Goal: Task Accomplishment & Management: Complete application form

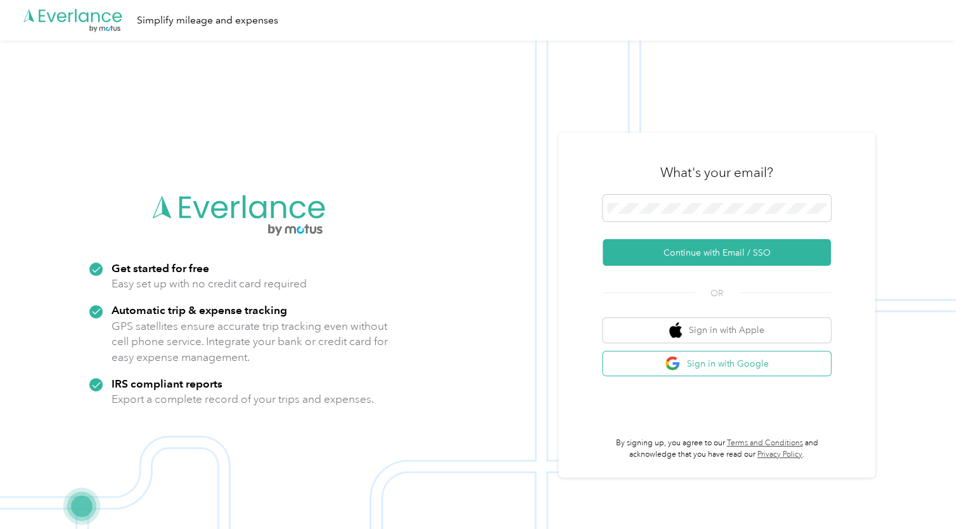
click at [727, 361] on button "Sign in with Google" at bounding box center [717, 363] width 228 height 25
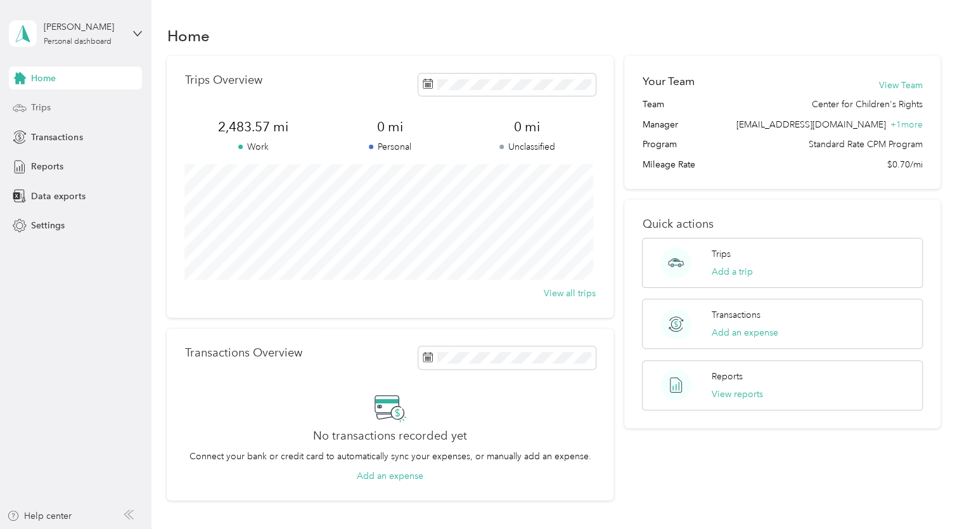
click at [48, 108] on span "Trips" at bounding box center [41, 107] width 20 height 13
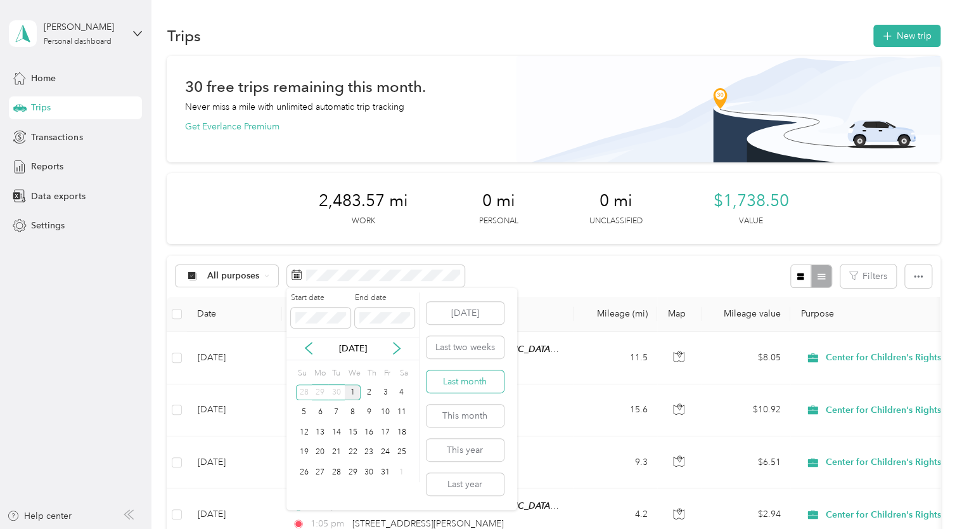
click at [484, 388] on button "Last month" at bounding box center [465, 381] width 77 height 22
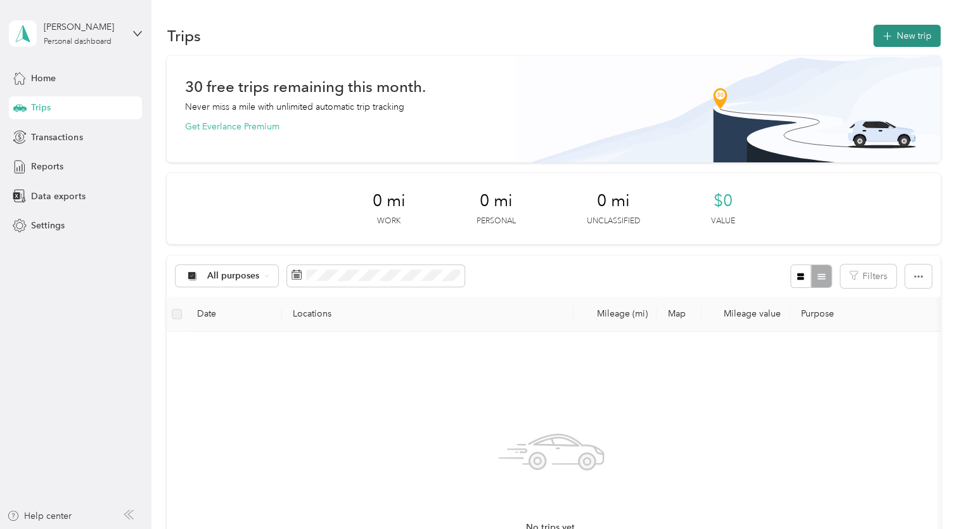
click at [892, 29] on button "New trip" at bounding box center [907, 36] width 67 height 22
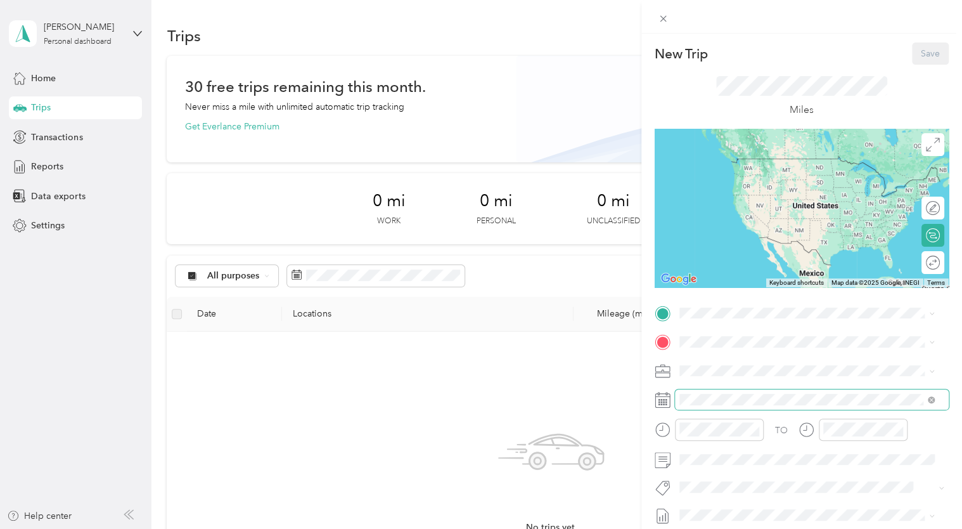
click at [714, 390] on span at bounding box center [812, 399] width 274 height 20
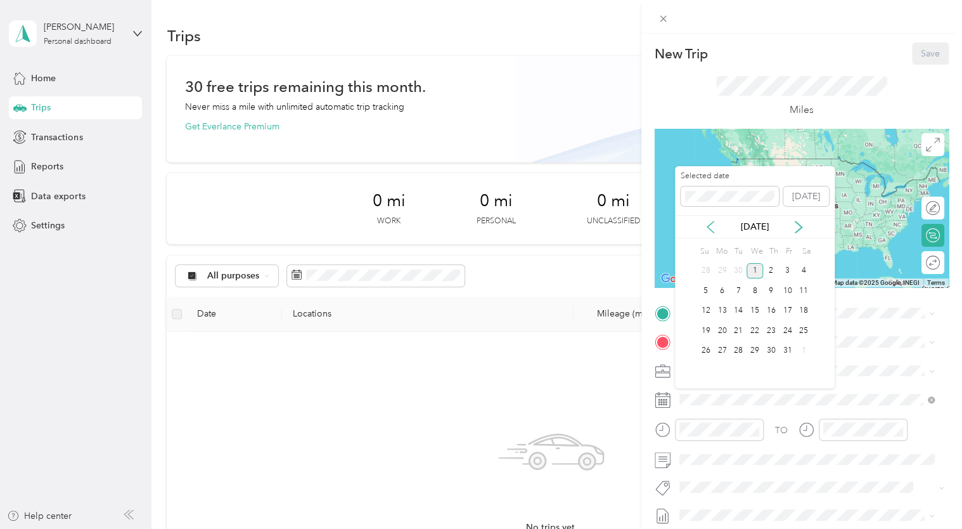
click at [715, 224] on icon at bounding box center [710, 227] width 13 height 13
click at [777, 270] on div "4" at bounding box center [771, 271] width 16 height 16
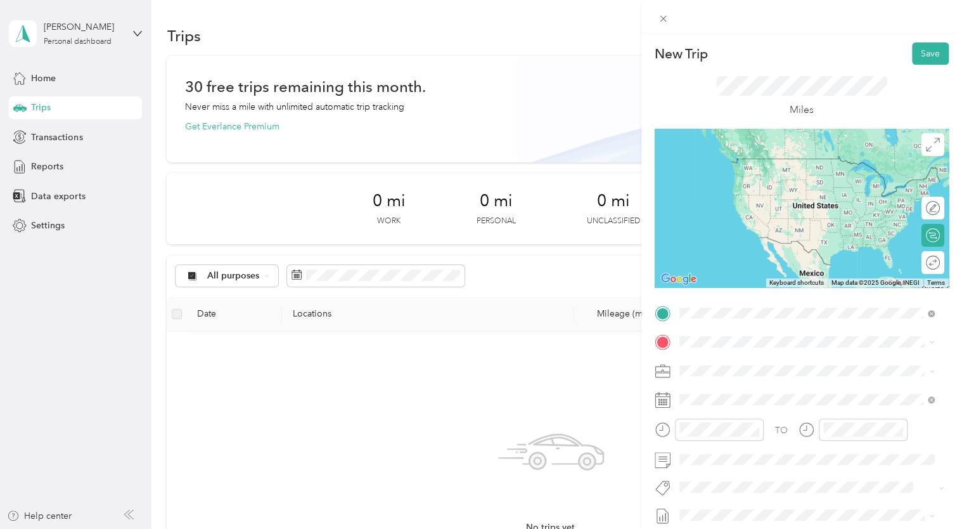
click at [764, 365] on span "[STREET_ADDRESS][US_STATE]" at bounding box center [766, 358] width 127 height 11
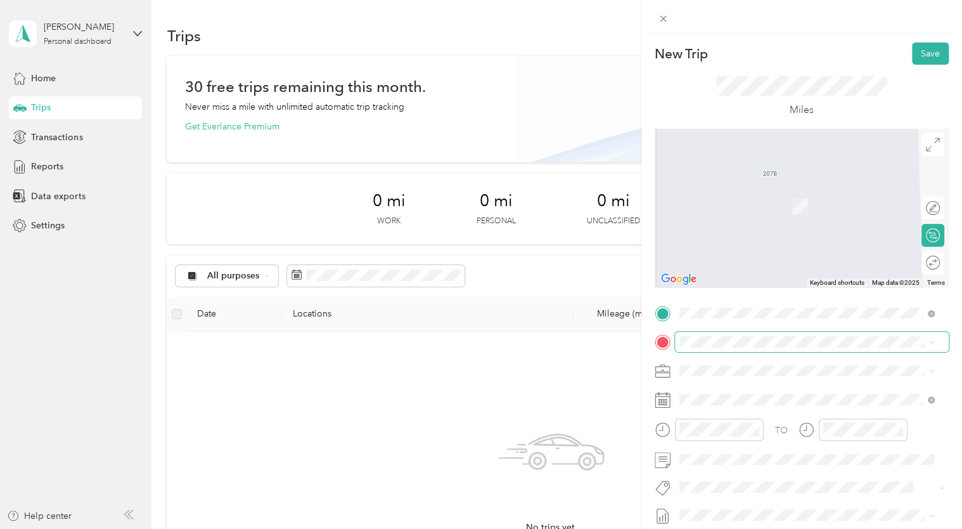
click at [710, 348] on span at bounding box center [812, 342] width 274 height 20
click at [797, 185] on span "[STREET_ADDRESS][US_STATE]" at bounding box center [766, 187] width 127 height 11
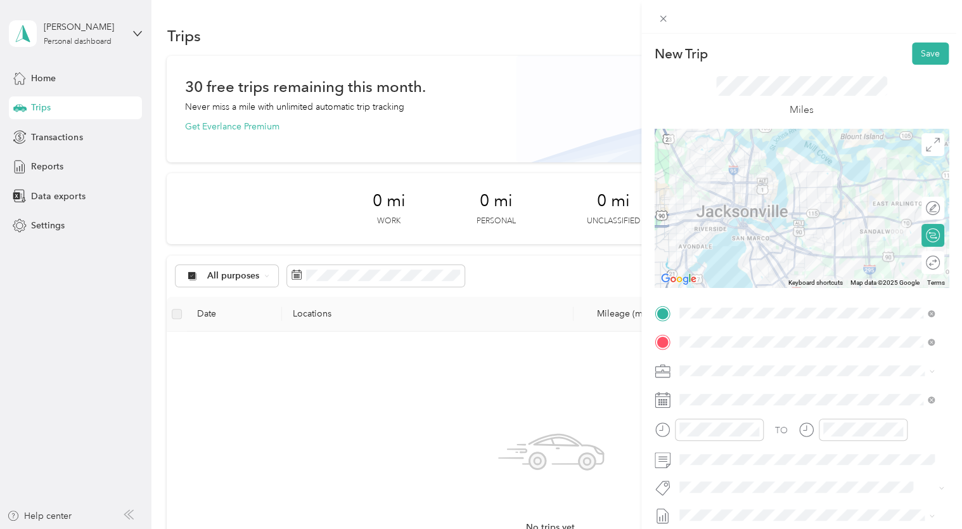
click at [797, 185] on div at bounding box center [802, 208] width 294 height 158
click at [913, 59] on button "Save" at bounding box center [930, 53] width 37 height 22
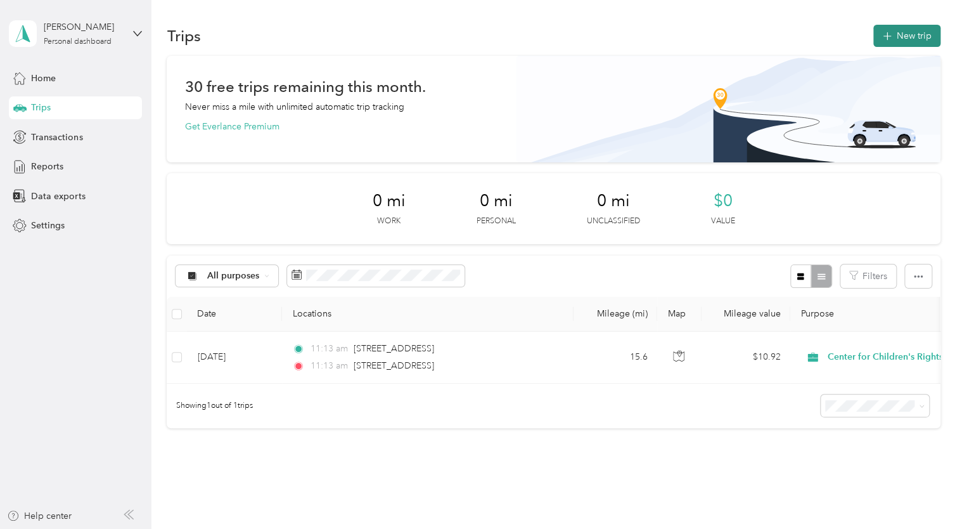
click at [892, 28] on button "New trip" at bounding box center [907, 36] width 67 height 22
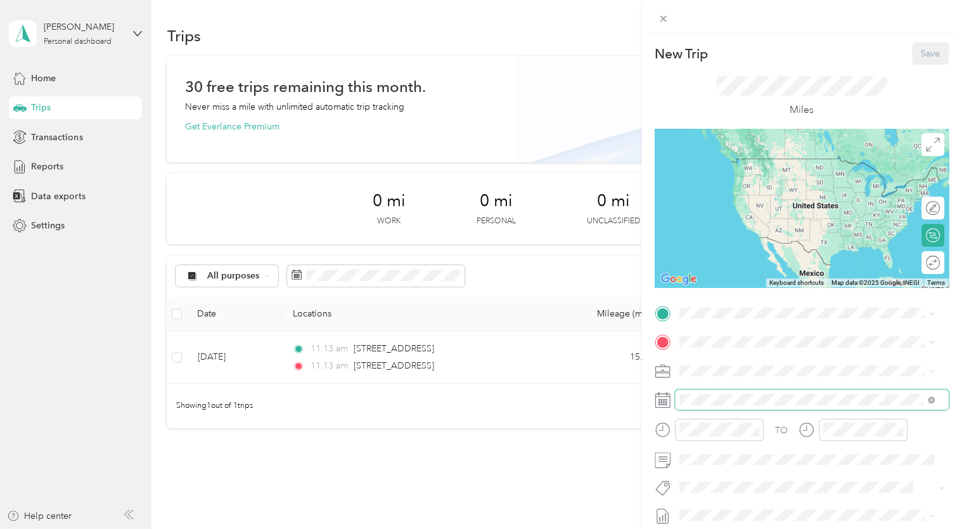
drag, startPoint x: 687, startPoint y: 393, endPoint x: 705, endPoint y: 404, distance: 21.1
click at [705, 404] on span at bounding box center [812, 399] width 274 height 20
click at [730, 390] on span at bounding box center [812, 399] width 274 height 20
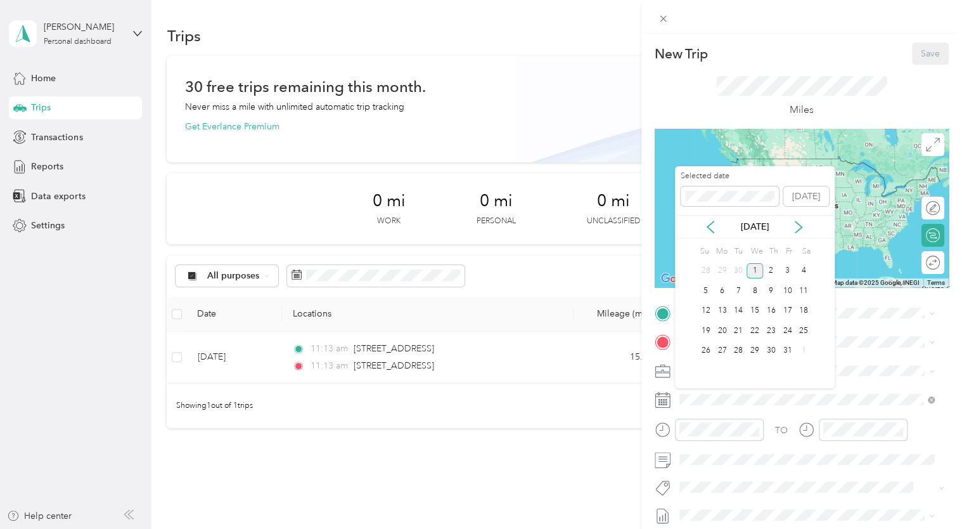
click at [718, 226] on div "[DATE]" at bounding box center [755, 226] width 160 height 13
click at [705, 227] on icon at bounding box center [710, 227] width 13 height 13
click at [771, 273] on div "4" at bounding box center [771, 271] width 16 height 16
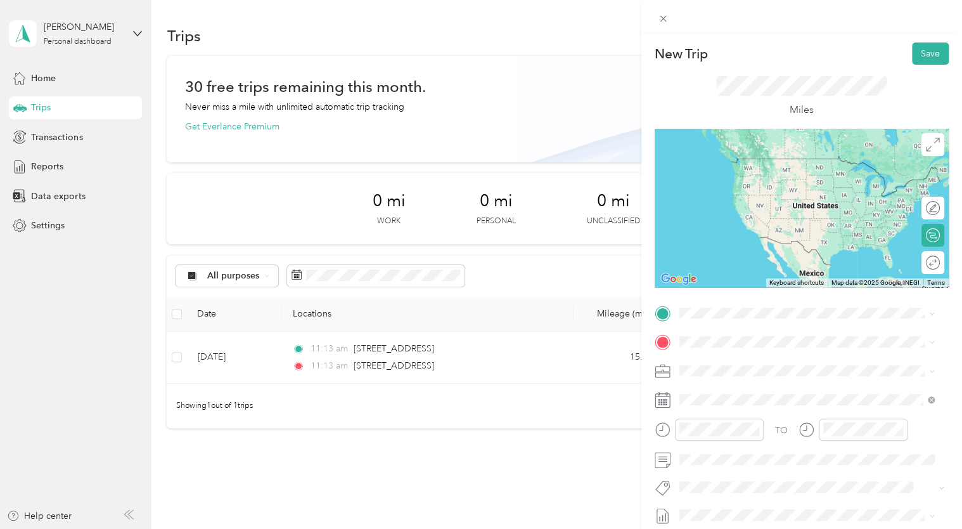
click at [710, 323] on div "TO Add photo" at bounding box center [802, 456] width 294 height 306
click at [777, 361] on span "[STREET_ADDRESS][US_STATE]" at bounding box center [766, 358] width 127 height 11
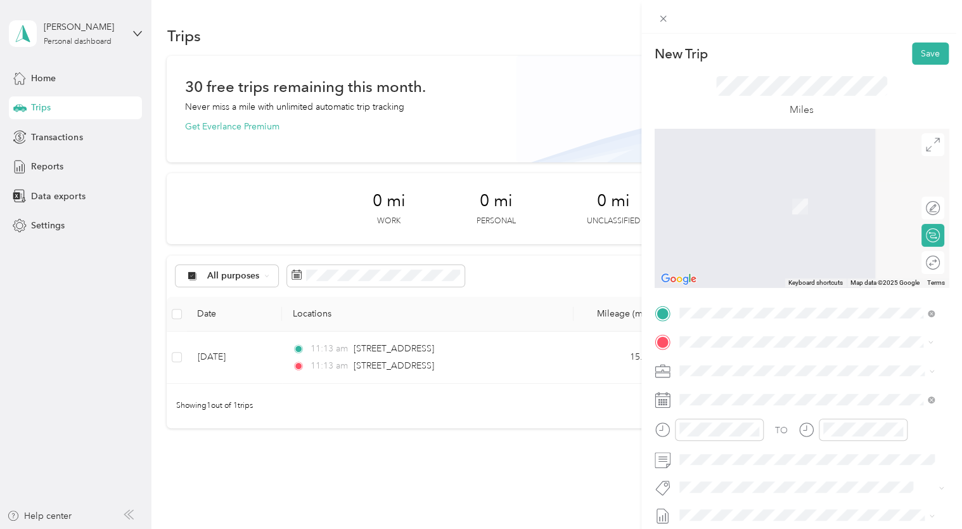
click at [743, 387] on span "[STREET_ADDRESS][US_STATE]" at bounding box center [766, 387] width 127 height 11
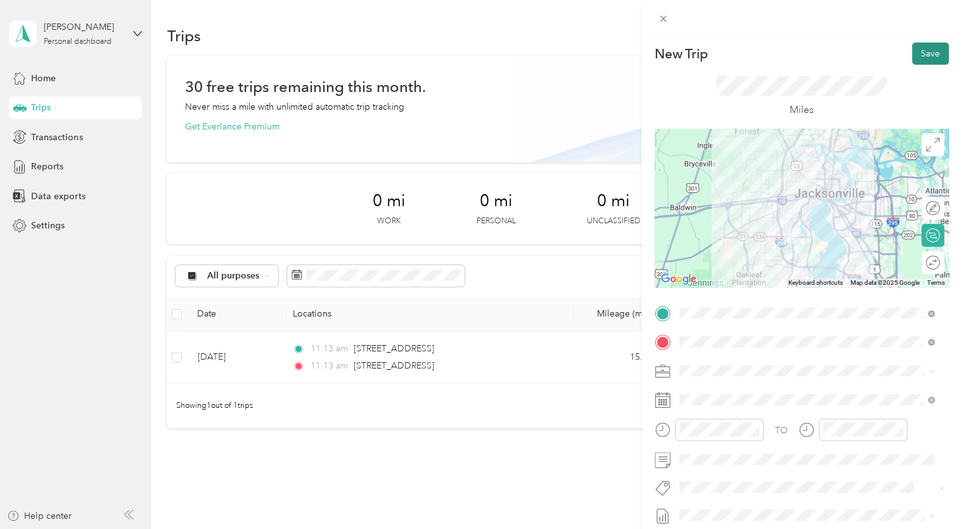
click at [919, 57] on button "Save" at bounding box center [930, 53] width 37 height 22
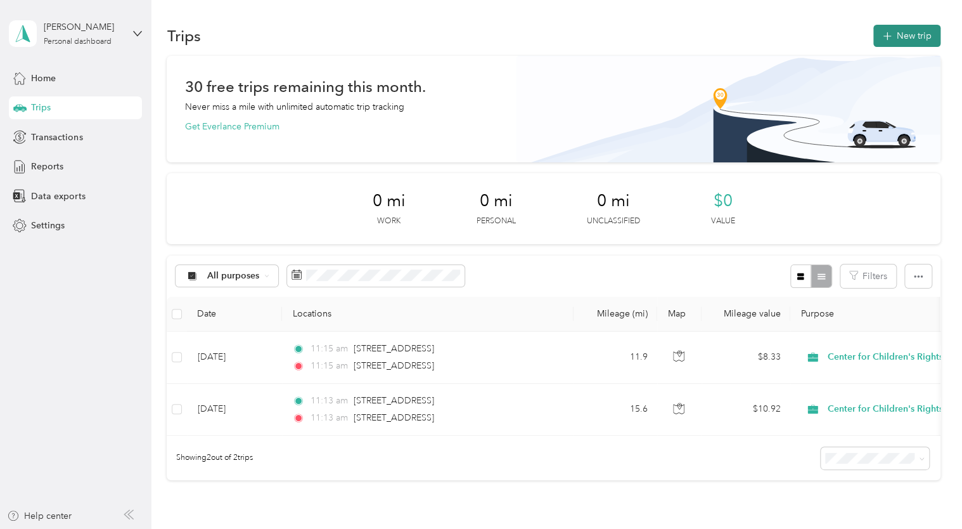
click at [886, 39] on icon "button" at bounding box center [887, 36] width 15 height 15
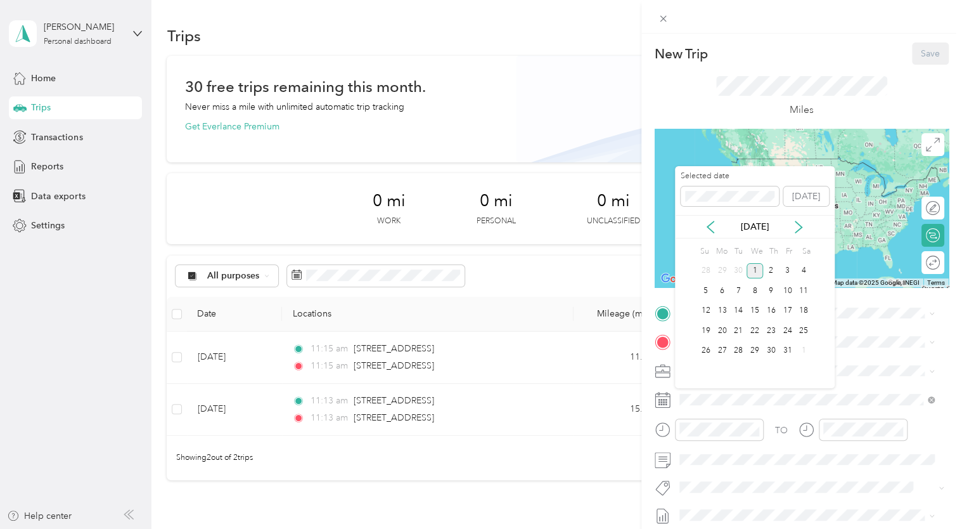
click at [718, 220] on div "[DATE]" at bounding box center [755, 226] width 160 height 13
click at [715, 226] on icon at bounding box center [710, 227] width 13 height 13
click at [788, 268] on div "5" at bounding box center [787, 271] width 16 height 16
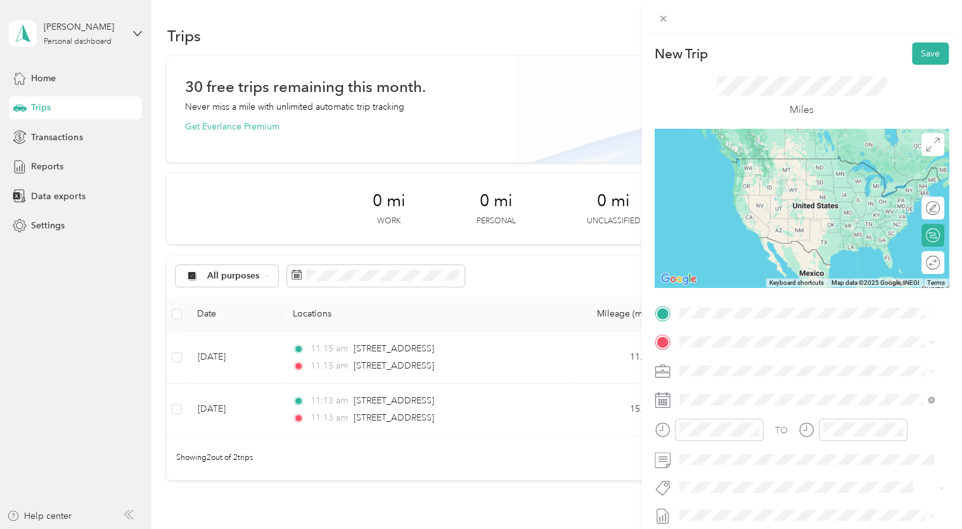
click at [739, 361] on span "[STREET_ADDRESS][US_STATE]" at bounding box center [766, 358] width 127 height 11
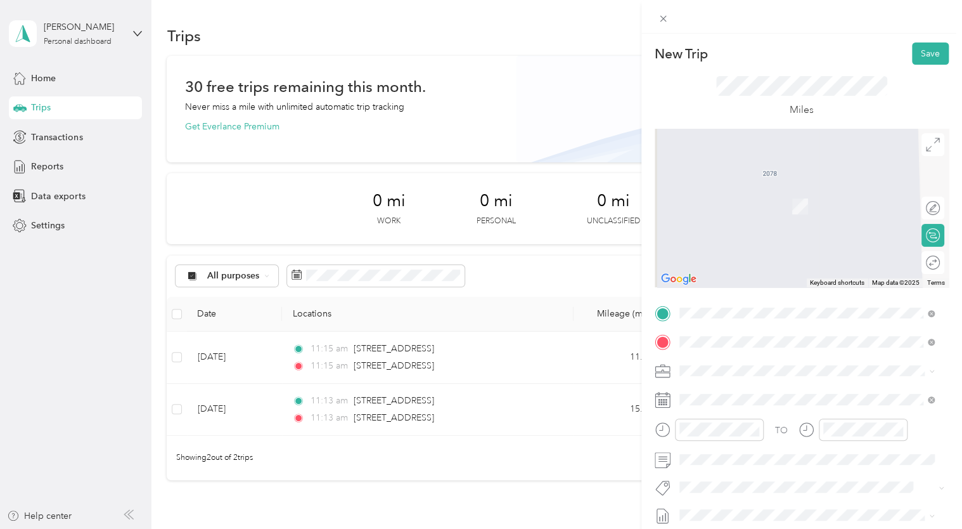
click at [724, 227] on li "[STREET_ADDRESS][US_STATE]" at bounding box center [807, 214] width 264 height 26
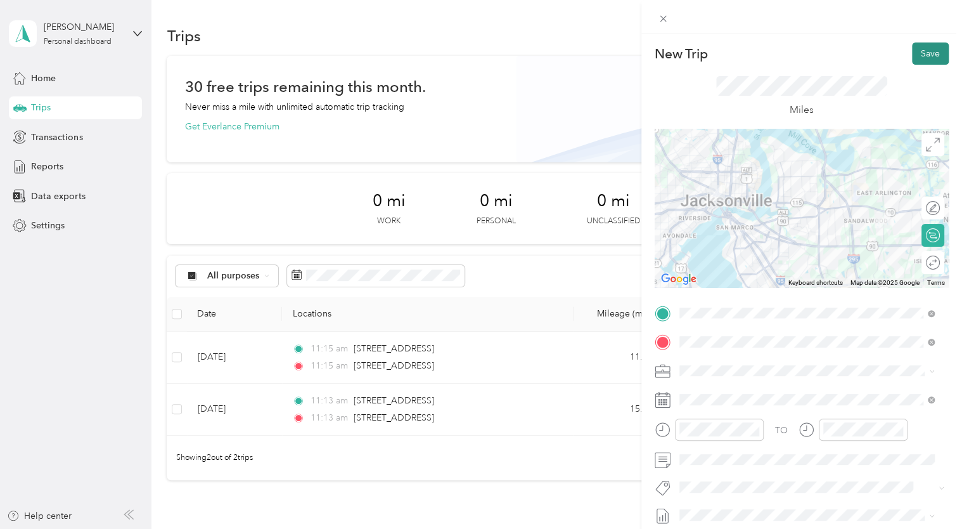
click at [912, 47] on button "Save" at bounding box center [930, 53] width 37 height 22
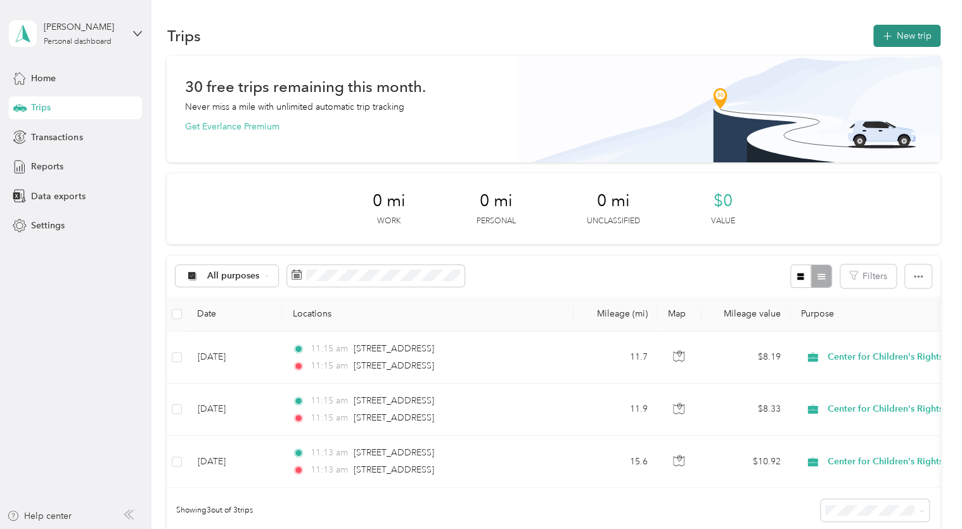
click at [899, 46] on button "New trip" at bounding box center [907, 36] width 67 height 22
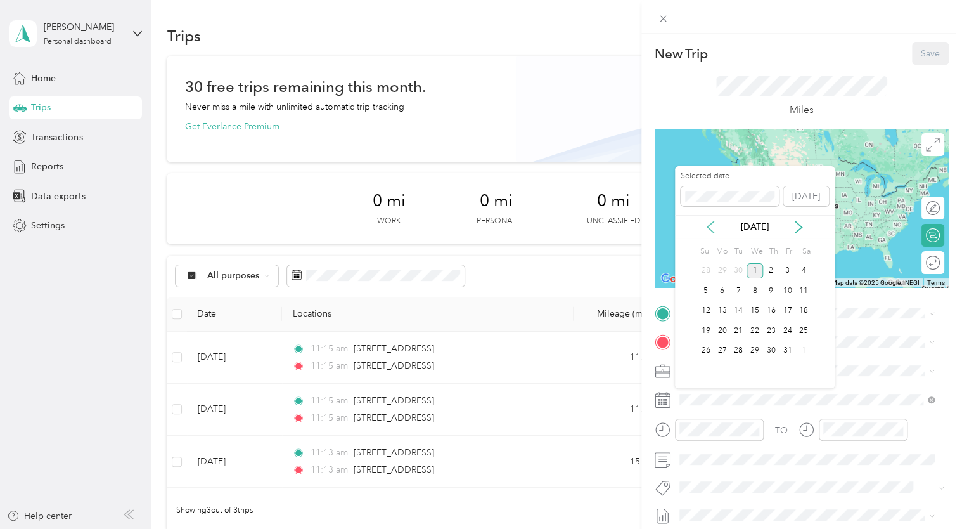
click at [712, 224] on icon at bounding box center [710, 227] width 13 height 13
click at [789, 273] on div "5" at bounding box center [787, 271] width 16 height 16
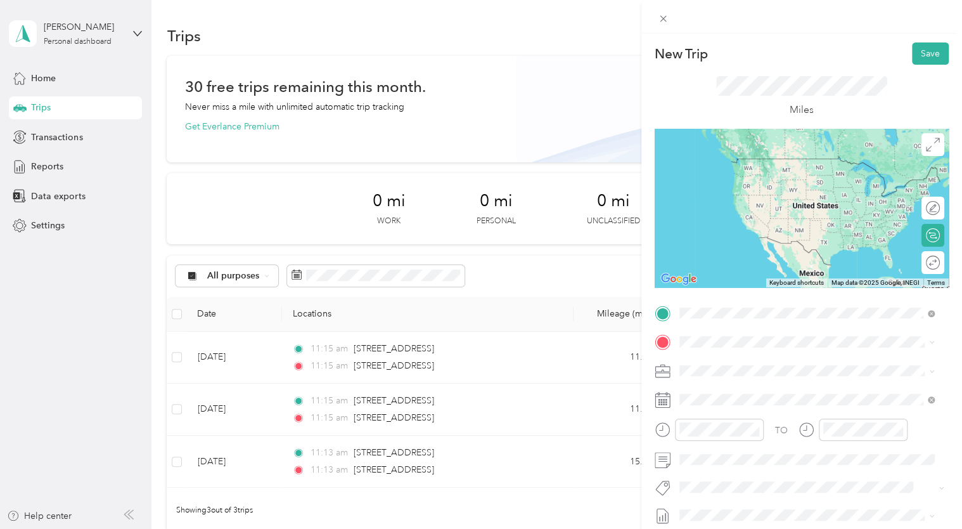
click at [775, 387] on div "[STREET_ADDRESS][US_STATE]" at bounding box center [807, 385] width 247 height 17
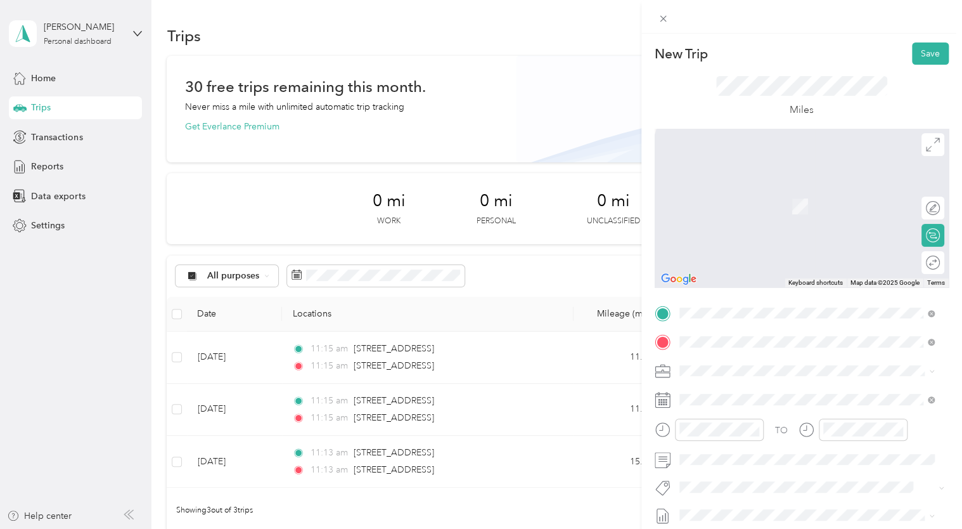
click at [735, 410] on li "DDC [STREET_ADDRESS][US_STATE]" at bounding box center [807, 400] width 264 height 40
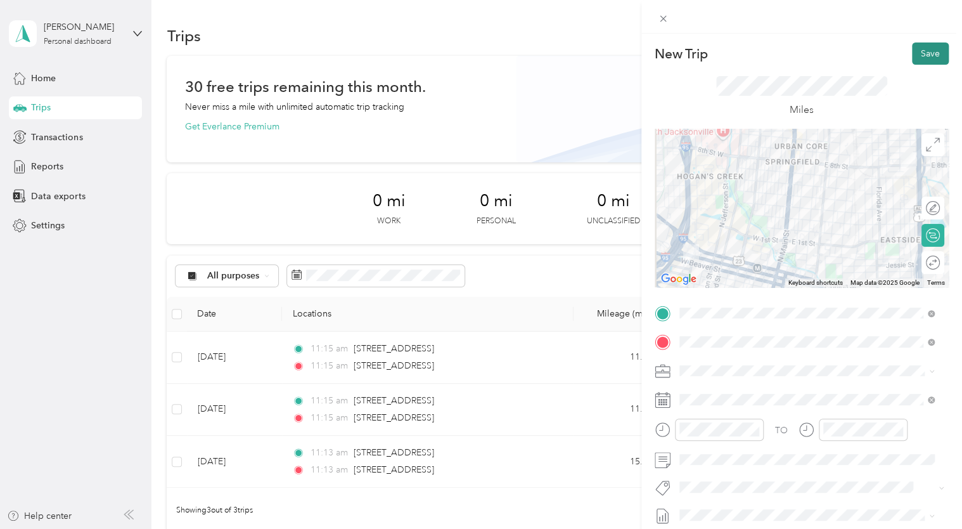
click at [929, 55] on button "Save" at bounding box center [930, 53] width 37 height 22
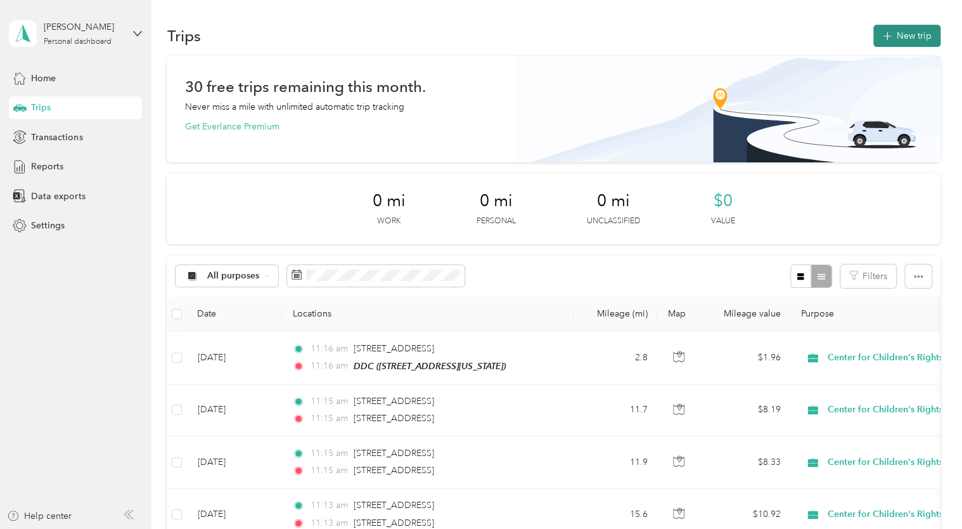
click at [909, 27] on button "New trip" at bounding box center [907, 36] width 67 height 22
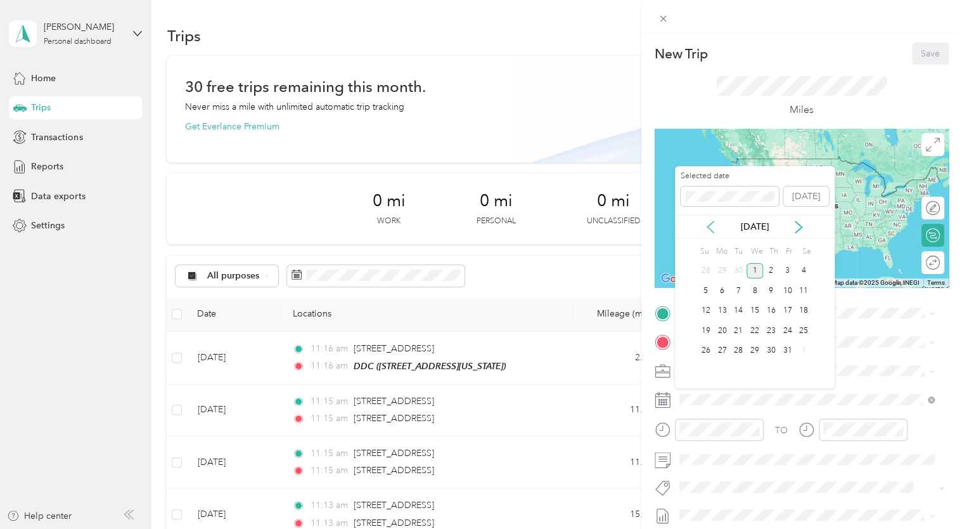
click at [716, 227] on icon at bounding box center [710, 227] width 13 height 13
click at [758, 293] on div "10" at bounding box center [755, 291] width 16 height 16
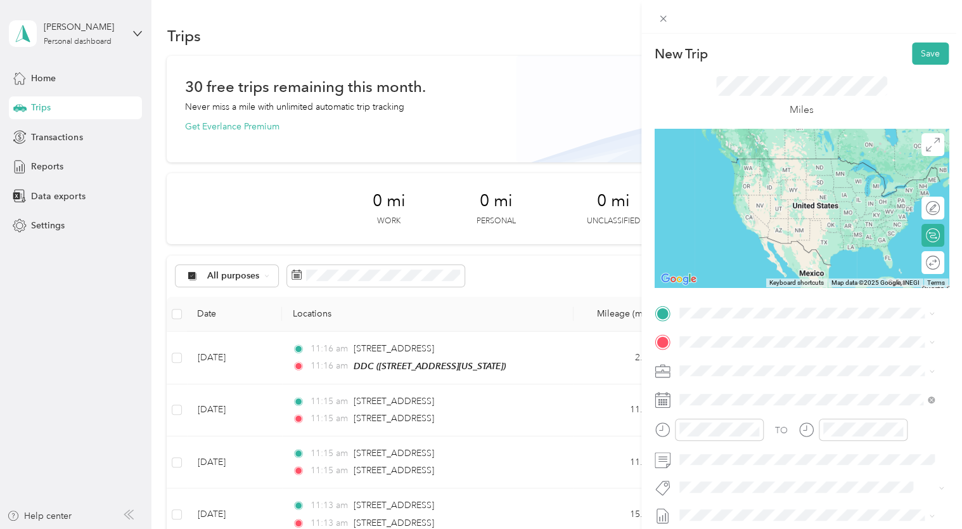
click at [784, 363] on span "[STREET_ADDRESS][US_STATE]" at bounding box center [766, 357] width 127 height 11
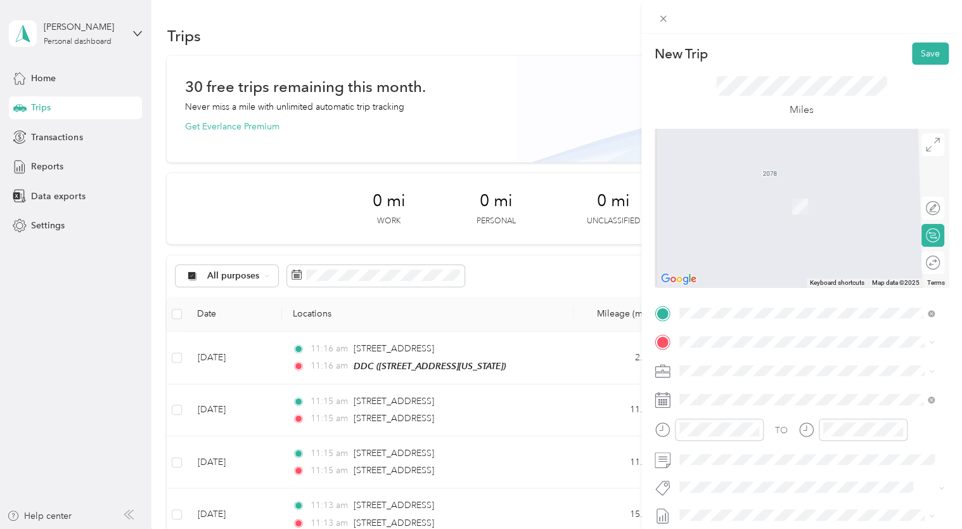
click at [751, 186] on span "[STREET_ADDRESS][PERSON_NAME][US_STATE]" at bounding box center [801, 184] width 197 height 11
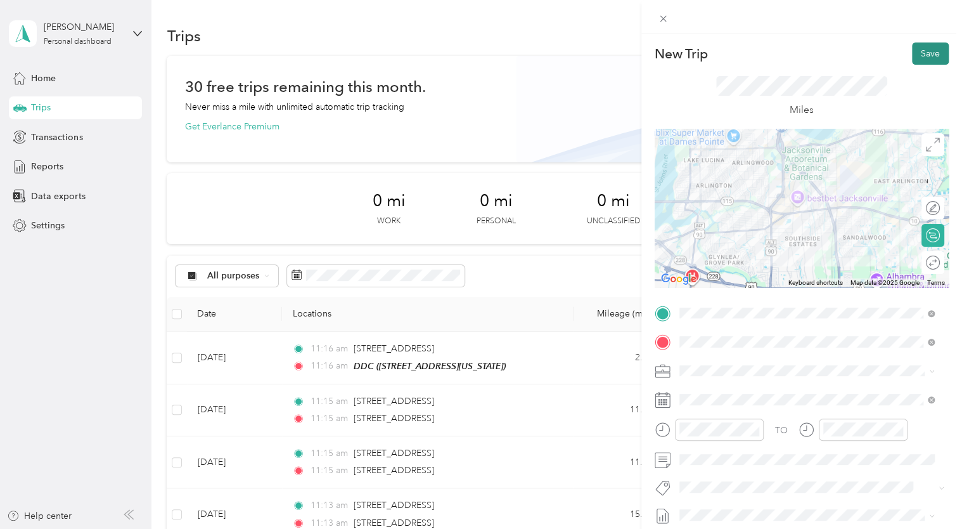
click at [934, 46] on button "Save" at bounding box center [930, 53] width 37 height 22
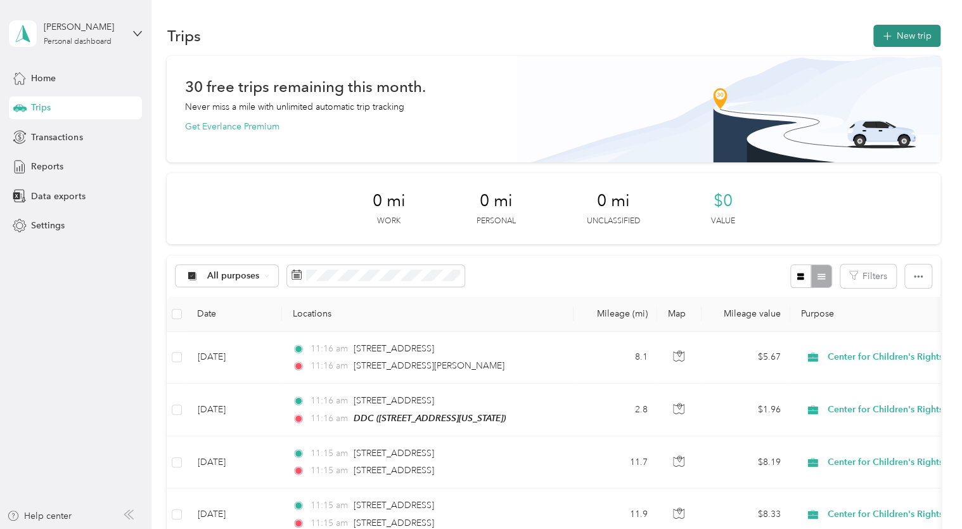
click at [889, 39] on button "New trip" at bounding box center [907, 36] width 67 height 22
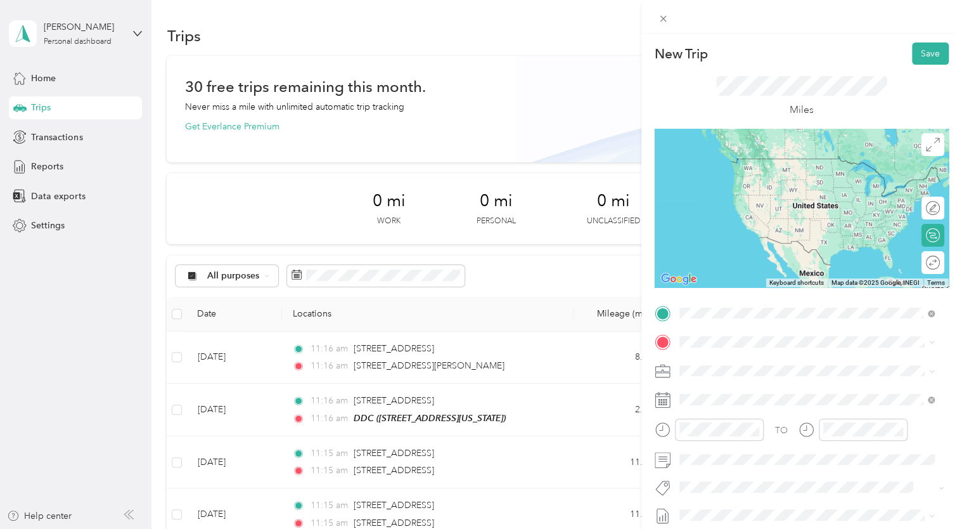
click at [782, 361] on span "[STREET_ADDRESS][PERSON_NAME][US_STATE]" at bounding box center [801, 358] width 197 height 11
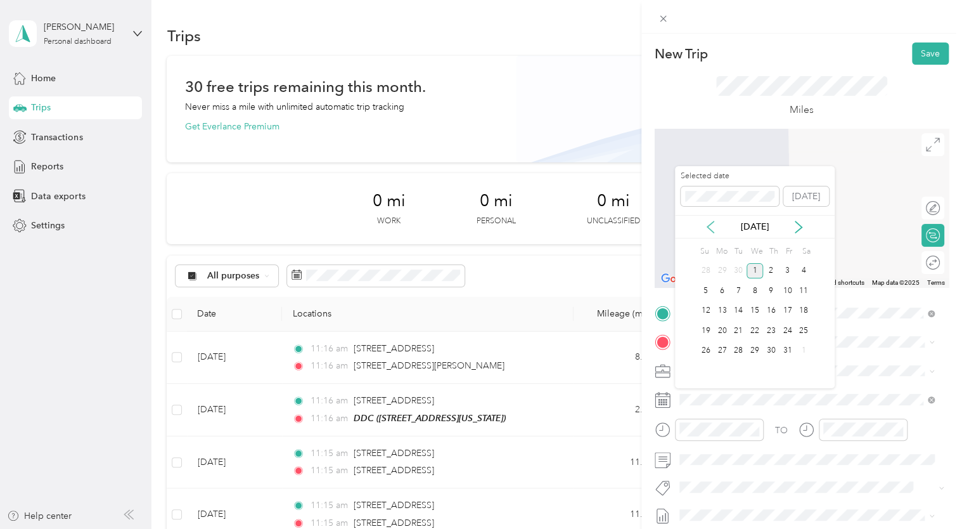
click at [713, 227] on icon at bounding box center [710, 227] width 13 height 13
click at [758, 293] on div "10" at bounding box center [755, 291] width 16 height 16
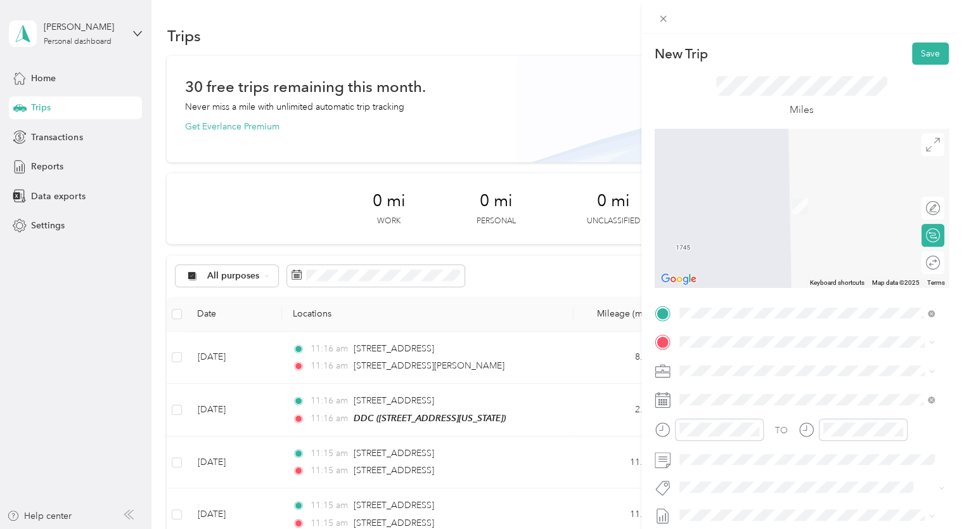
click at [741, 188] on span "[STREET_ADDRESS][US_STATE]" at bounding box center [766, 182] width 127 height 11
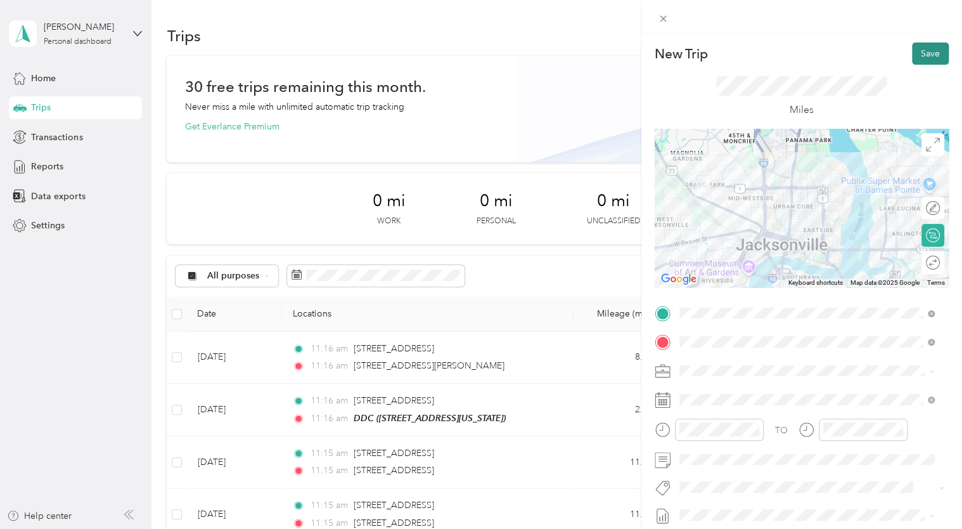
click at [920, 56] on button "Save" at bounding box center [930, 53] width 37 height 22
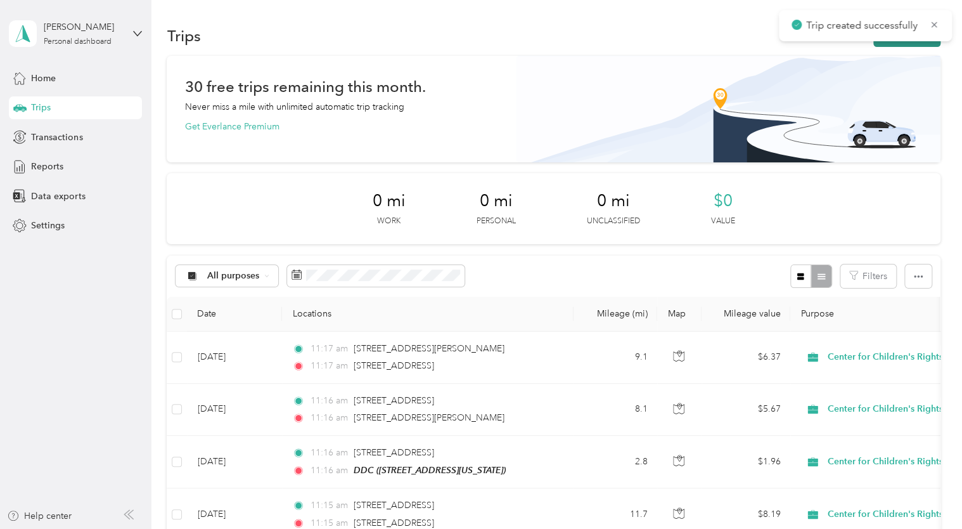
click at [926, 43] on button "New trip" at bounding box center [907, 36] width 67 height 22
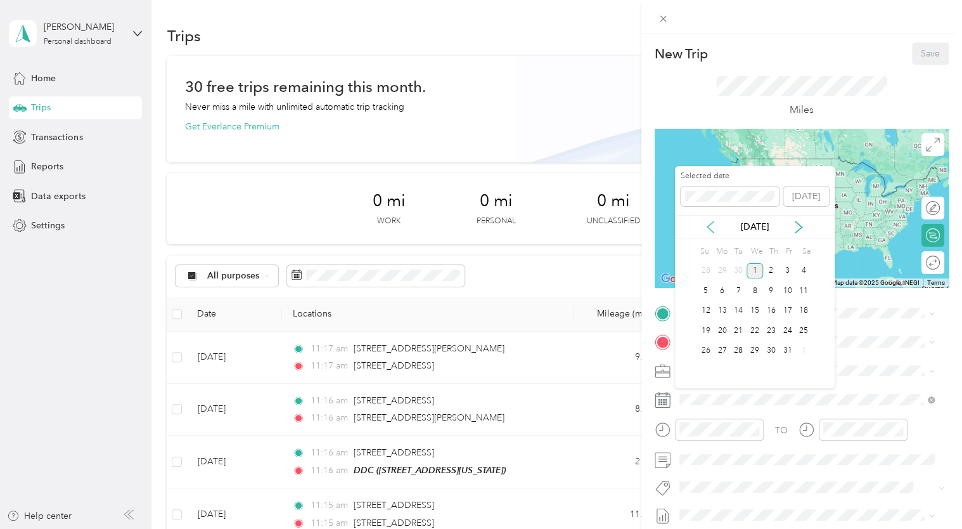
click at [705, 231] on icon at bounding box center [710, 227] width 13 height 13
click at [756, 290] on div "10" at bounding box center [755, 291] width 16 height 16
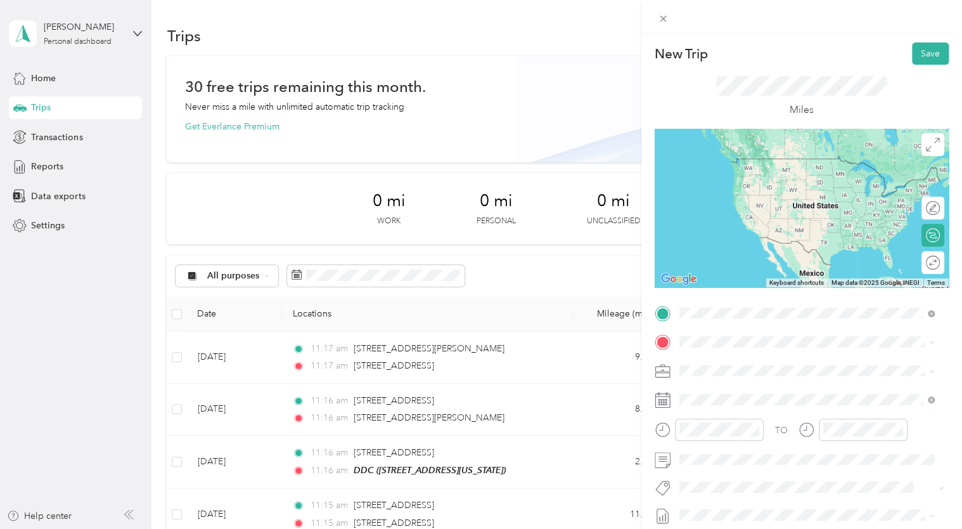
click at [799, 365] on span "[STREET_ADDRESS][US_STATE]" at bounding box center [766, 358] width 127 height 11
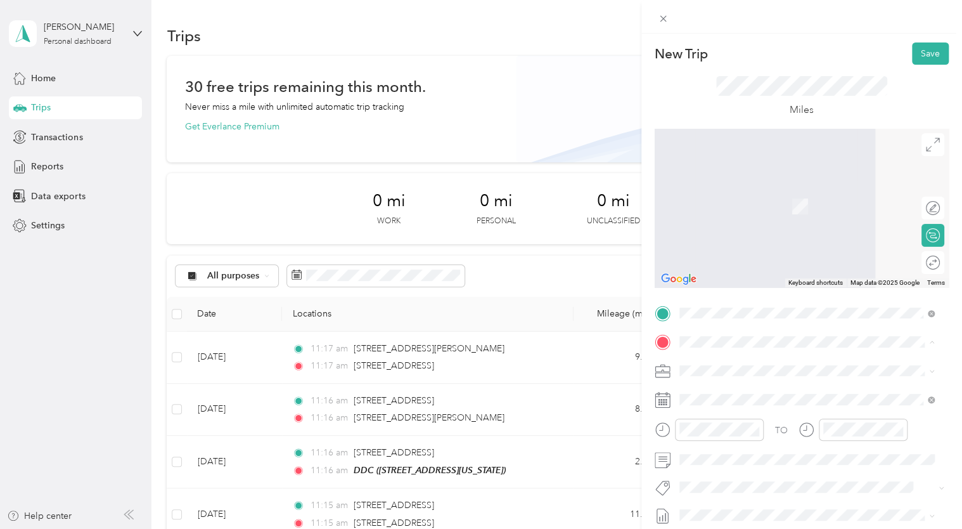
click at [776, 386] on span "[STREET_ADDRESS][US_STATE]" at bounding box center [766, 387] width 127 height 11
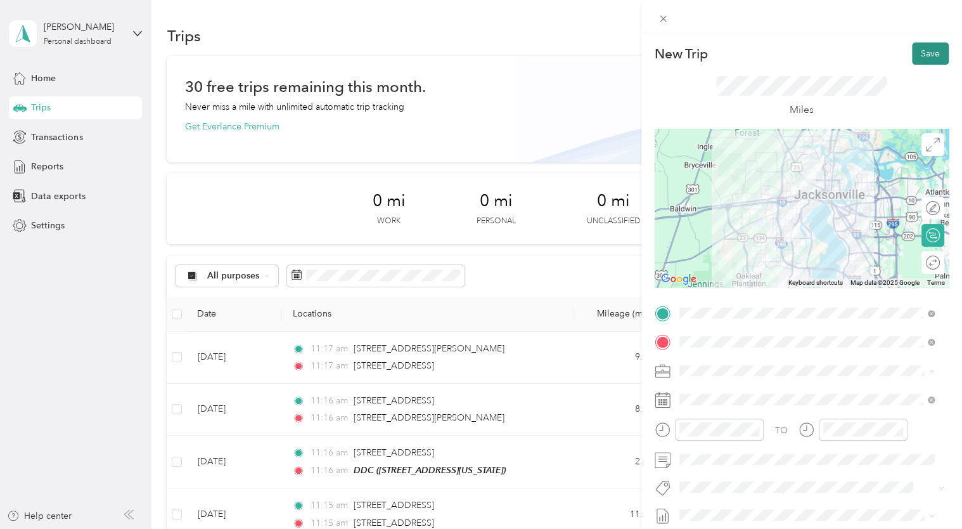
click at [925, 55] on button "Save" at bounding box center [930, 53] width 37 height 22
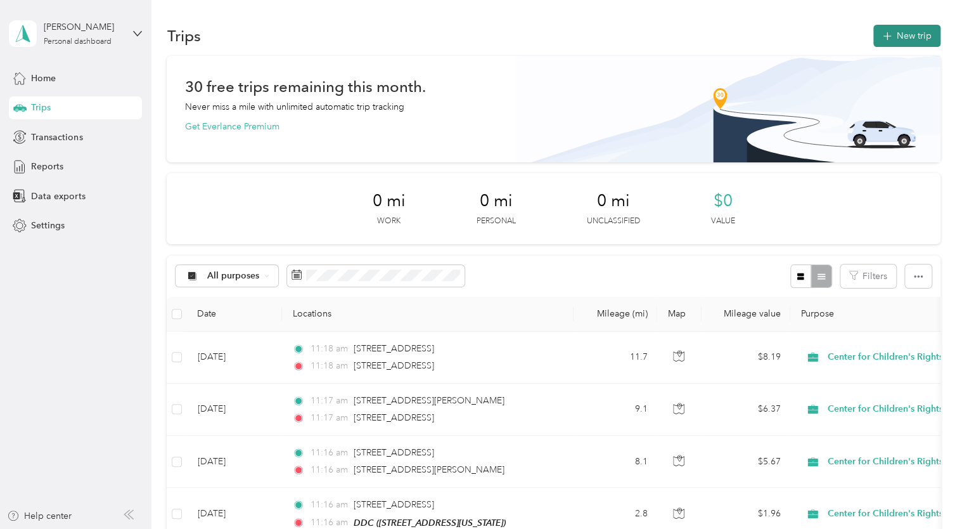
click at [898, 43] on button "New trip" at bounding box center [907, 36] width 67 height 22
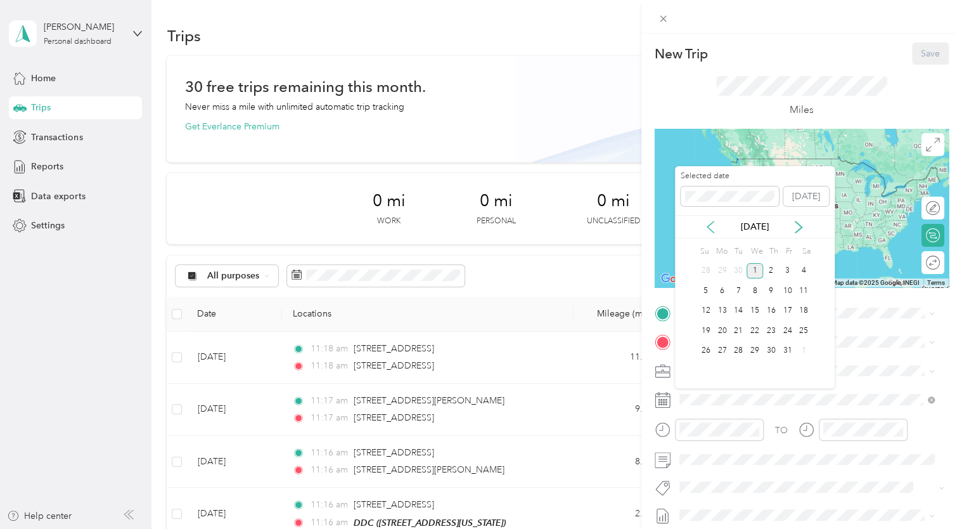
click at [715, 223] on icon at bounding box center [710, 227] width 13 height 13
click at [771, 295] on div "11" at bounding box center [771, 291] width 16 height 16
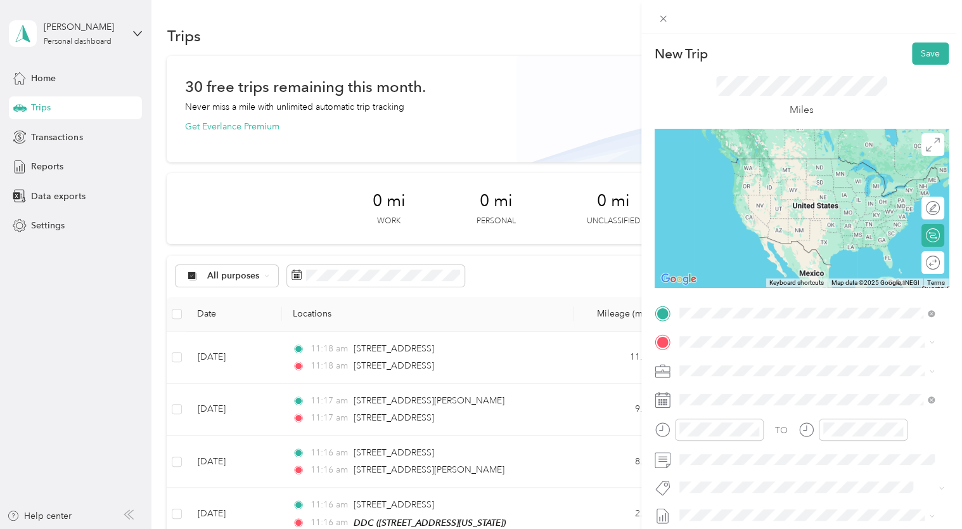
click at [798, 365] on span "[STREET_ADDRESS][US_STATE]" at bounding box center [766, 358] width 127 height 11
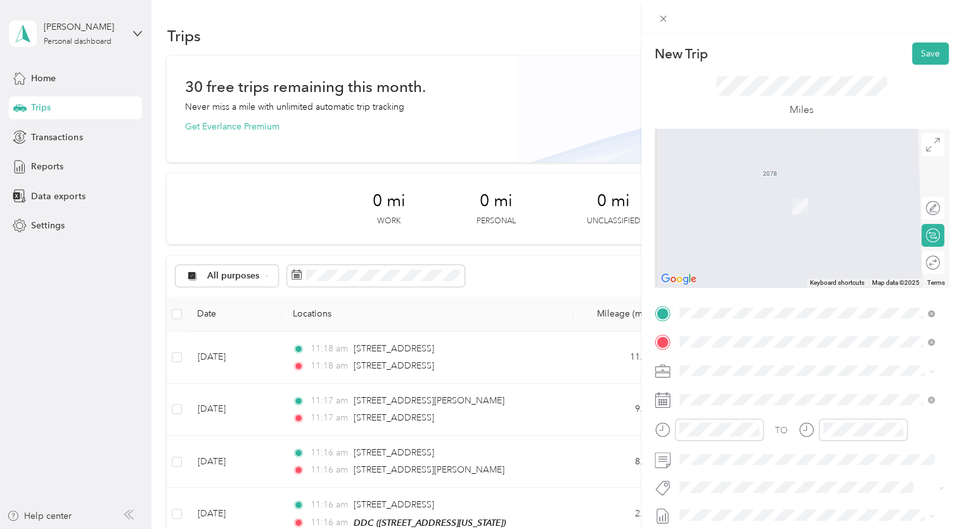
click at [738, 189] on span "[STREET_ADDRESS][PERSON_NAME][US_STATE]" at bounding box center [801, 187] width 197 height 11
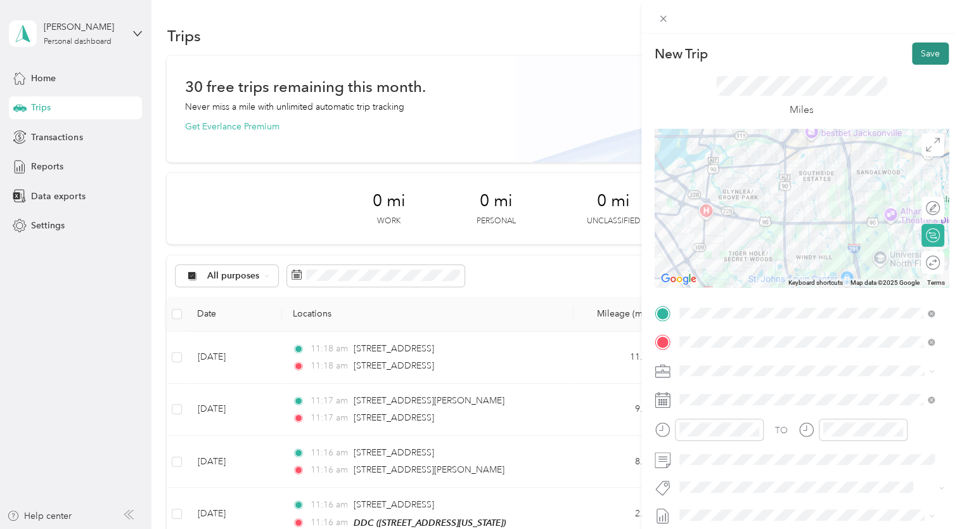
click at [912, 52] on button "Save" at bounding box center [930, 53] width 37 height 22
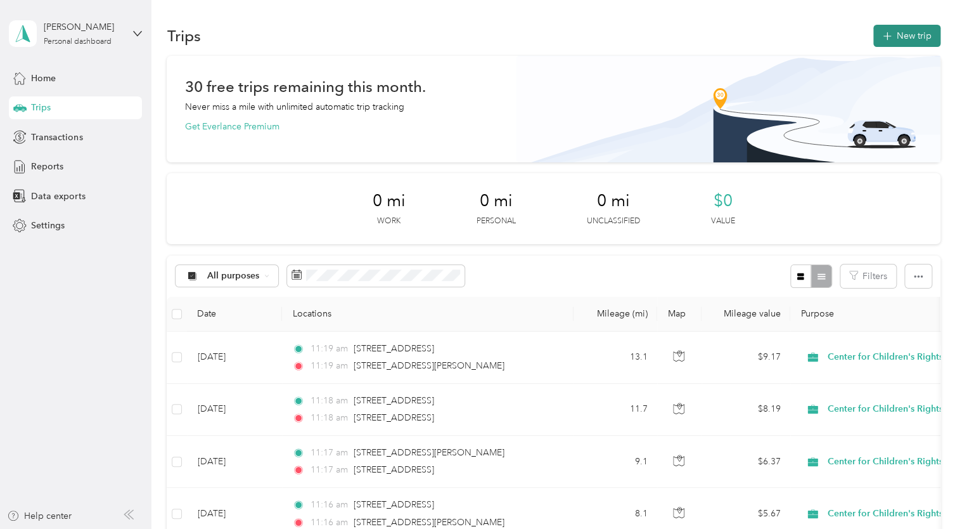
click at [917, 26] on button "New trip" at bounding box center [907, 36] width 67 height 22
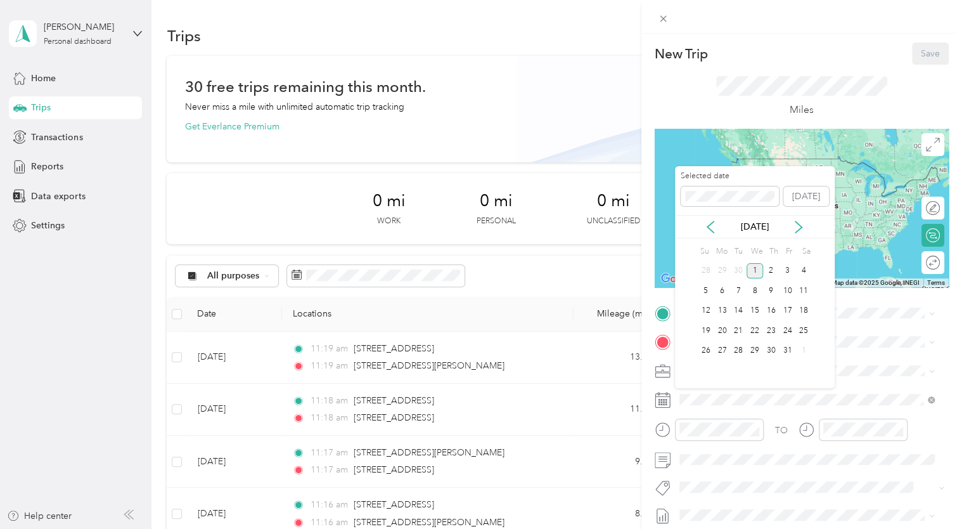
click at [714, 235] on div "[DATE]" at bounding box center [755, 226] width 160 height 23
click at [710, 222] on icon at bounding box center [710, 227] width 13 height 13
click at [774, 295] on div "11" at bounding box center [771, 291] width 16 height 16
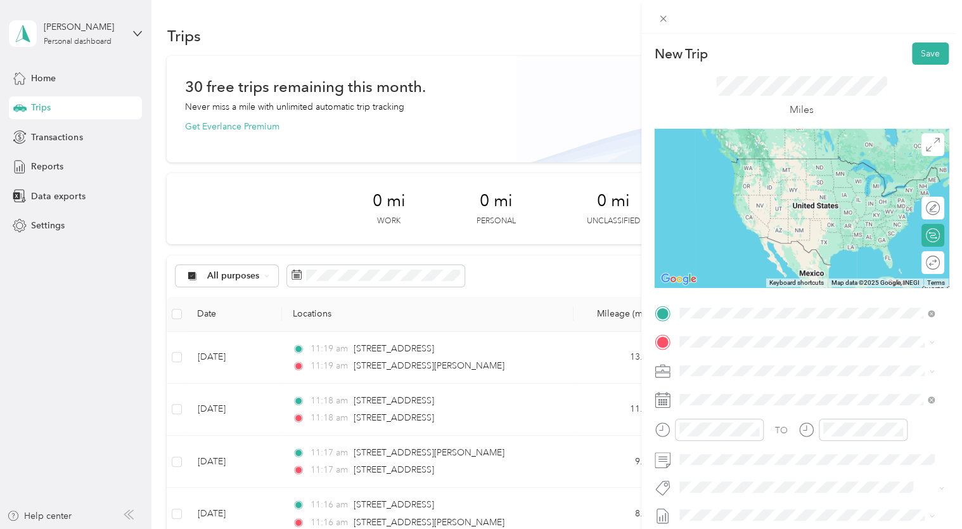
click at [757, 364] on span "[STREET_ADDRESS][PERSON_NAME][US_STATE]" at bounding box center [801, 358] width 197 height 11
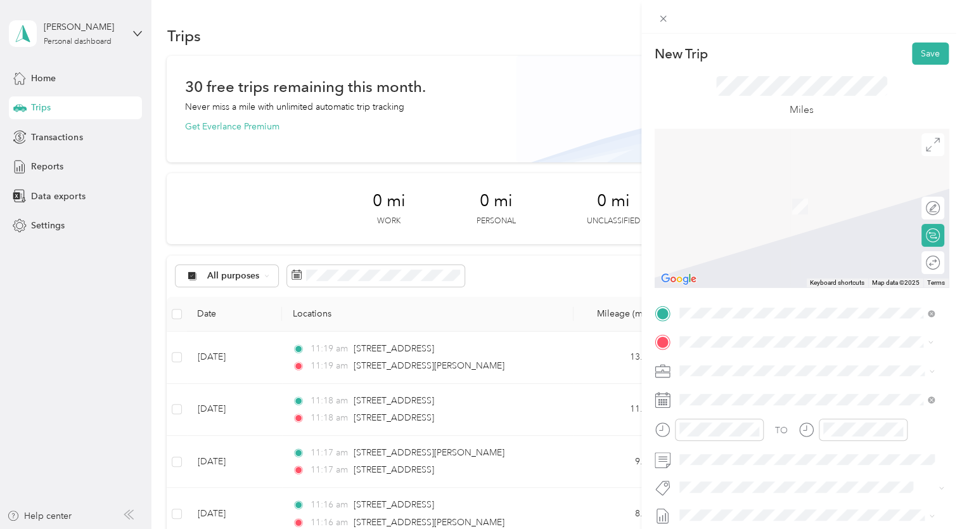
click at [732, 193] on span "[STREET_ADDRESS][US_STATE]" at bounding box center [766, 187] width 127 height 11
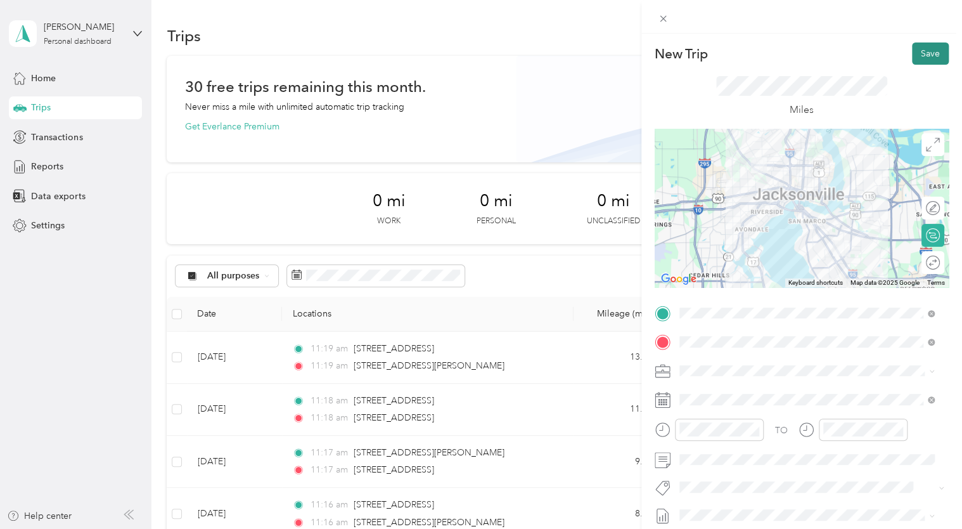
click at [920, 60] on button "Save" at bounding box center [930, 53] width 37 height 22
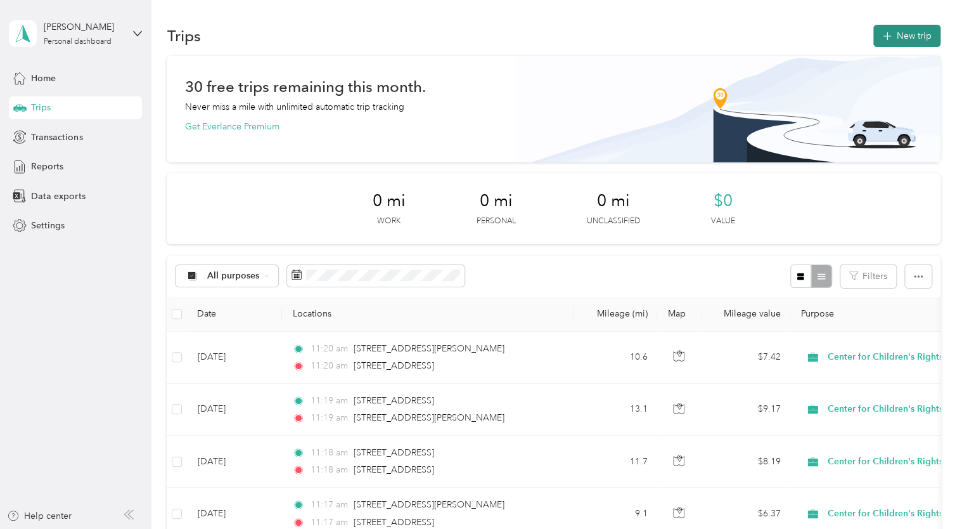
click at [908, 35] on button "New trip" at bounding box center [907, 36] width 67 height 22
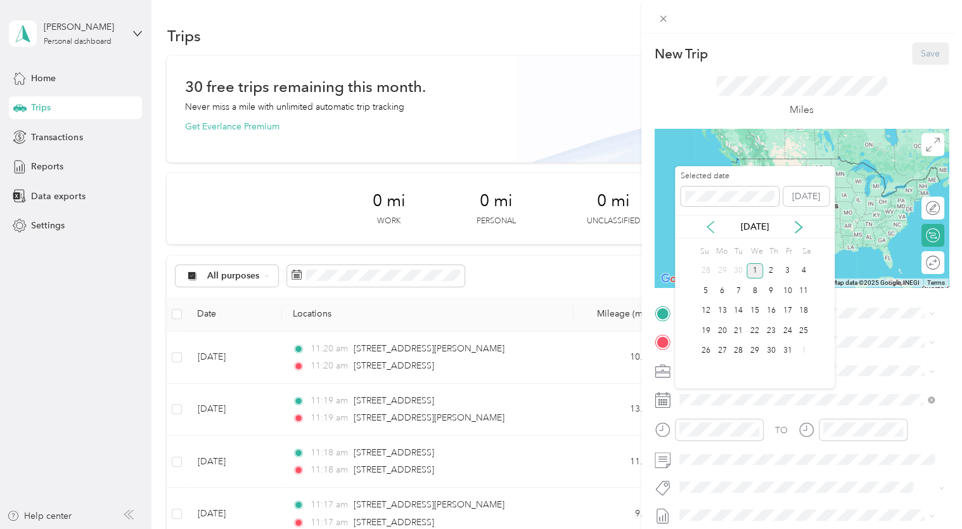
click at [716, 227] on icon at bounding box center [710, 227] width 13 height 13
click at [773, 288] on div "11" at bounding box center [771, 291] width 16 height 16
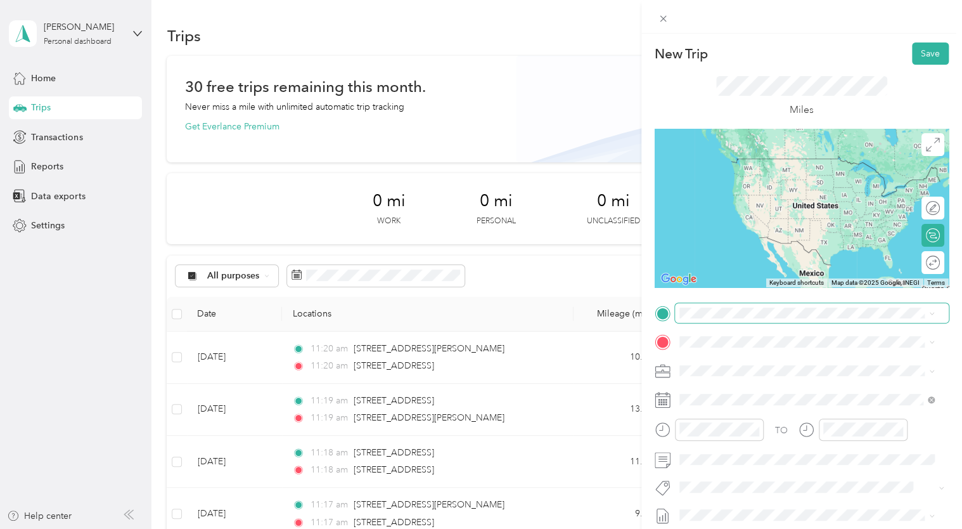
click at [705, 318] on span at bounding box center [812, 313] width 274 height 20
click at [761, 363] on span "[STREET_ADDRESS][US_STATE]" at bounding box center [766, 358] width 127 height 11
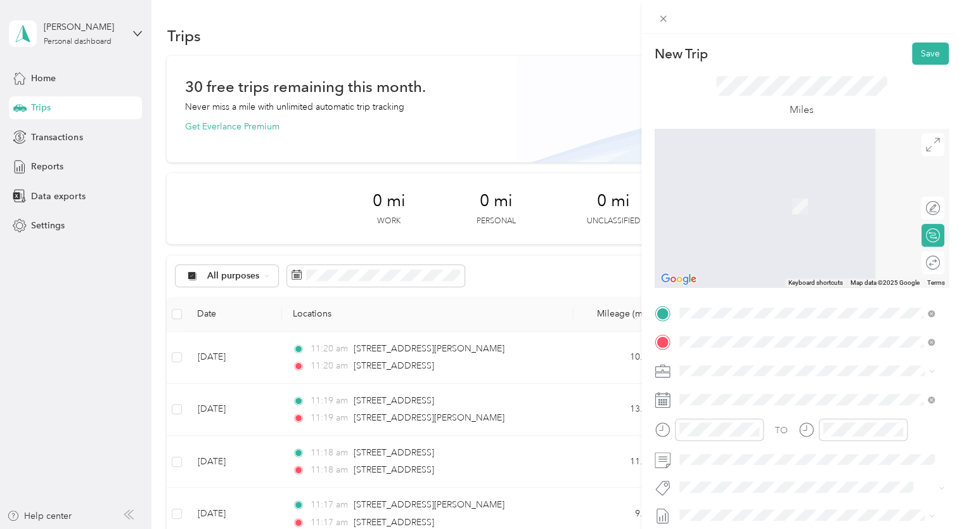
click at [719, 392] on span "[STREET_ADDRESS][US_STATE]" at bounding box center [766, 387] width 127 height 11
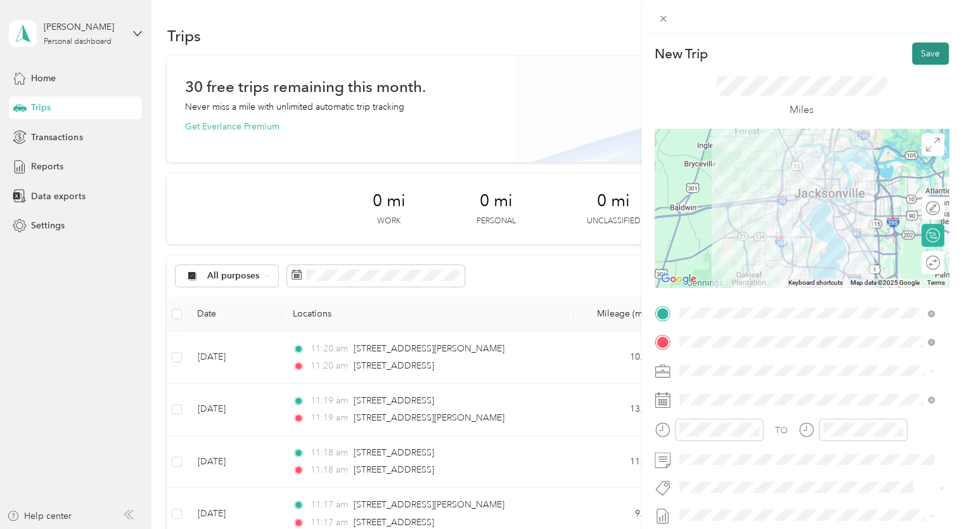
click at [912, 56] on button "Save" at bounding box center [930, 53] width 37 height 22
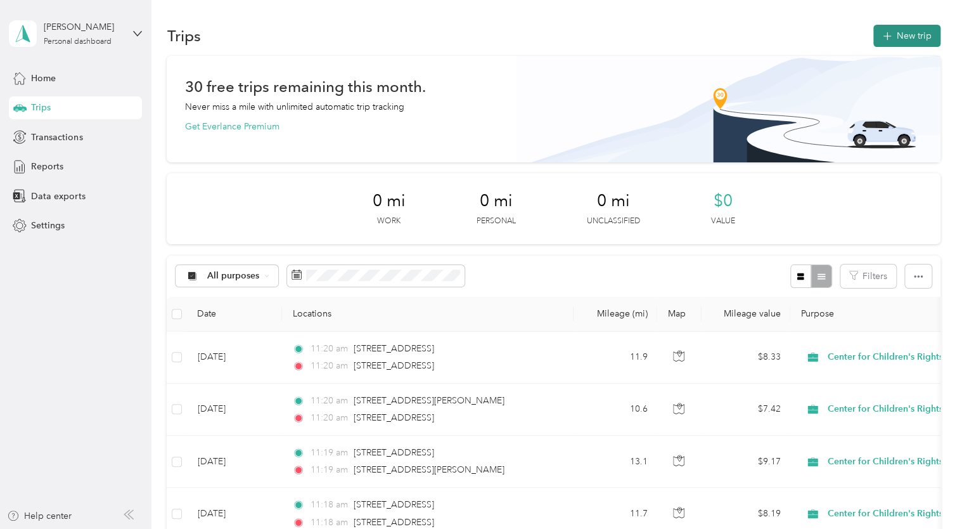
click at [902, 29] on button "New trip" at bounding box center [907, 36] width 67 height 22
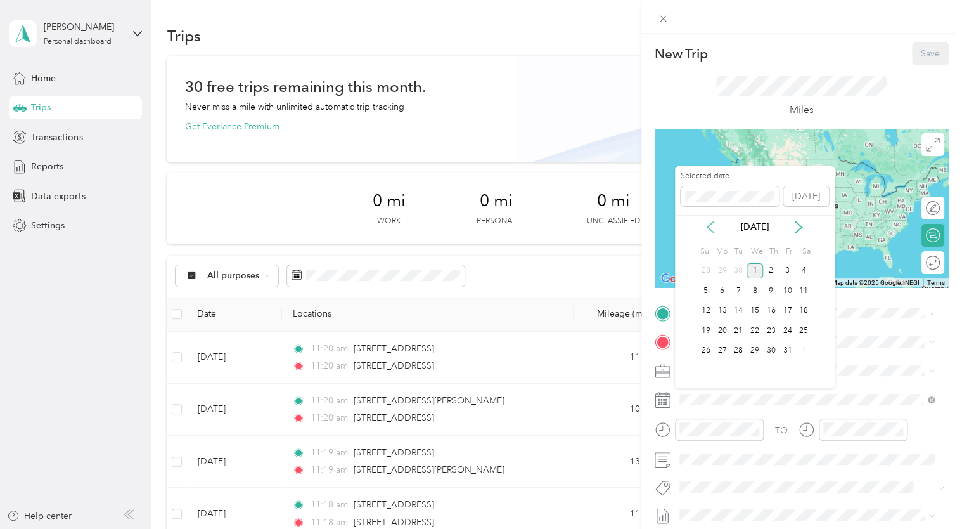
click at [716, 226] on icon at bounding box center [710, 227] width 13 height 13
click at [790, 293] on div "12" at bounding box center [787, 291] width 16 height 16
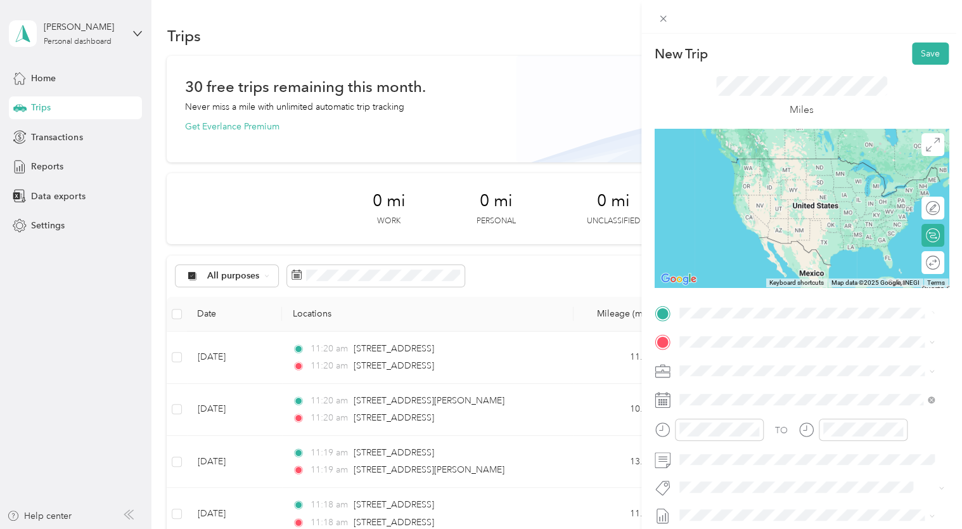
click at [801, 372] on li "[STREET_ADDRESS][US_STATE]" at bounding box center [807, 359] width 264 height 26
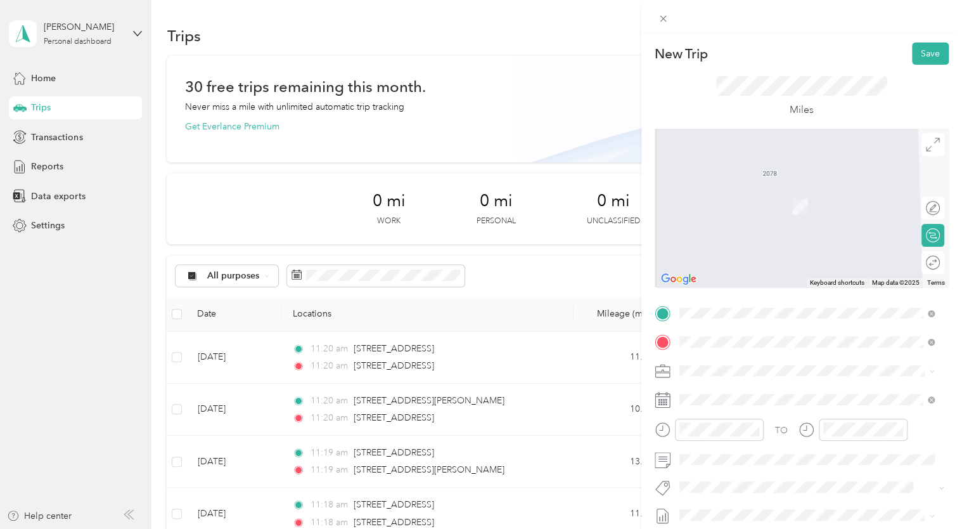
click at [775, 190] on span "[STREET_ADDRESS][US_STATE]" at bounding box center [766, 187] width 127 height 11
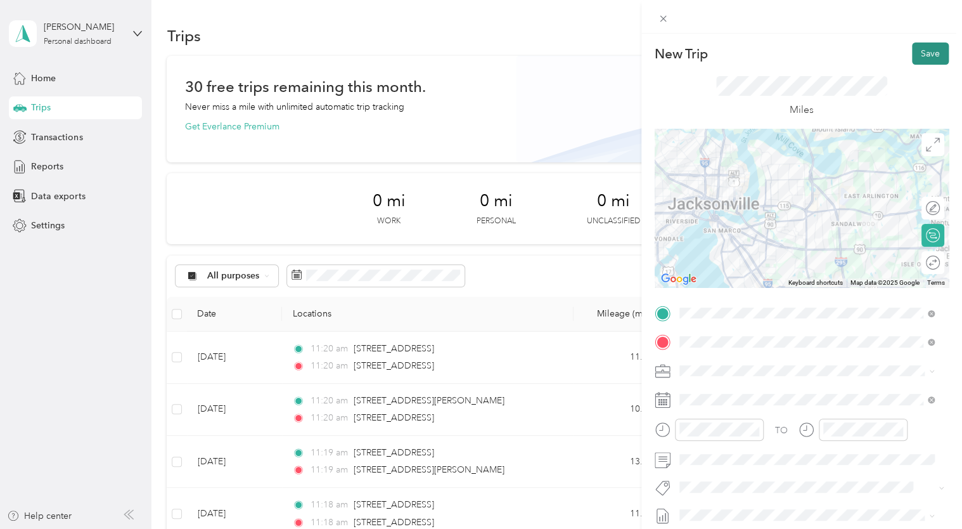
click at [917, 55] on button "Save" at bounding box center [930, 53] width 37 height 22
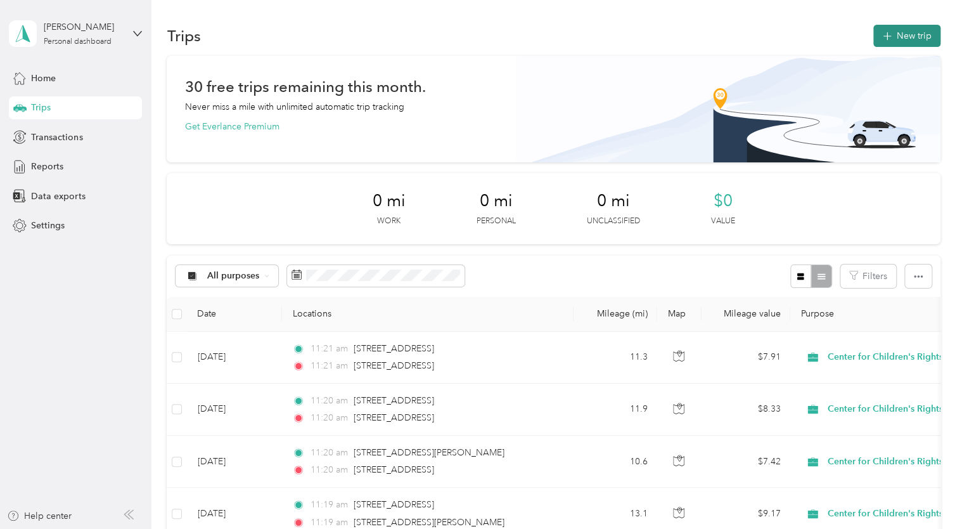
click at [917, 34] on button "New trip" at bounding box center [907, 36] width 67 height 22
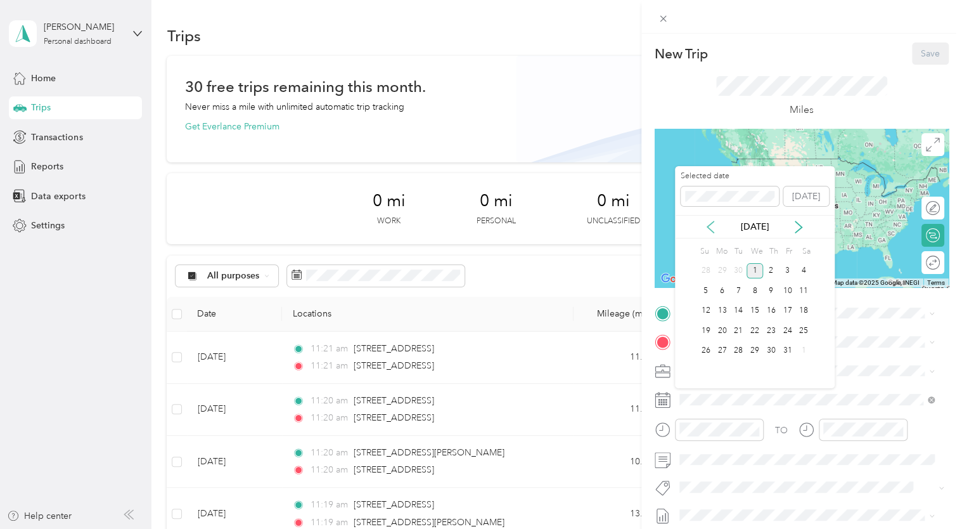
click at [707, 226] on icon at bounding box center [710, 226] width 6 height 11
click at [723, 311] on div "15" at bounding box center [722, 311] width 16 height 16
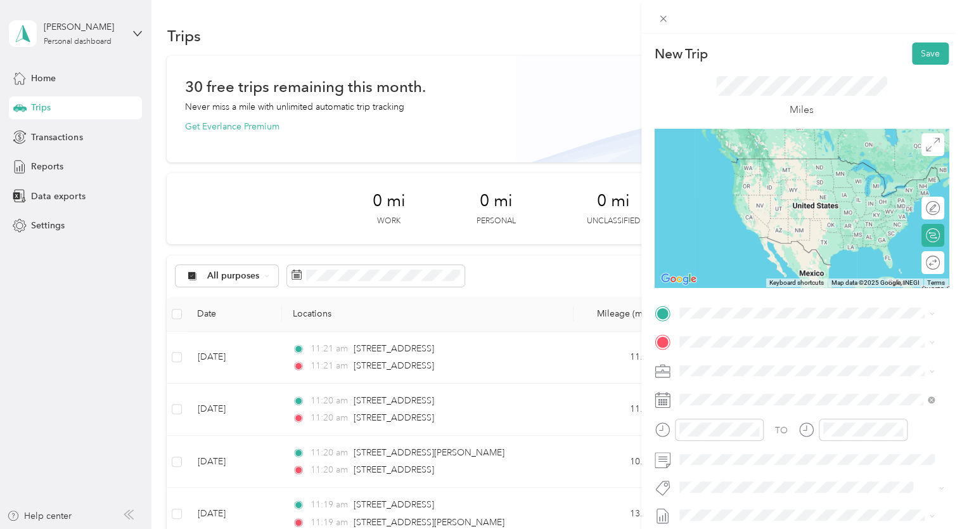
click at [771, 453] on ol "From your Favorite places Home [GEOGRAPHIC_DATA][US_STATE], [GEOGRAPHIC_DATA] O…" at bounding box center [807, 407] width 264 height 177
click at [796, 425] on span "A [PERSON_NAME][GEOGRAPHIC_DATA], [US_STATE], [GEOGRAPHIC_DATA]" at bounding box center [815, 437] width 224 height 24
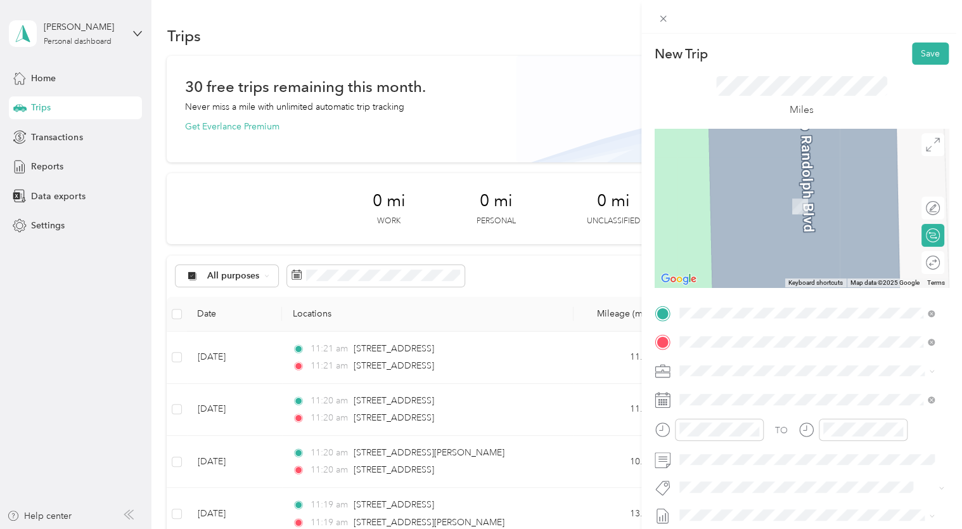
click at [782, 182] on span "[STREET_ADDRESS][US_STATE]" at bounding box center [766, 187] width 127 height 11
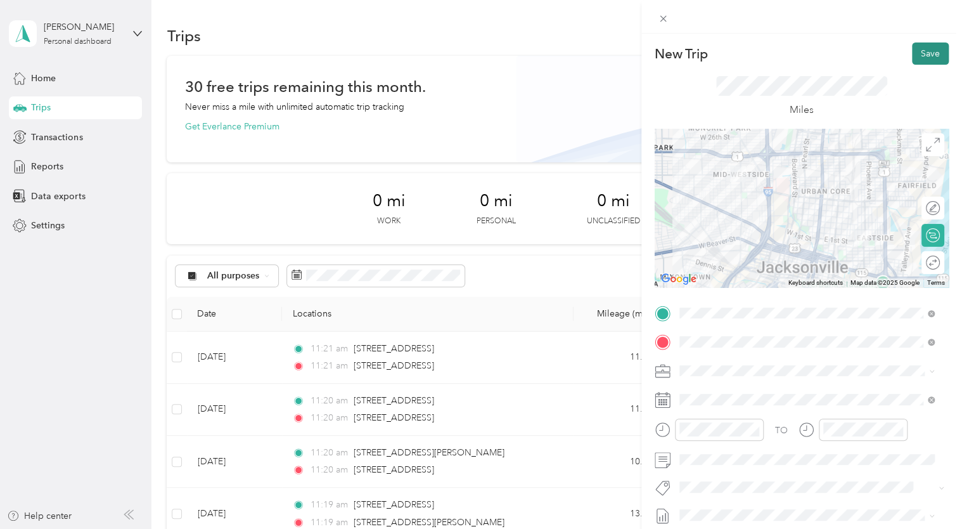
click at [928, 52] on button "Save" at bounding box center [930, 53] width 37 height 22
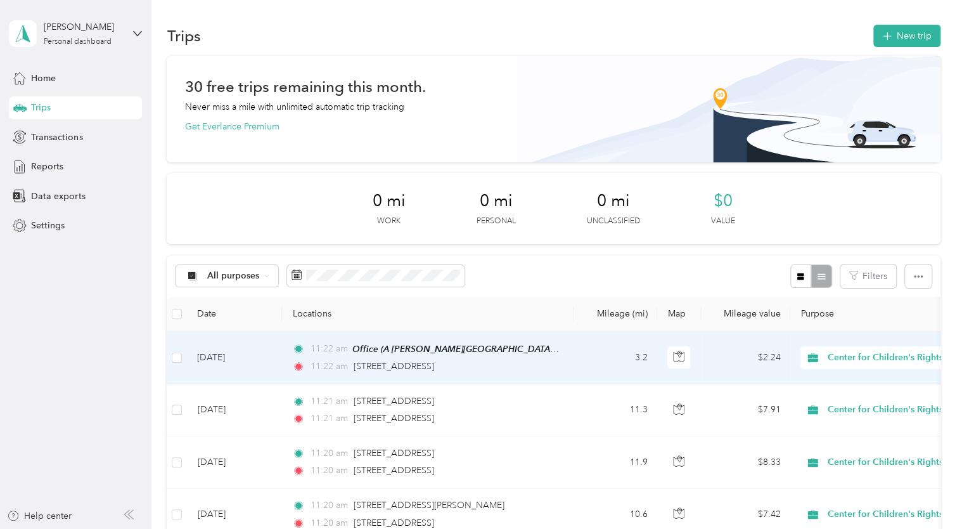
click at [254, 360] on td "[DATE]" at bounding box center [234, 358] width 95 height 53
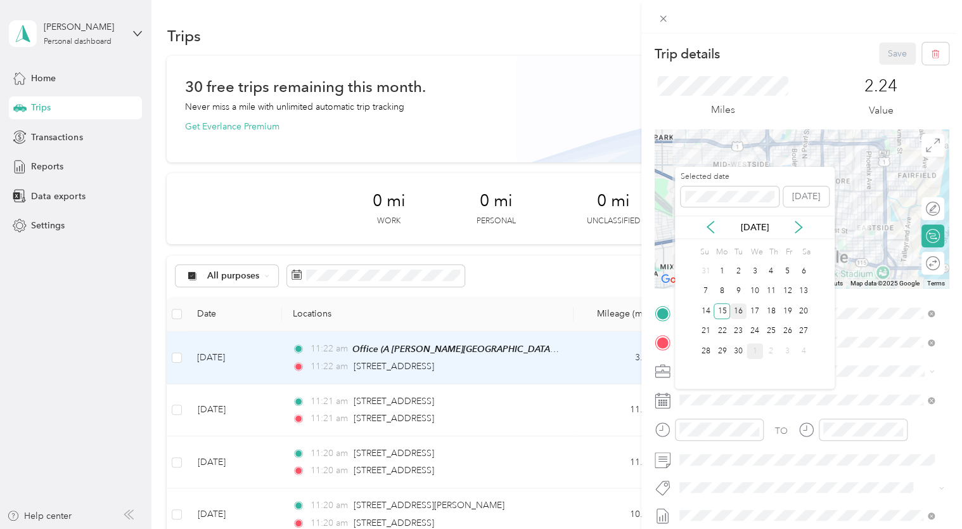
click at [738, 314] on div "16" at bounding box center [738, 311] width 16 height 16
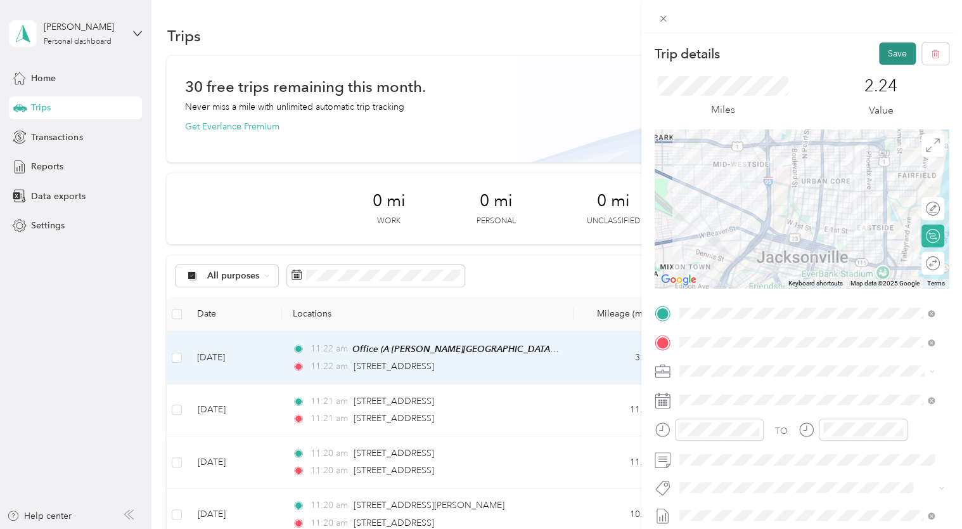
click at [880, 53] on button "Save" at bounding box center [897, 53] width 37 height 22
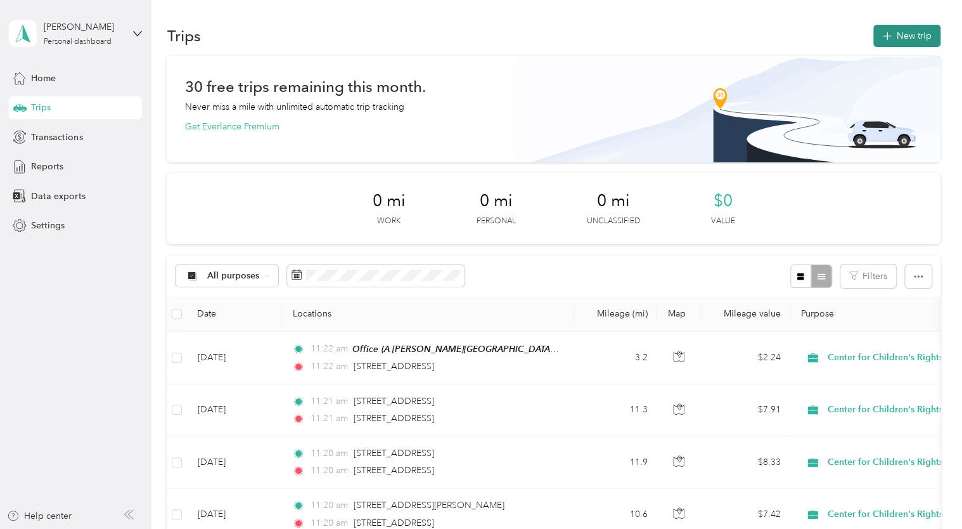
click at [887, 33] on icon "button" at bounding box center [887, 36] width 15 height 15
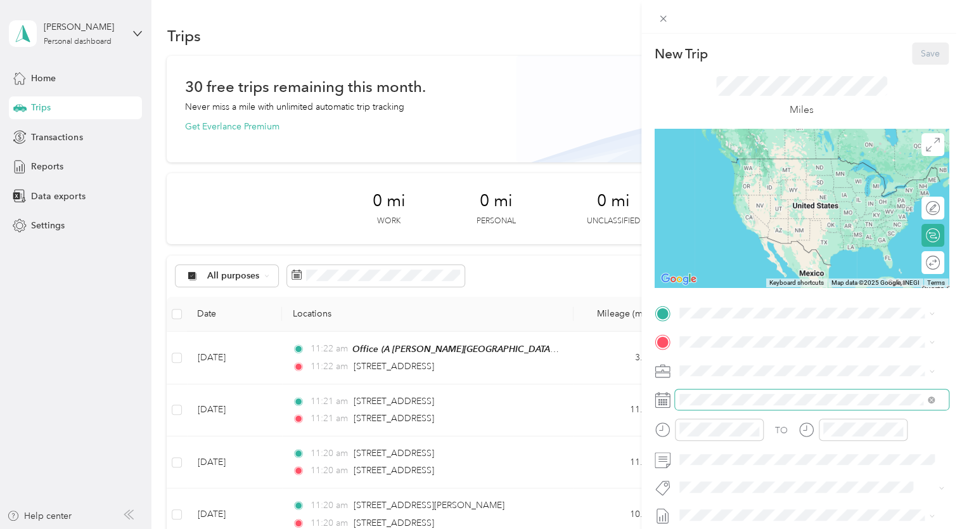
click at [707, 405] on span at bounding box center [812, 399] width 274 height 20
click at [707, 393] on span at bounding box center [812, 399] width 274 height 20
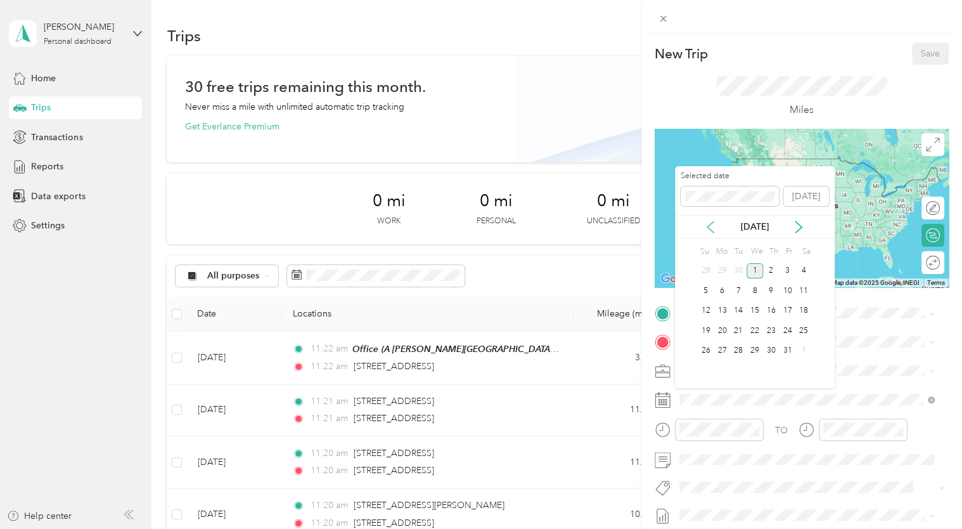
click at [707, 224] on icon at bounding box center [710, 227] width 13 height 13
click at [759, 311] on div "17" at bounding box center [755, 311] width 16 height 16
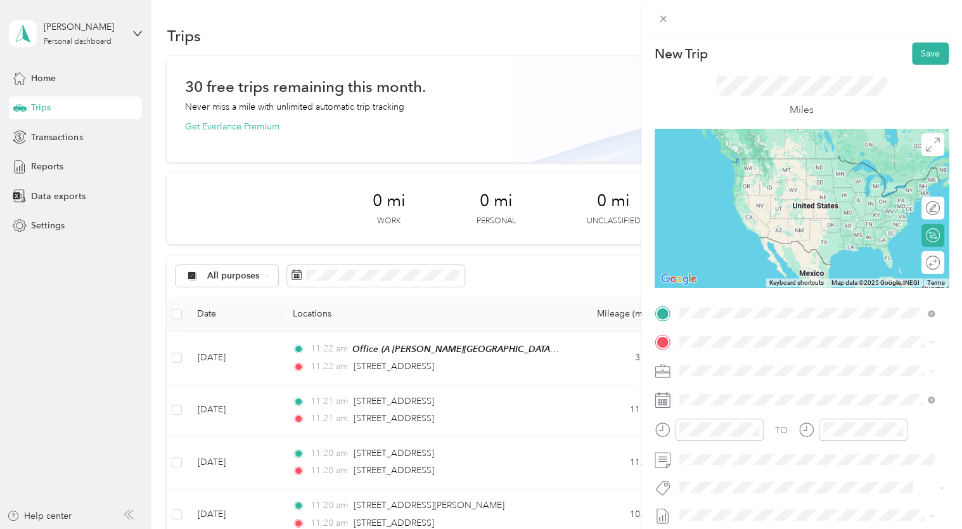
click at [748, 368] on div "[STREET_ADDRESS][US_STATE]" at bounding box center [807, 359] width 247 height 17
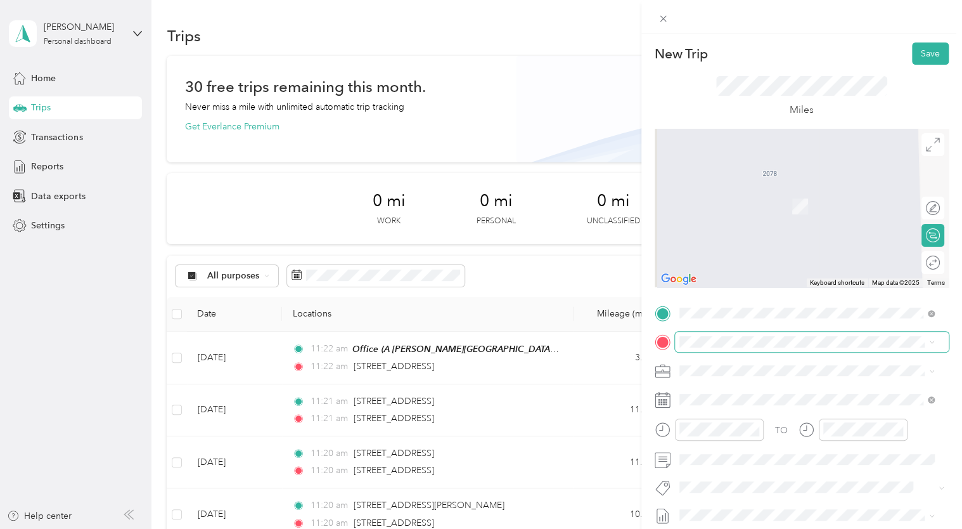
click at [707, 347] on span at bounding box center [812, 342] width 274 height 20
click at [780, 385] on span "[STREET_ADDRESS][US_STATE]" at bounding box center [766, 387] width 127 height 11
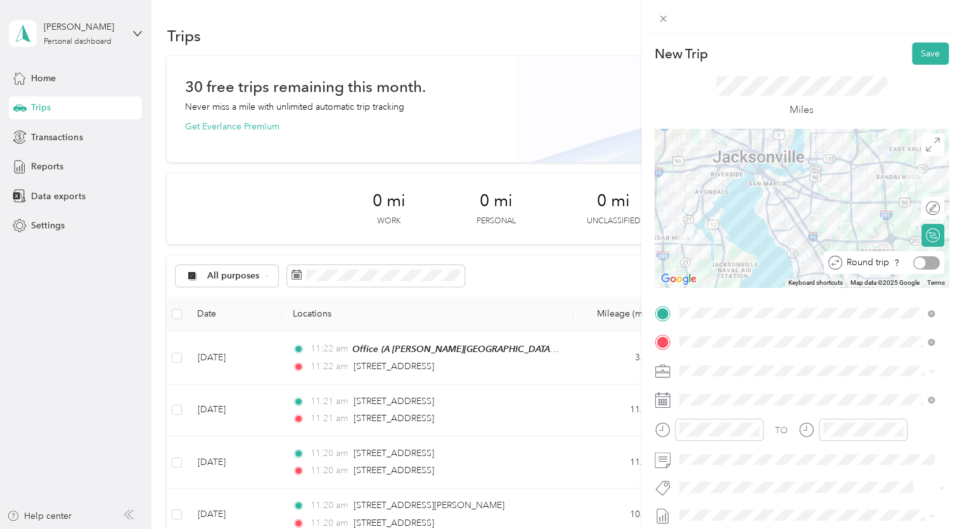
click at [922, 266] on div at bounding box center [926, 262] width 27 height 13
click at [918, 49] on button "Save" at bounding box center [930, 53] width 37 height 22
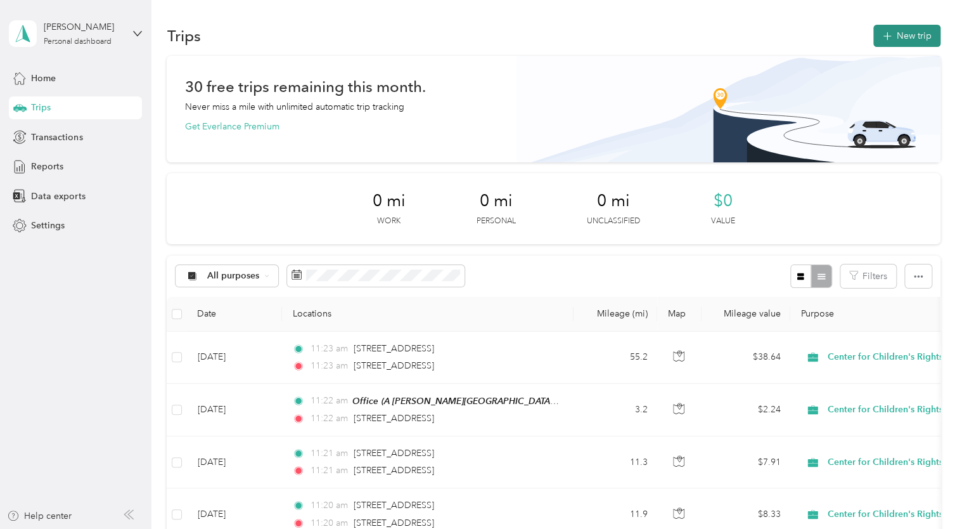
click at [919, 31] on button "New trip" at bounding box center [907, 36] width 67 height 22
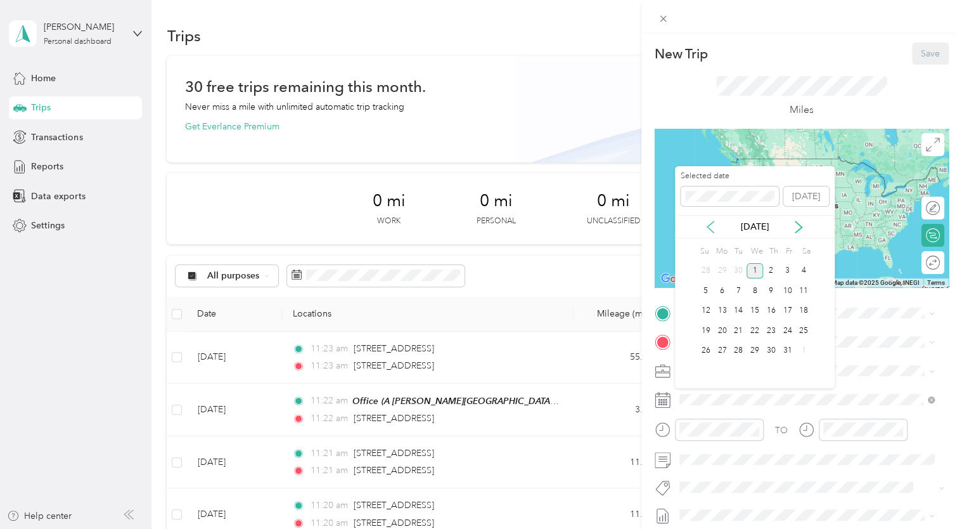
click at [716, 227] on icon at bounding box center [710, 227] width 13 height 13
click at [775, 311] on div "18" at bounding box center [771, 311] width 16 height 16
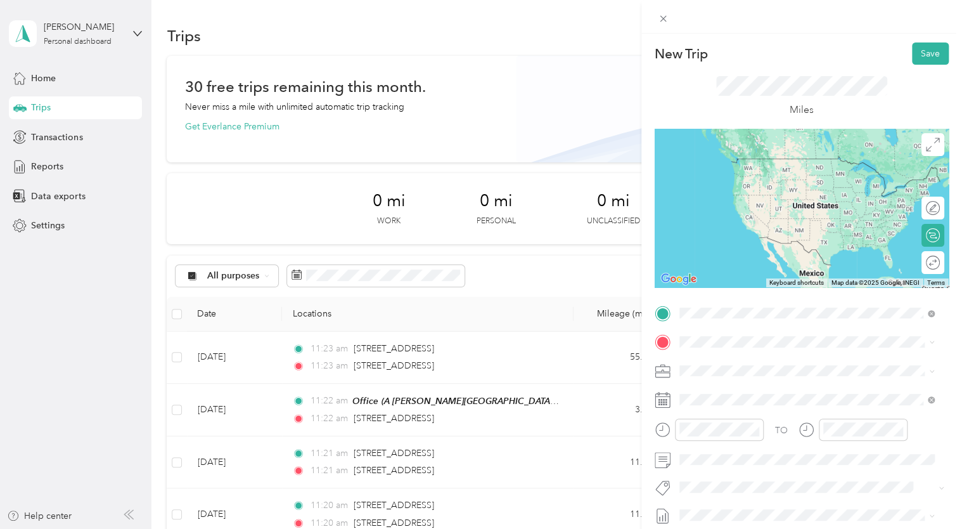
click at [797, 365] on span "[STREET_ADDRESS][US_STATE]" at bounding box center [766, 358] width 127 height 11
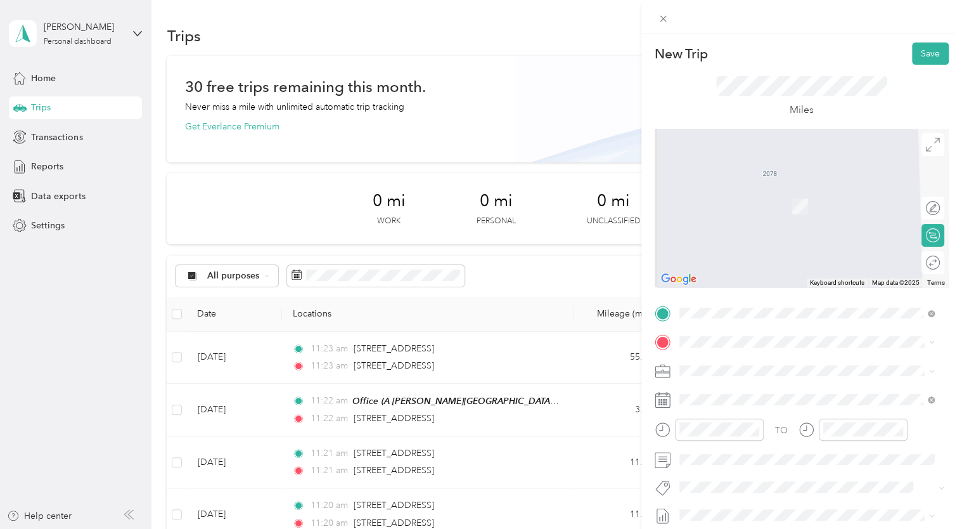
click at [803, 184] on span "[STREET_ADDRESS][US_STATE]" at bounding box center [766, 186] width 127 height 11
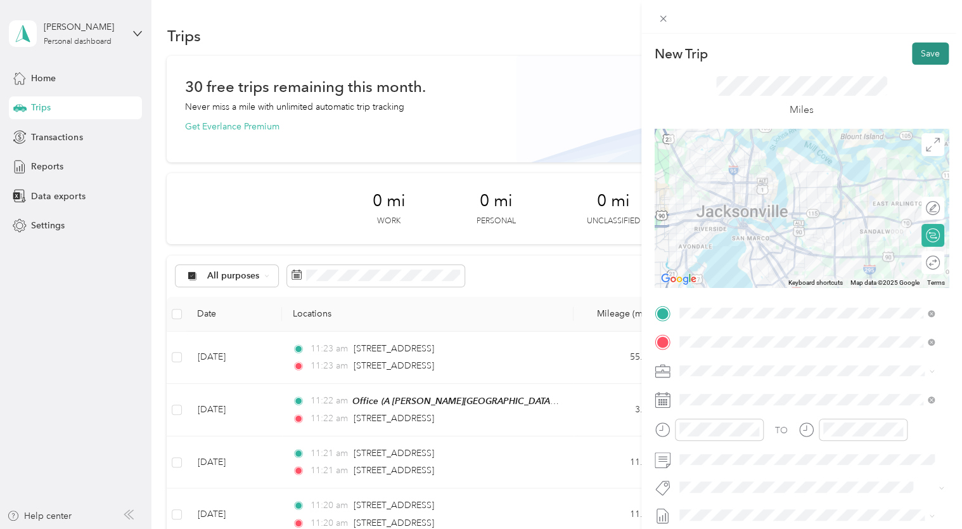
click at [923, 57] on button "Save" at bounding box center [930, 53] width 37 height 22
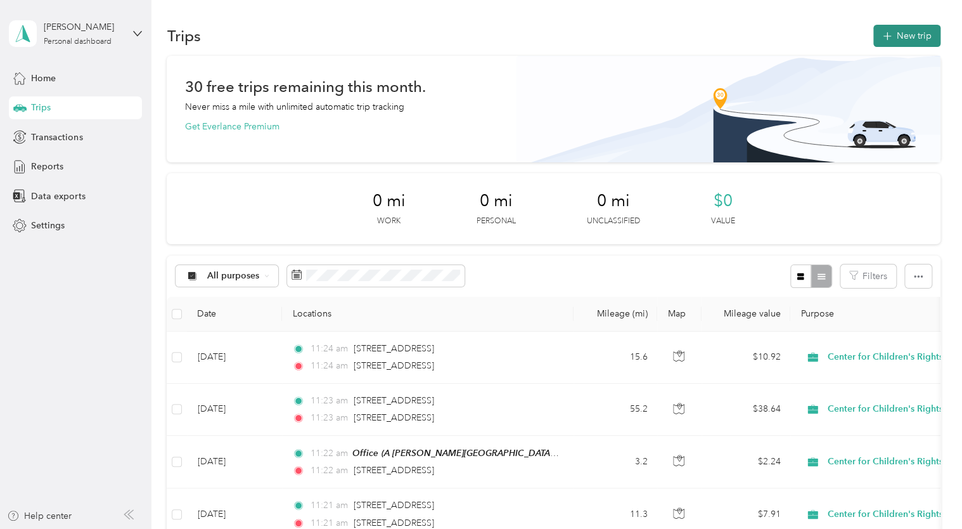
click at [923, 42] on button "New trip" at bounding box center [907, 36] width 67 height 22
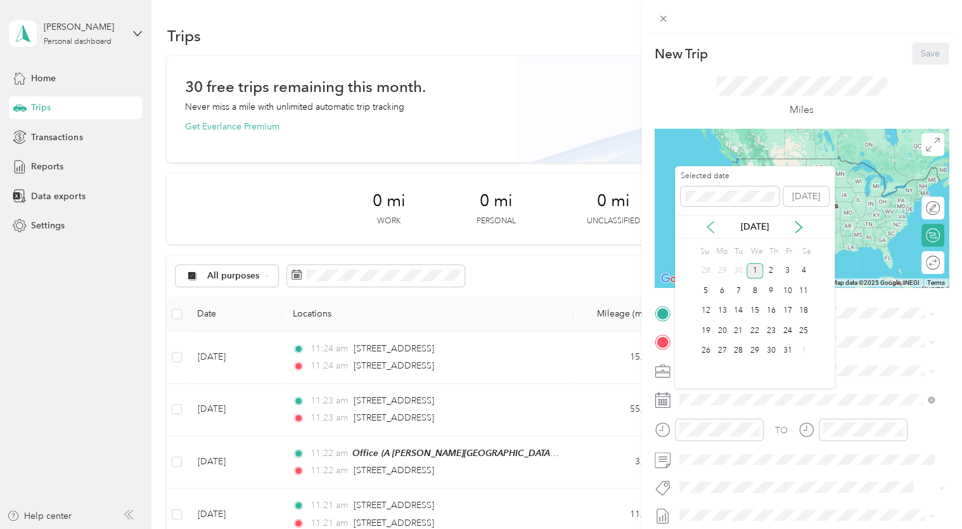
click at [711, 226] on icon at bounding box center [710, 227] width 13 height 13
click at [770, 311] on div "18" at bounding box center [771, 311] width 16 height 16
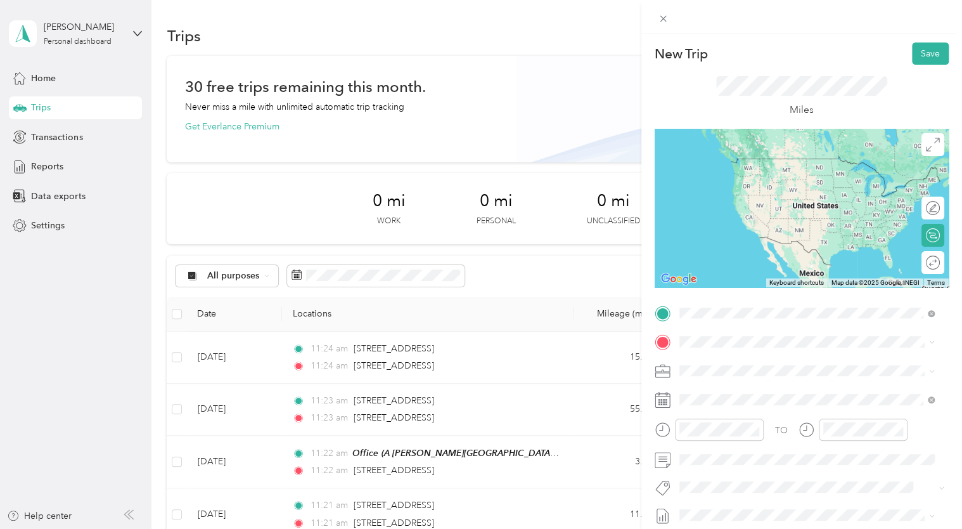
click at [818, 390] on span "[STREET_ADDRESS][US_STATE]" at bounding box center [766, 384] width 127 height 11
click at [830, 363] on span "[STREET_ADDRESS][US_STATE]" at bounding box center [766, 358] width 127 height 11
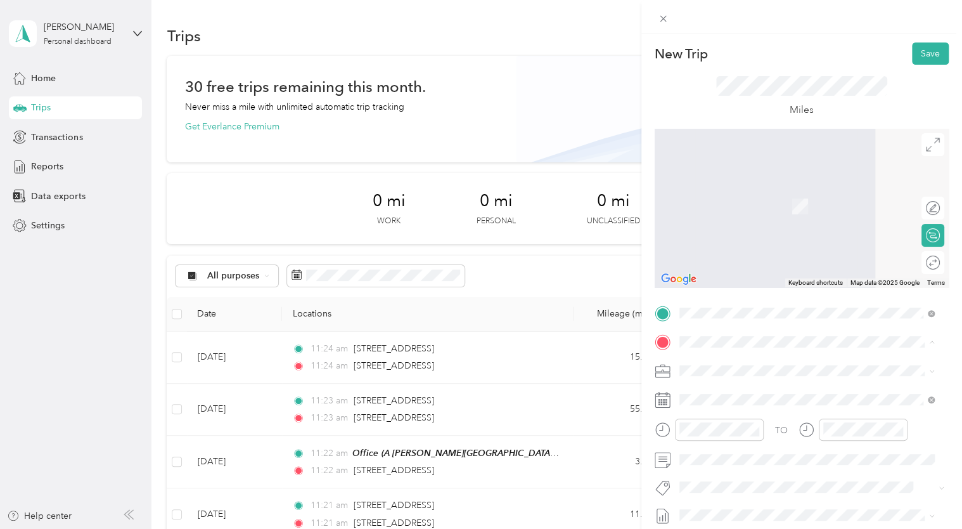
click at [700, 397] on div "[STREET_ADDRESS][US_STATE]" at bounding box center [807, 388] width 247 height 17
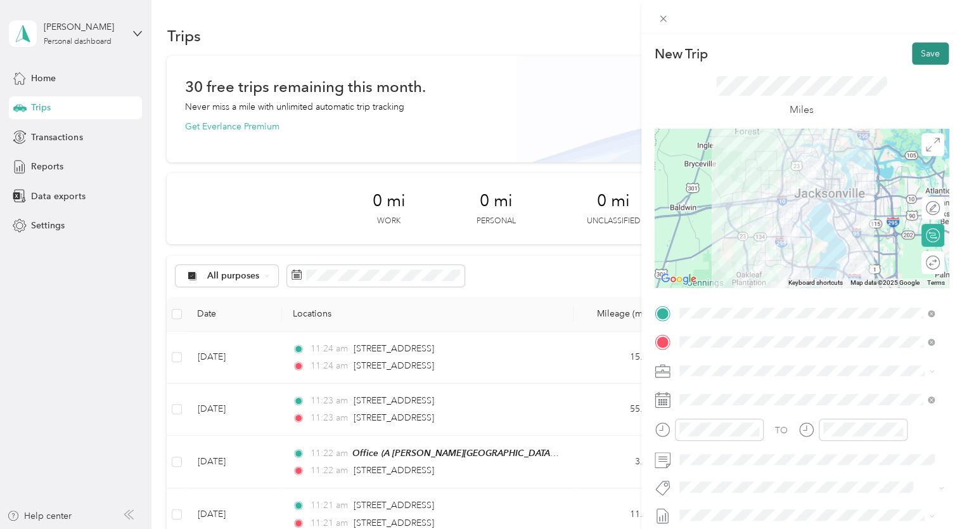
click at [916, 52] on button "Save" at bounding box center [930, 53] width 37 height 22
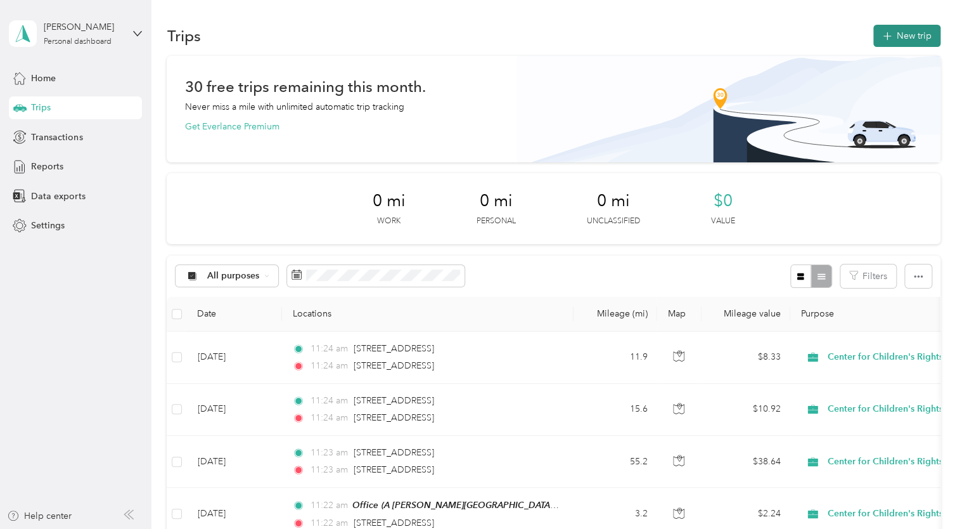
click at [904, 43] on button "New trip" at bounding box center [907, 36] width 67 height 22
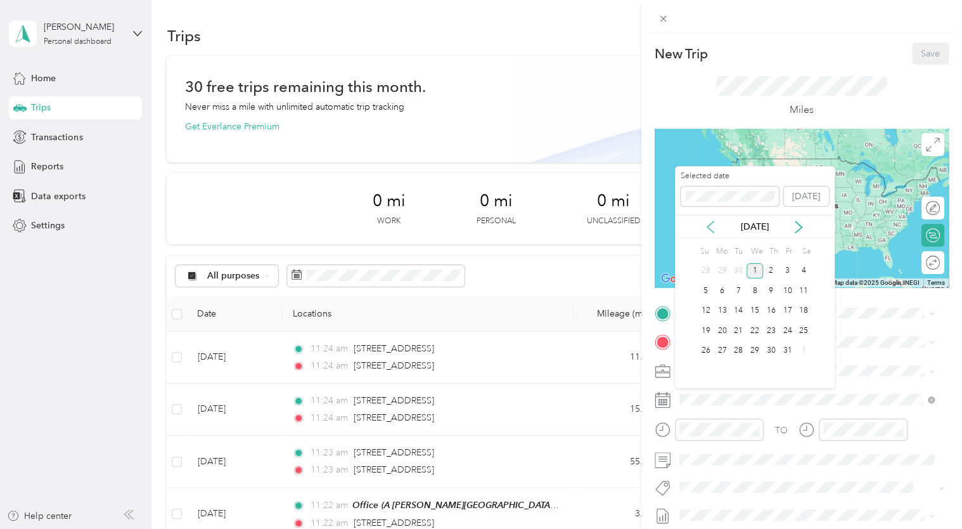
click at [707, 228] on icon at bounding box center [710, 227] width 13 height 13
click at [785, 315] on div "19" at bounding box center [787, 311] width 16 height 16
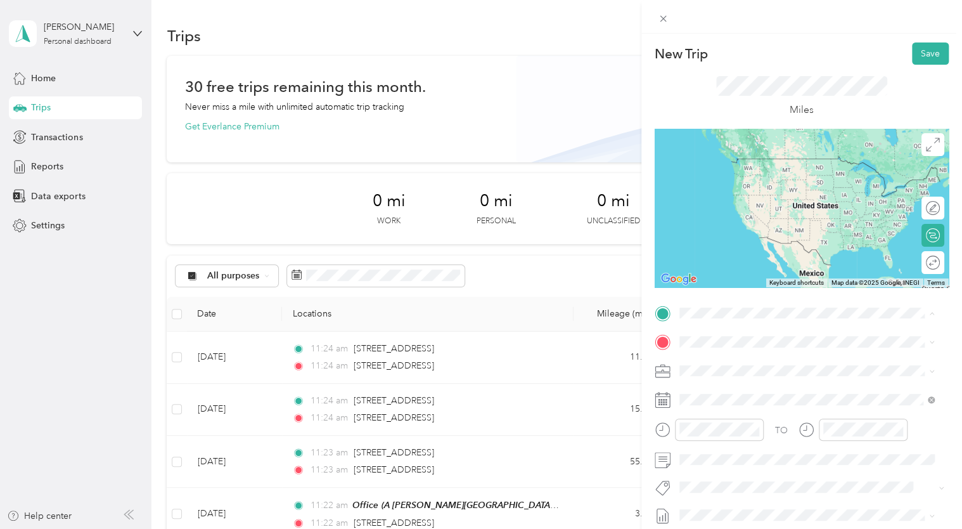
click at [751, 441] on span "A [PERSON_NAME][GEOGRAPHIC_DATA], [US_STATE], [GEOGRAPHIC_DATA]" at bounding box center [815, 437] width 224 height 24
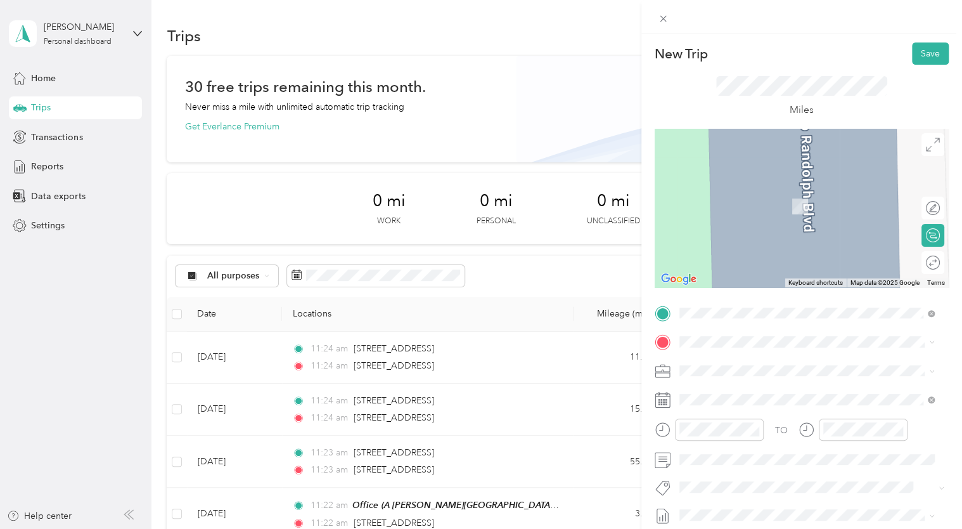
click at [784, 193] on span "[STREET_ADDRESS][PERSON_NAME][US_STATE]" at bounding box center [801, 186] width 197 height 11
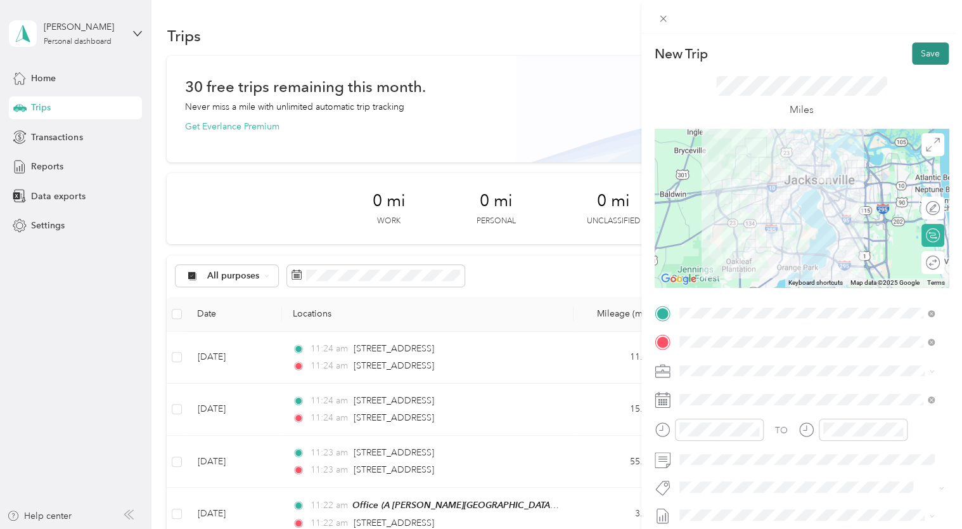
click at [913, 53] on button "Save" at bounding box center [930, 53] width 37 height 22
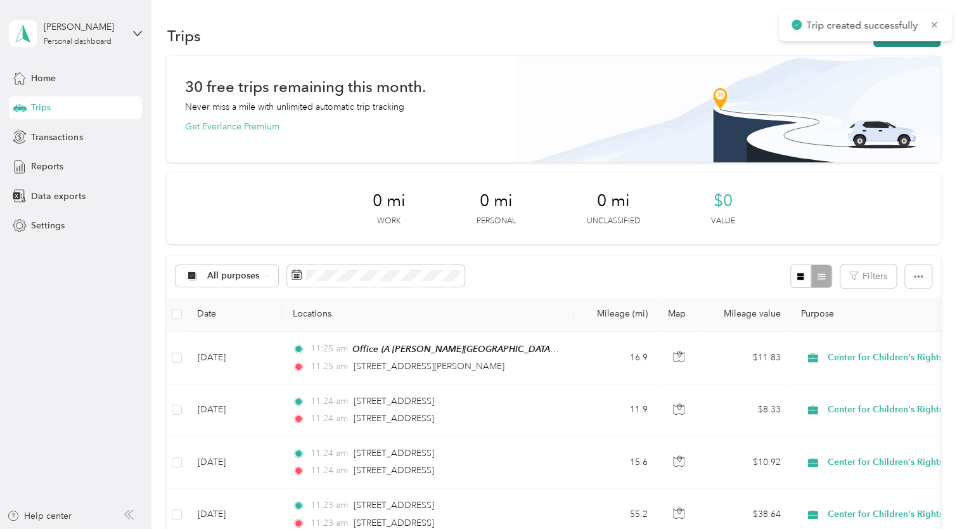
click at [918, 44] on button "New trip" at bounding box center [907, 36] width 67 height 22
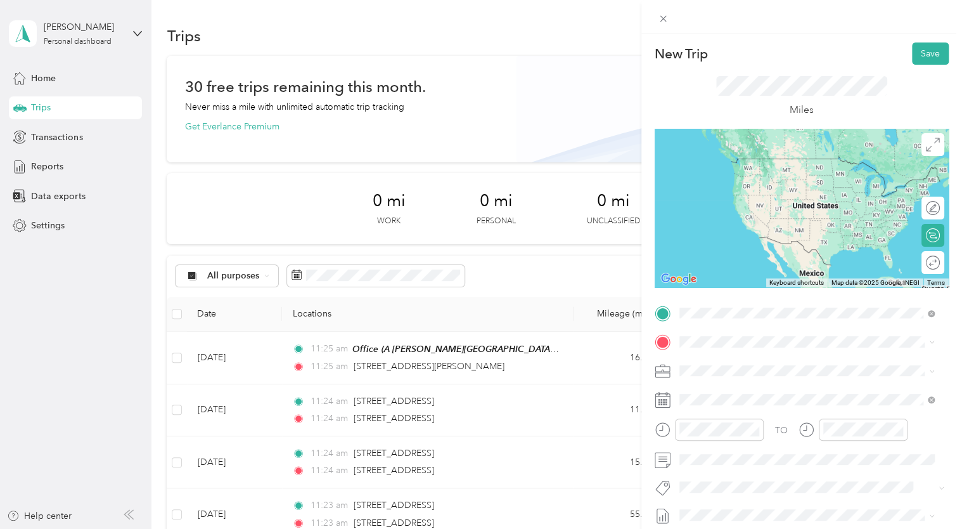
click at [757, 356] on span "[STREET_ADDRESS][PERSON_NAME][US_STATE]" at bounding box center [801, 358] width 197 height 11
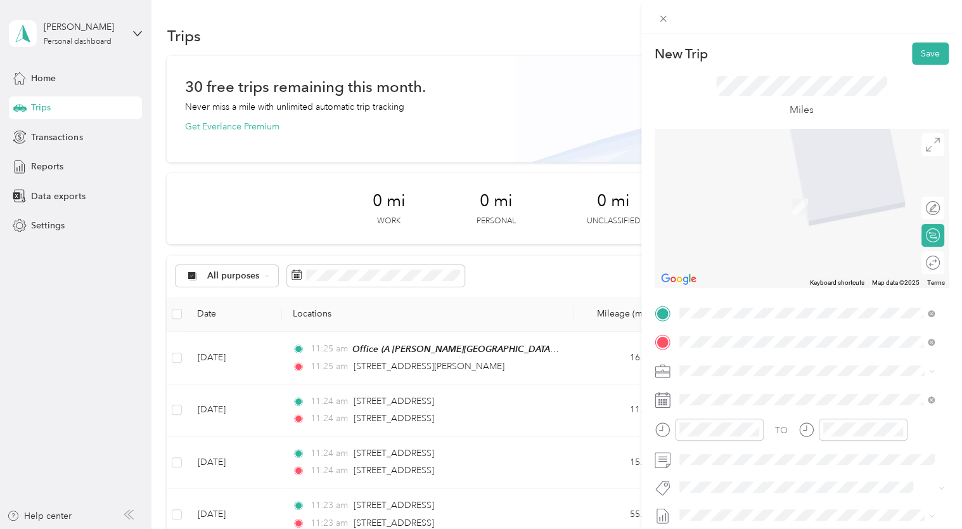
click at [723, 405] on span "[STREET_ADDRESS][US_STATE]" at bounding box center [766, 406] width 127 height 11
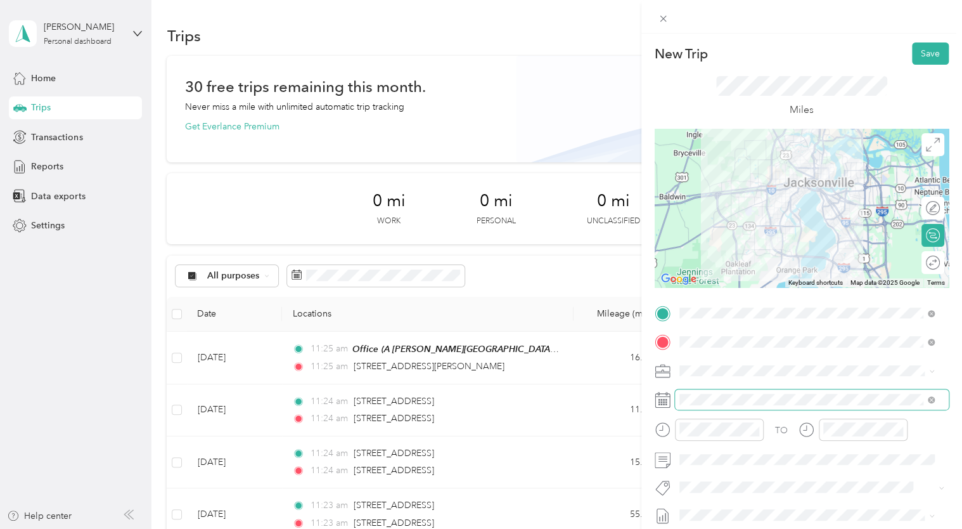
click at [718, 405] on span at bounding box center [812, 399] width 274 height 20
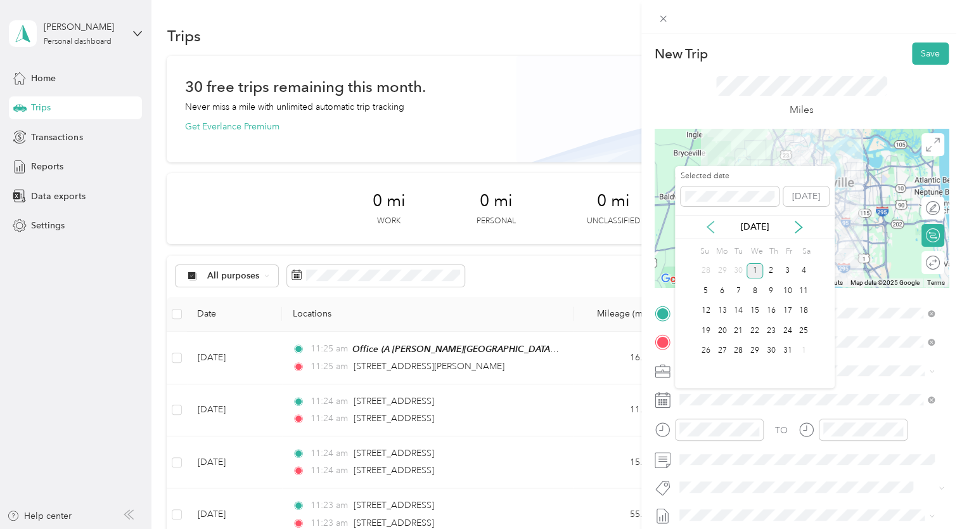
click at [709, 224] on icon at bounding box center [710, 226] width 6 height 11
click at [786, 313] on div "19" at bounding box center [787, 311] width 16 height 16
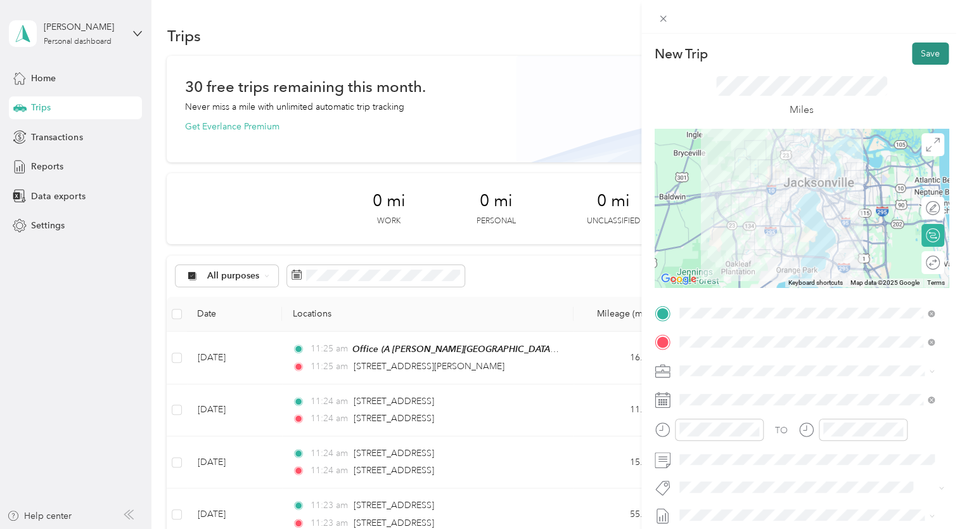
click at [915, 57] on button "Save" at bounding box center [930, 53] width 37 height 22
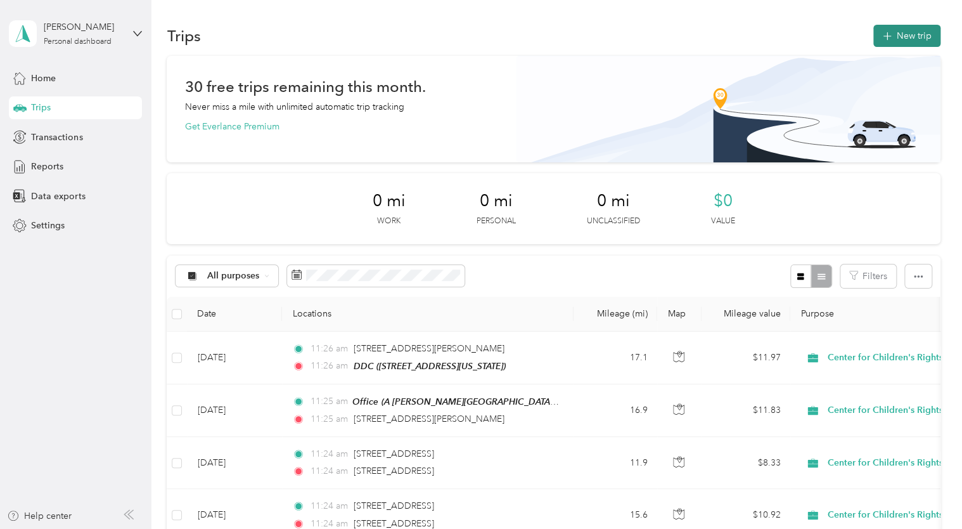
click at [896, 32] on button "New trip" at bounding box center [907, 36] width 67 height 22
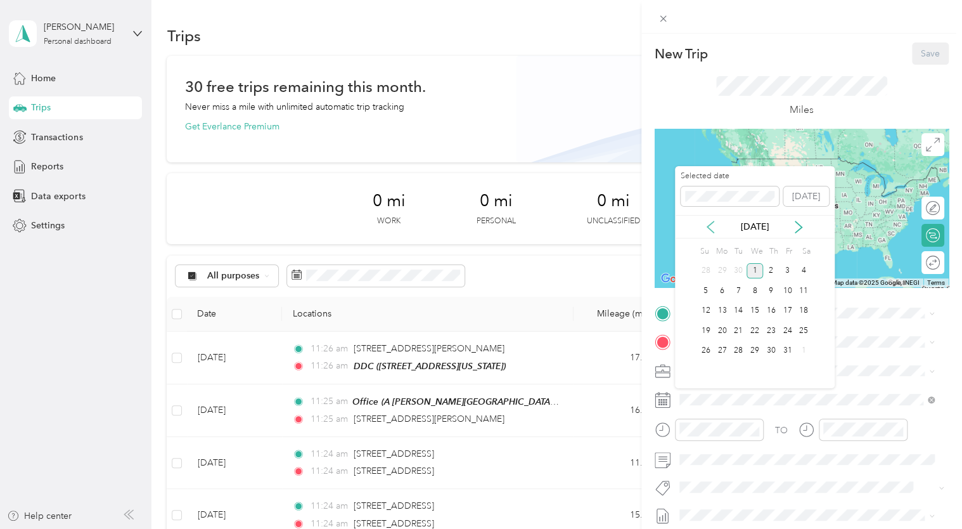
click at [710, 225] on icon at bounding box center [710, 227] width 13 height 13
click at [723, 324] on div "22" at bounding box center [722, 331] width 16 height 16
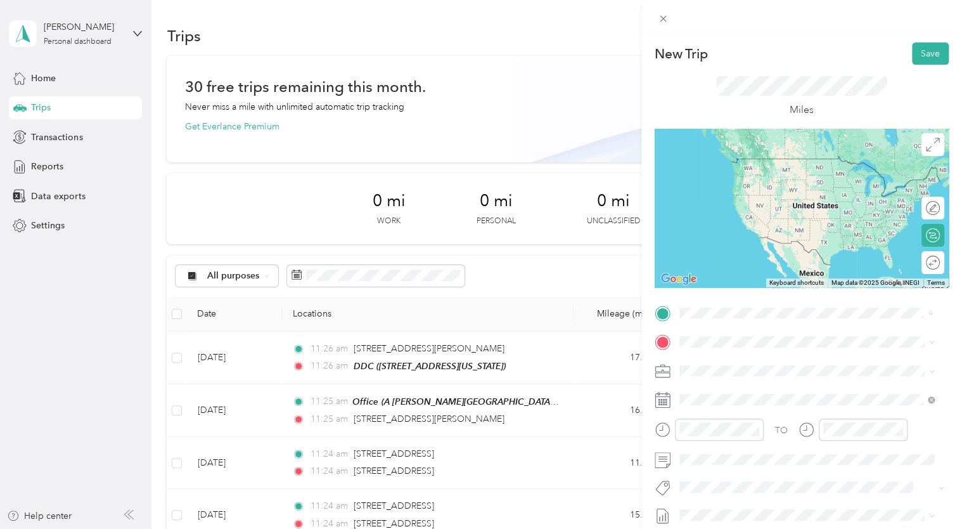
click at [785, 364] on span "[STREET_ADDRESS][US_STATE]" at bounding box center [766, 357] width 127 height 11
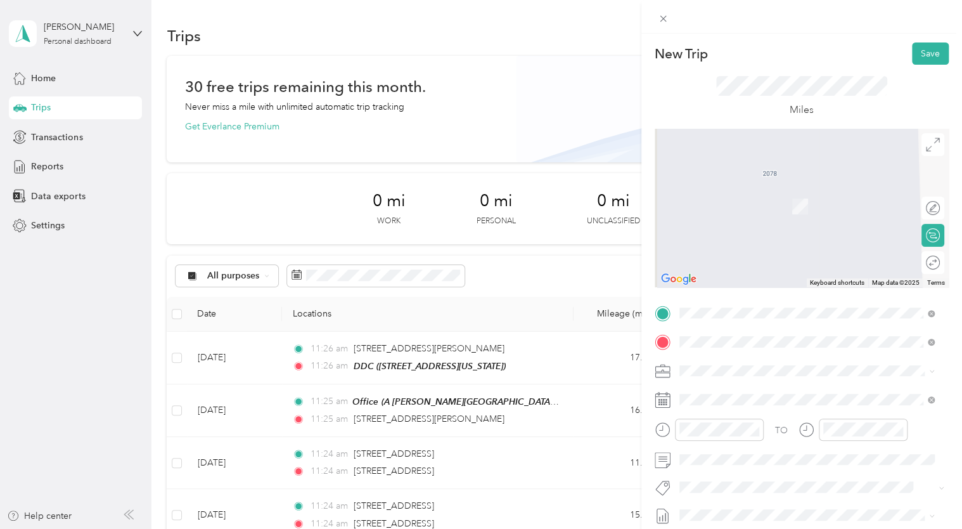
click at [778, 193] on span "[STREET_ADDRESS][PERSON_NAME][US_STATE]" at bounding box center [801, 187] width 197 height 11
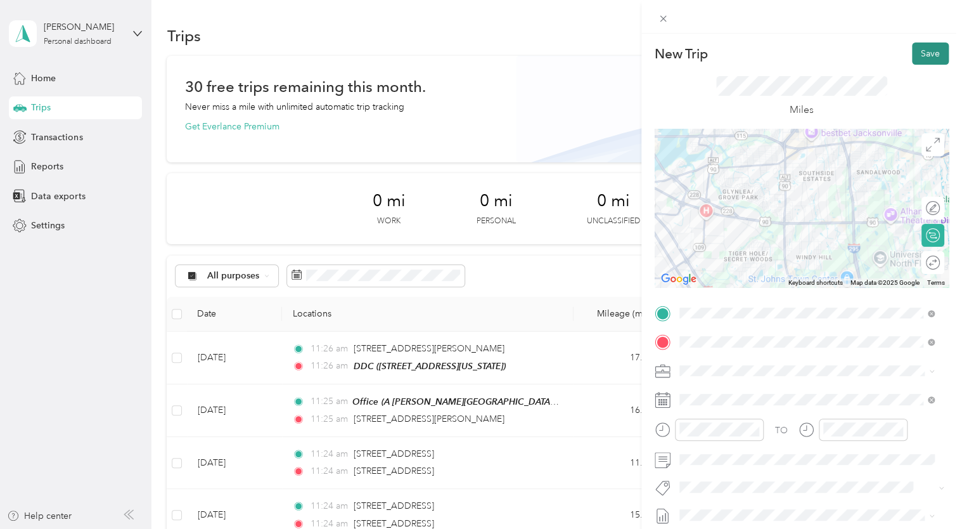
click at [927, 55] on button "Save" at bounding box center [930, 53] width 37 height 22
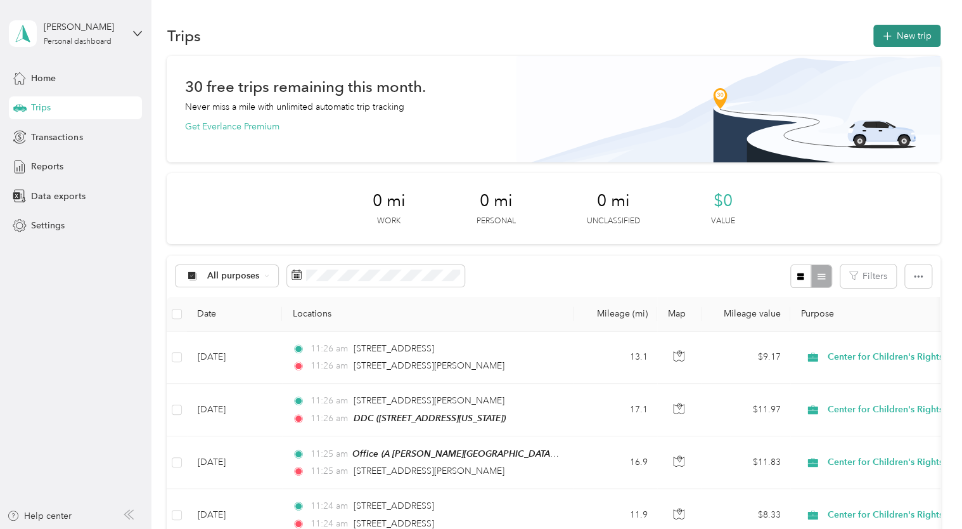
click at [907, 35] on button "New trip" at bounding box center [907, 36] width 67 height 22
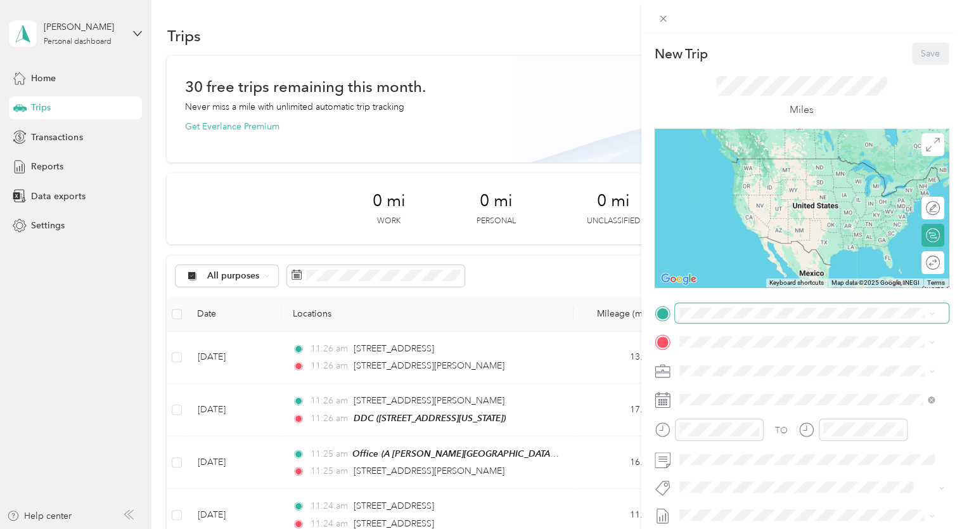
click at [756, 323] on span at bounding box center [812, 313] width 274 height 20
click at [805, 365] on span "[STREET_ADDRESS][US_STATE]" at bounding box center [766, 358] width 127 height 11
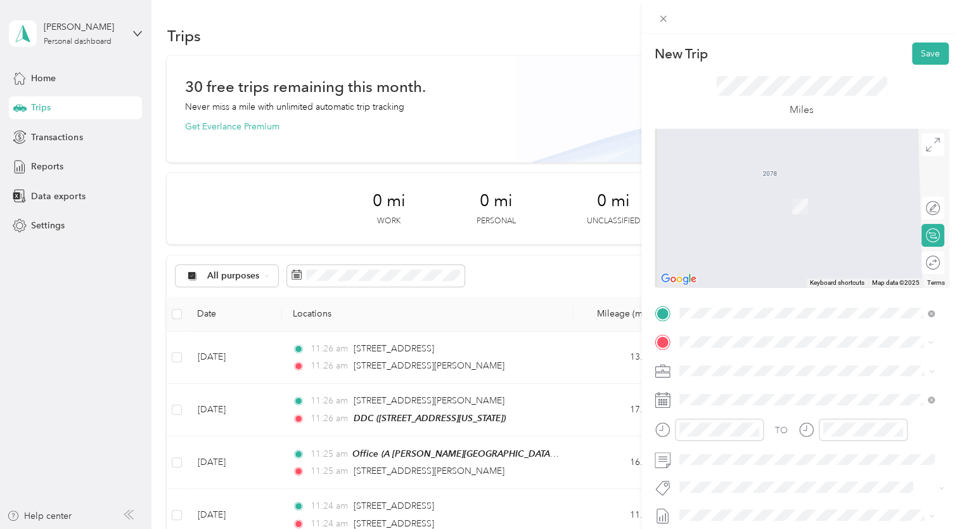
click at [763, 217] on div "[GEOGRAPHIC_DATA][PERSON_NAME], [US_STATE], [GEOGRAPHIC_DATA]" at bounding box center [816, 206] width 227 height 40
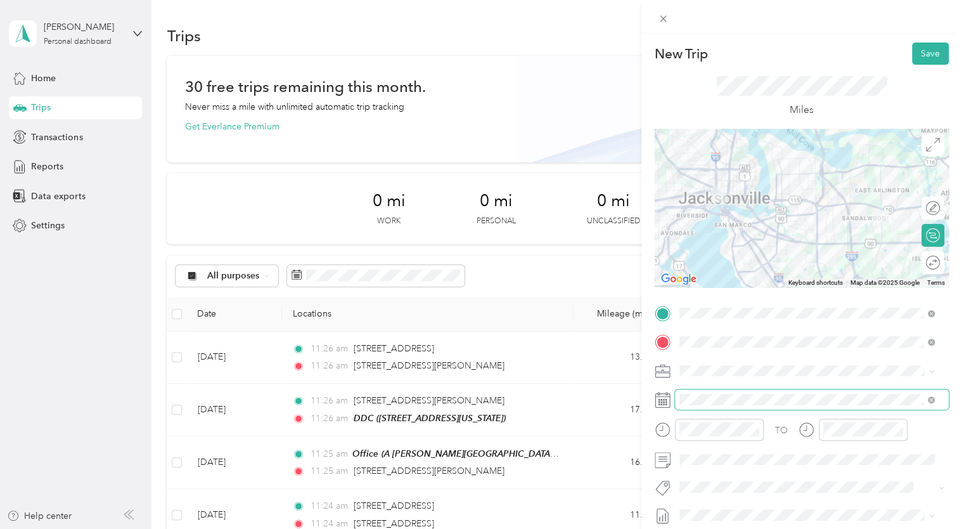
click at [726, 392] on span at bounding box center [812, 399] width 274 height 20
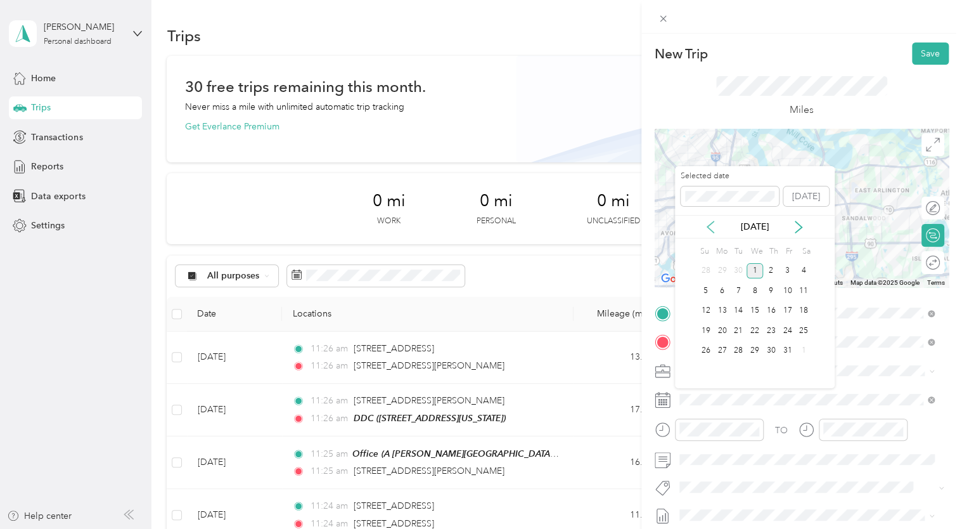
click at [709, 224] on icon at bounding box center [710, 227] width 13 height 13
click at [756, 326] on div "24" at bounding box center [755, 331] width 16 height 16
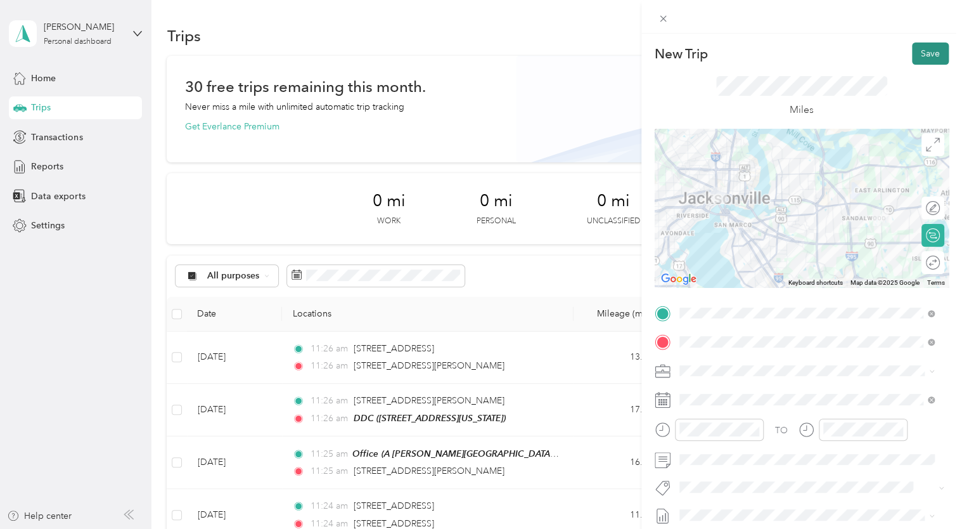
click at [924, 54] on button "Save" at bounding box center [930, 53] width 37 height 22
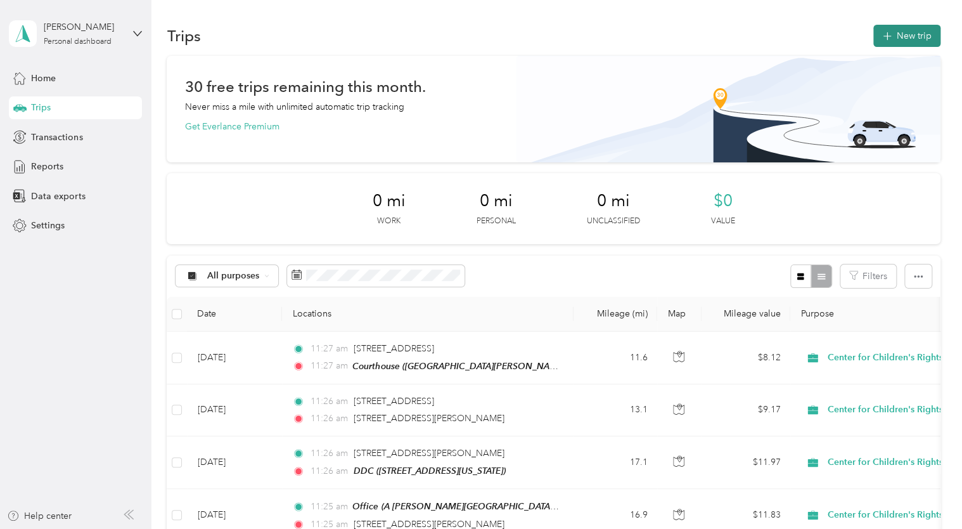
click at [913, 37] on button "New trip" at bounding box center [907, 36] width 67 height 22
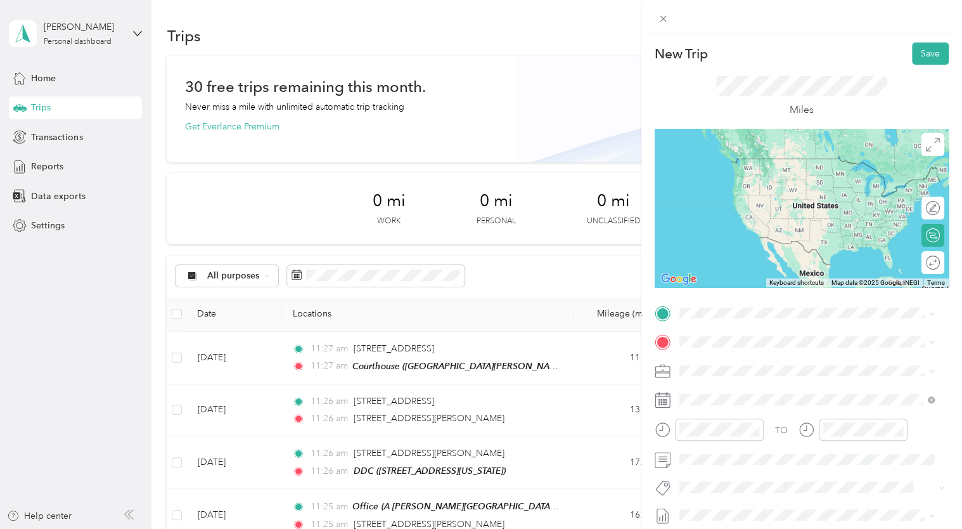
click at [751, 375] on span "[GEOGRAPHIC_DATA][PERSON_NAME], [US_STATE], [GEOGRAPHIC_DATA]" at bounding box center [811, 382] width 216 height 24
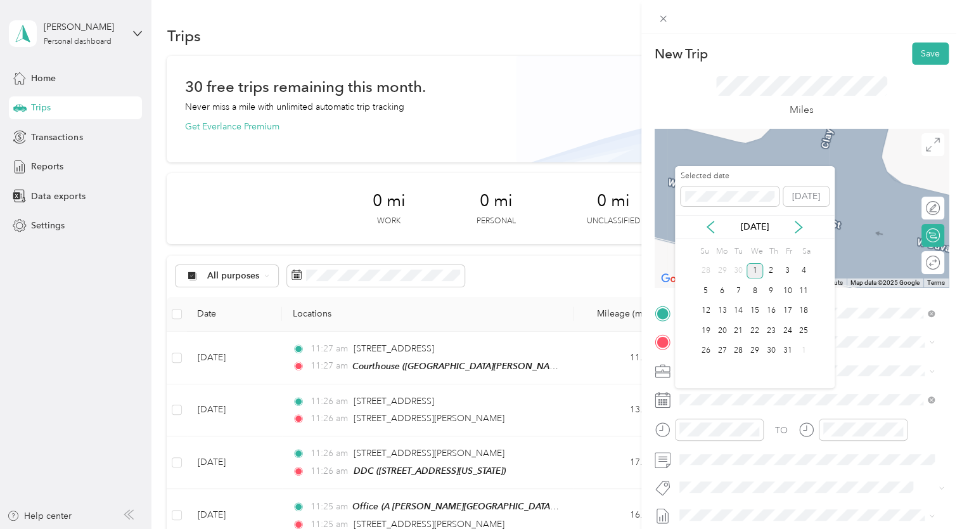
click at [711, 235] on div "[DATE]" at bounding box center [755, 226] width 160 height 23
click at [711, 224] on icon at bounding box center [710, 227] width 13 height 13
click at [753, 330] on div "24" at bounding box center [755, 331] width 16 height 16
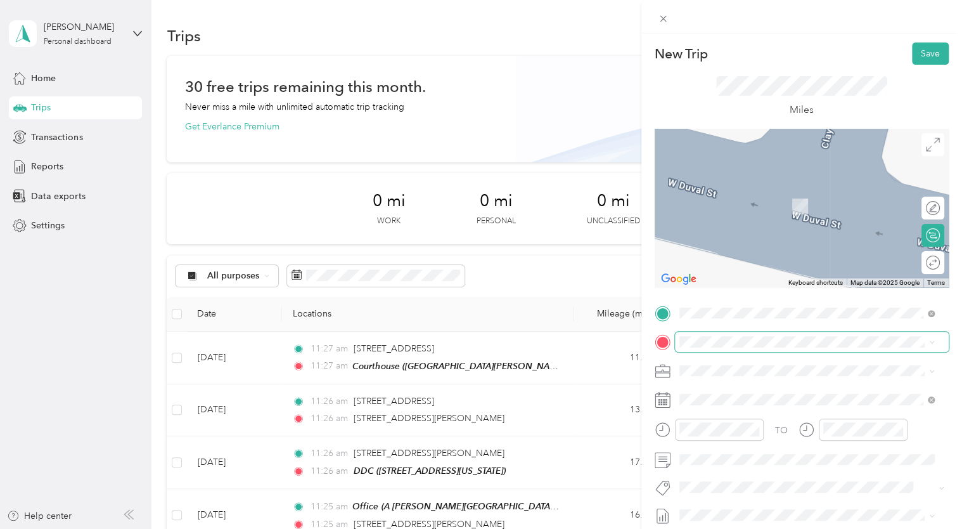
click at [704, 351] on span at bounding box center [812, 342] width 274 height 20
click at [810, 186] on span "[STREET_ADDRESS][PERSON_NAME][US_STATE]" at bounding box center [801, 187] width 197 height 11
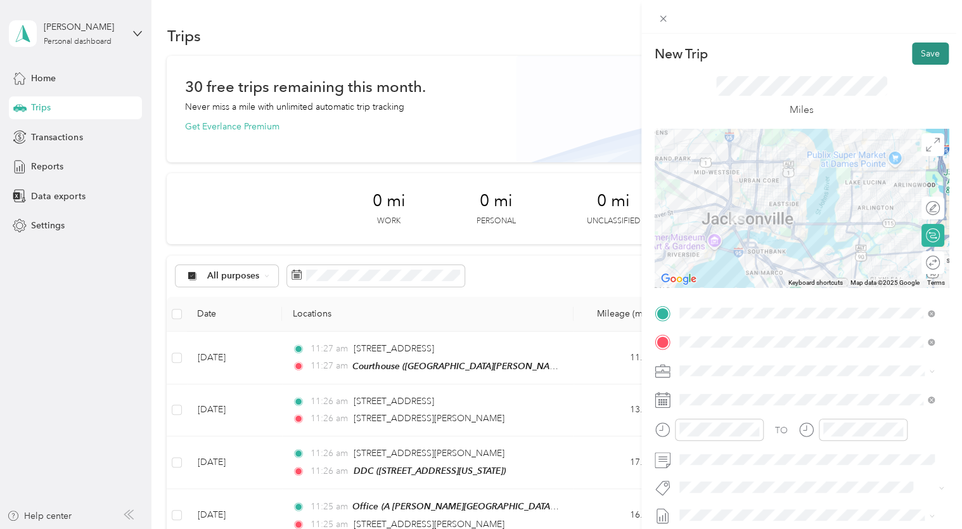
click at [925, 53] on button "Save" at bounding box center [930, 53] width 37 height 22
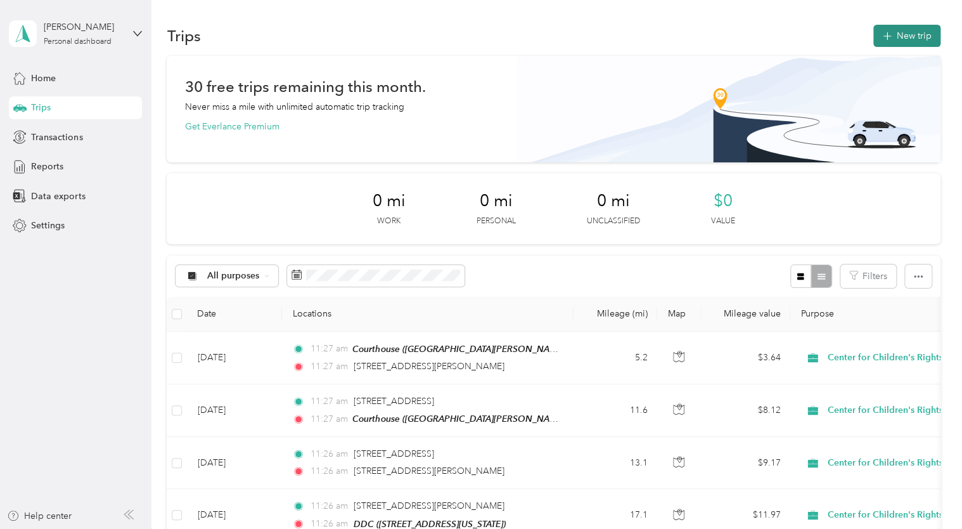
click at [900, 39] on button "New trip" at bounding box center [907, 36] width 67 height 22
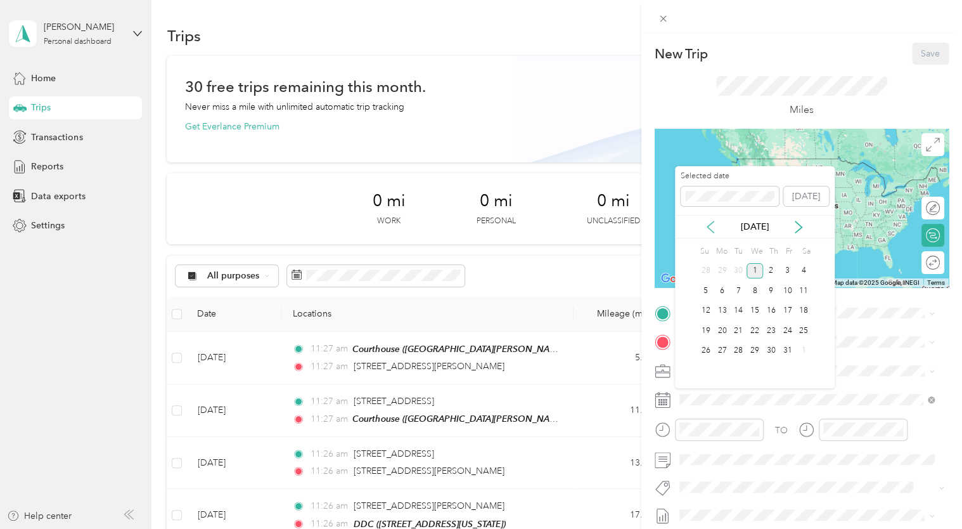
click at [715, 226] on icon at bounding box center [710, 227] width 13 height 13
click at [773, 333] on div "25" at bounding box center [771, 331] width 16 height 16
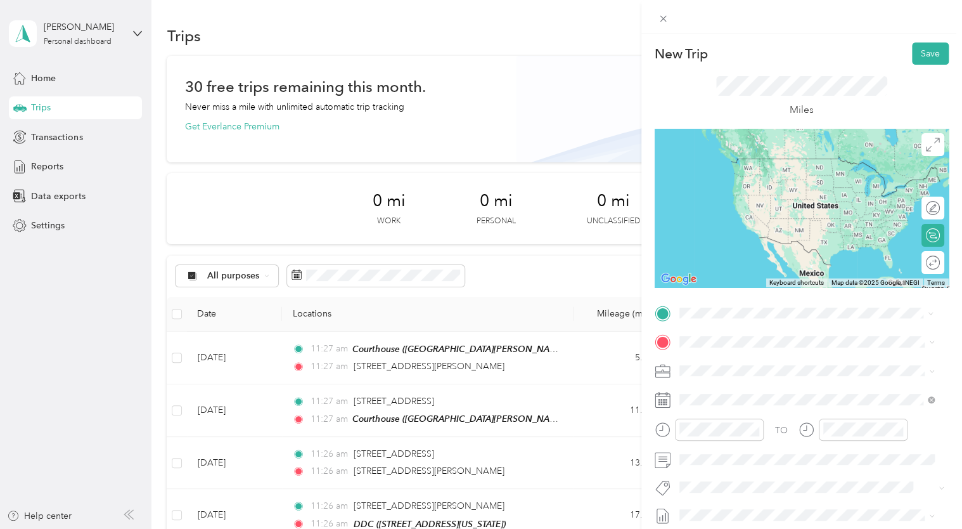
click at [758, 358] on span "[STREET_ADDRESS][US_STATE]" at bounding box center [766, 358] width 127 height 11
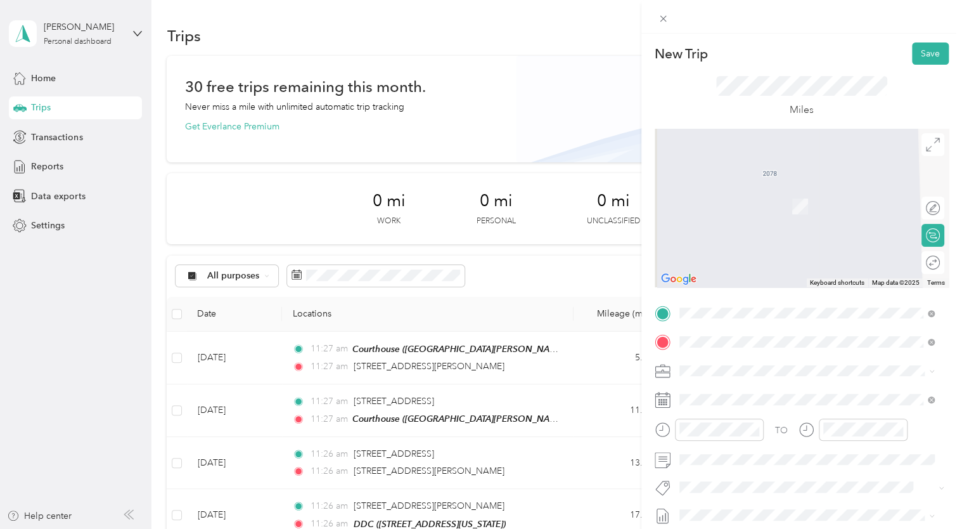
click at [713, 207] on ol "From search results [STREET_ADDRESS][US_STATE] [STREET_ADDRESS][US_STATE] [STRE…" at bounding box center [807, 229] width 264 height 152
click at [755, 193] on span "[STREET_ADDRESS][US_STATE]" at bounding box center [766, 186] width 127 height 11
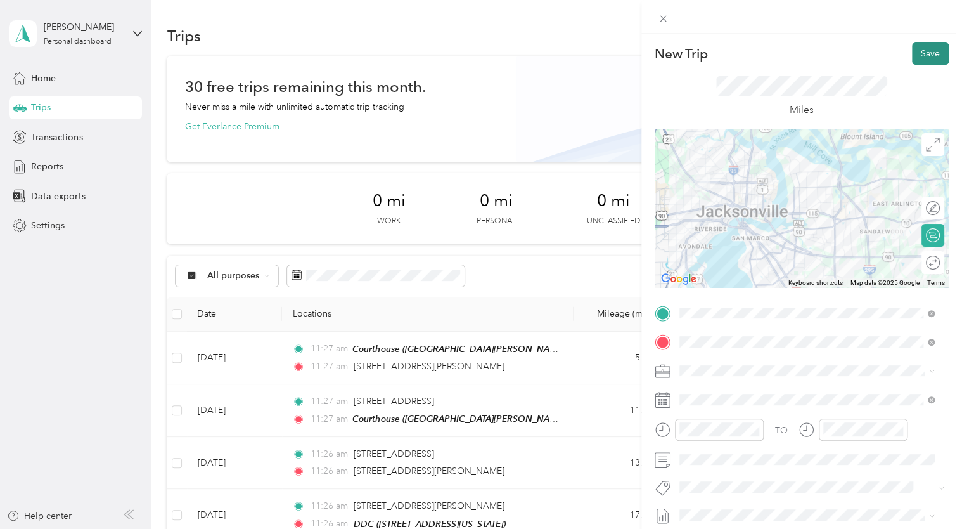
click at [917, 63] on button "Save" at bounding box center [930, 53] width 37 height 22
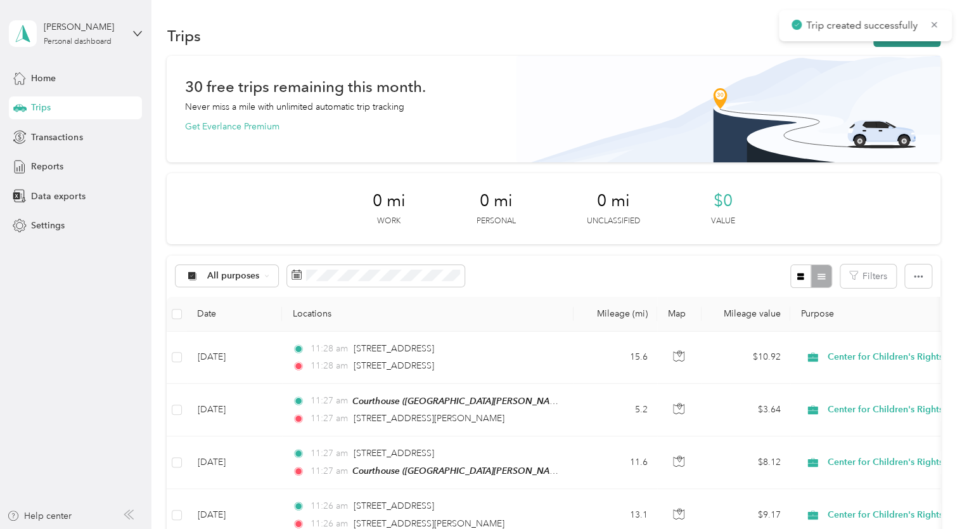
click at [917, 44] on button "New trip" at bounding box center [907, 36] width 67 height 22
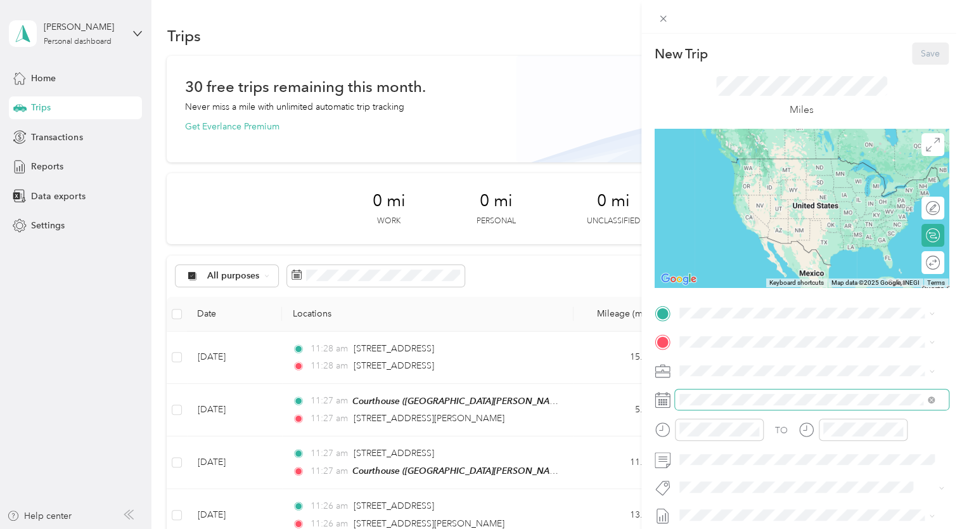
click at [726, 406] on span at bounding box center [812, 399] width 274 height 20
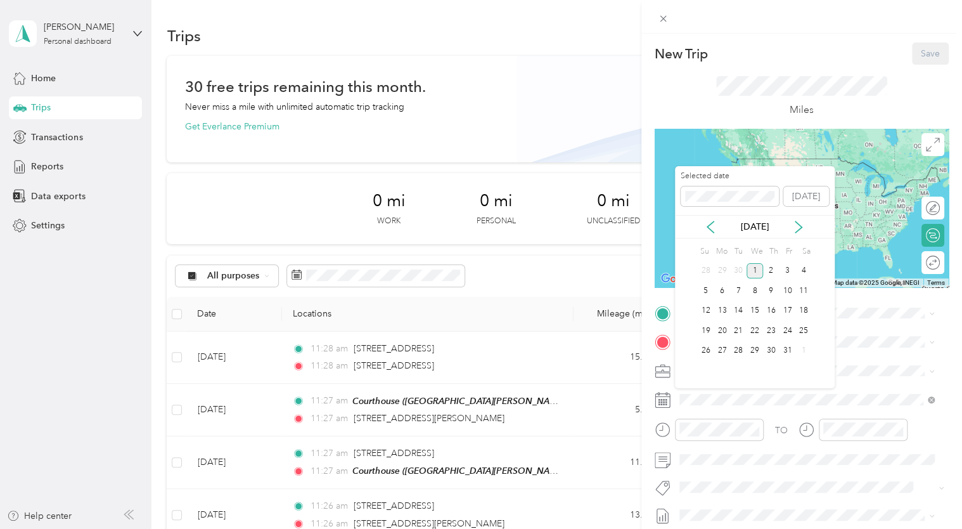
click at [713, 235] on div "[DATE]" at bounding box center [755, 226] width 160 height 23
click at [713, 224] on icon at bounding box center [710, 227] width 13 height 13
click at [767, 330] on div "25" at bounding box center [771, 331] width 16 height 16
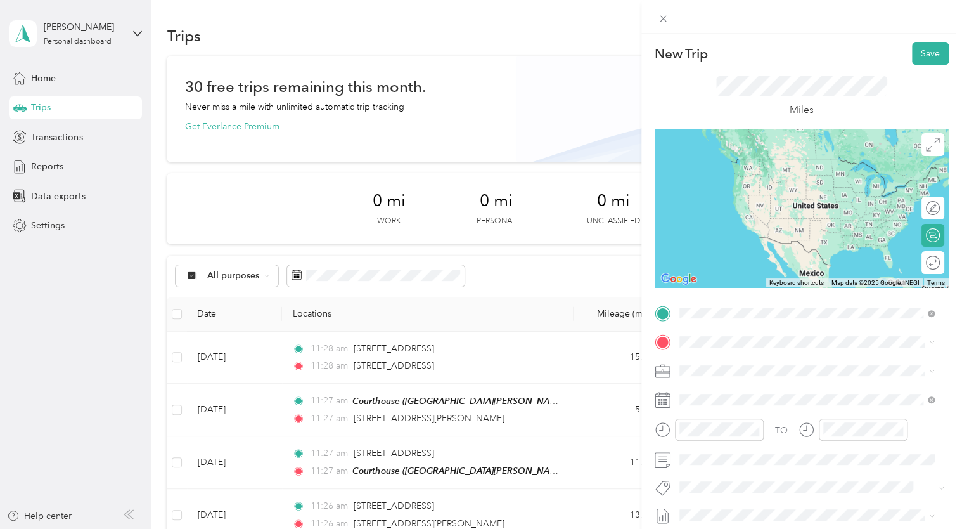
click at [768, 368] on div "[STREET_ADDRESS][US_STATE]" at bounding box center [807, 359] width 247 height 17
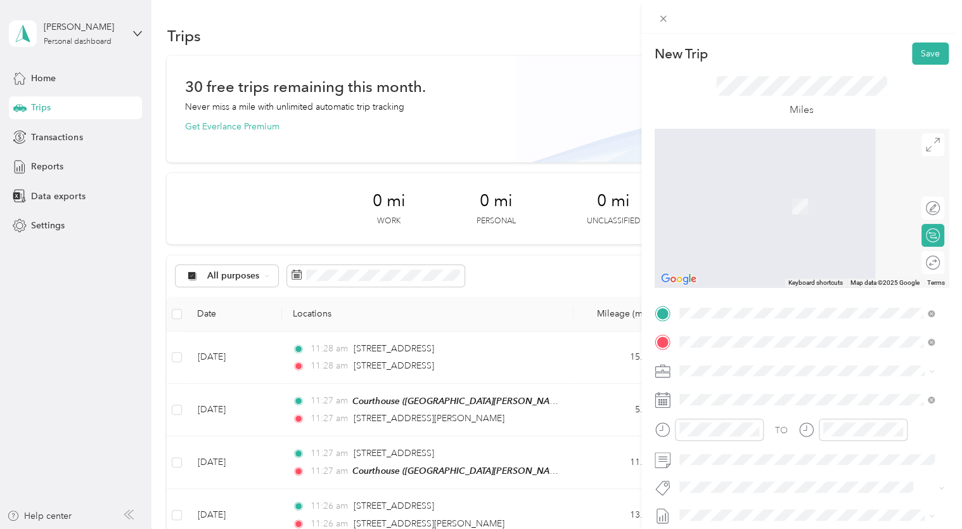
click at [756, 393] on span "[STREET_ADDRESS][US_STATE]" at bounding box center [766, 387] width 127 height 11
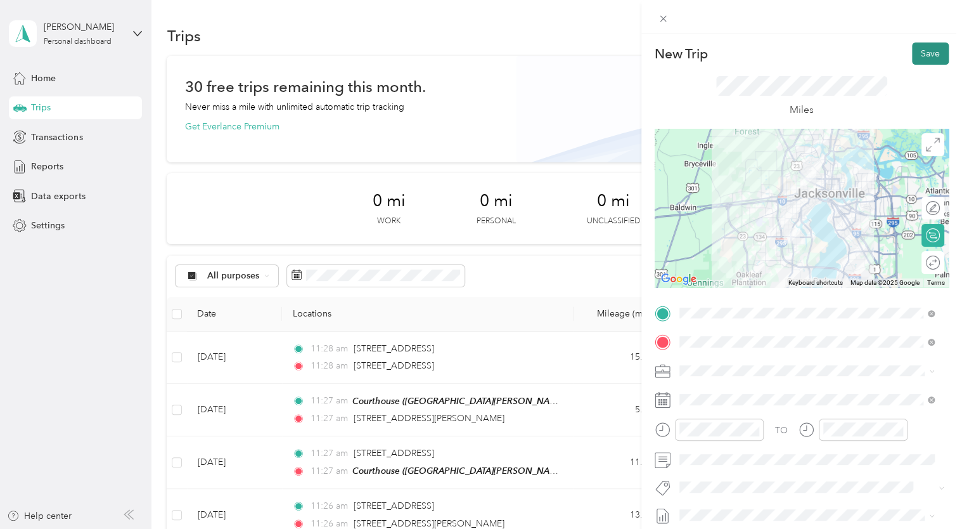
click at [925, 53] on button "Save" at bounding box center [930, 53] width 37 height 22
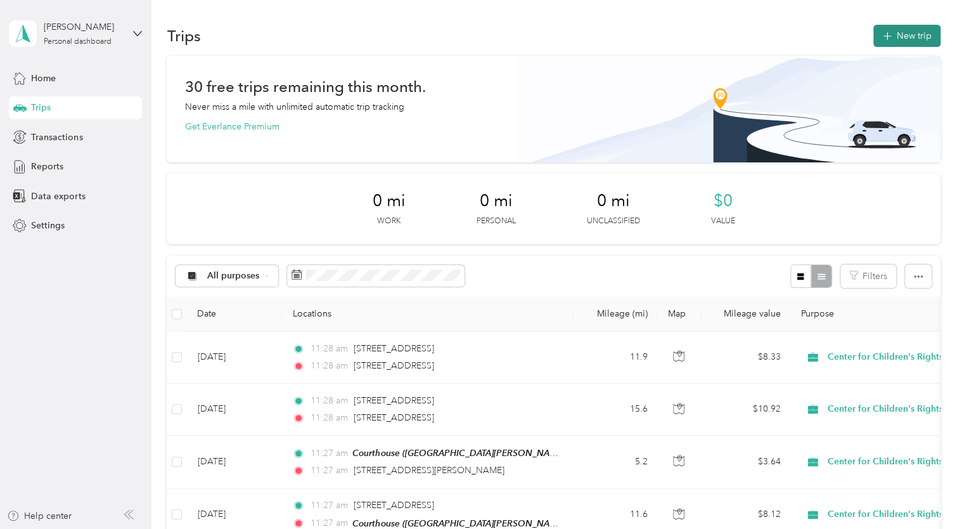
click at [913, 42] on button "New trip" at bounding box center [907, 36] width 67 height 22
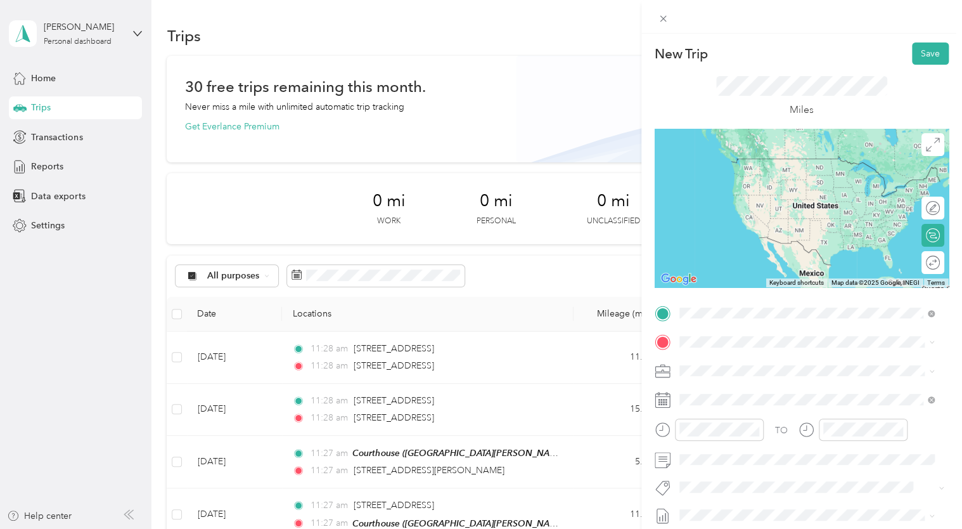
click at [757, 363] on span "[STREET_ADDRESS][US_STATE]" at bounding box center [766, 358] width 127 height 11
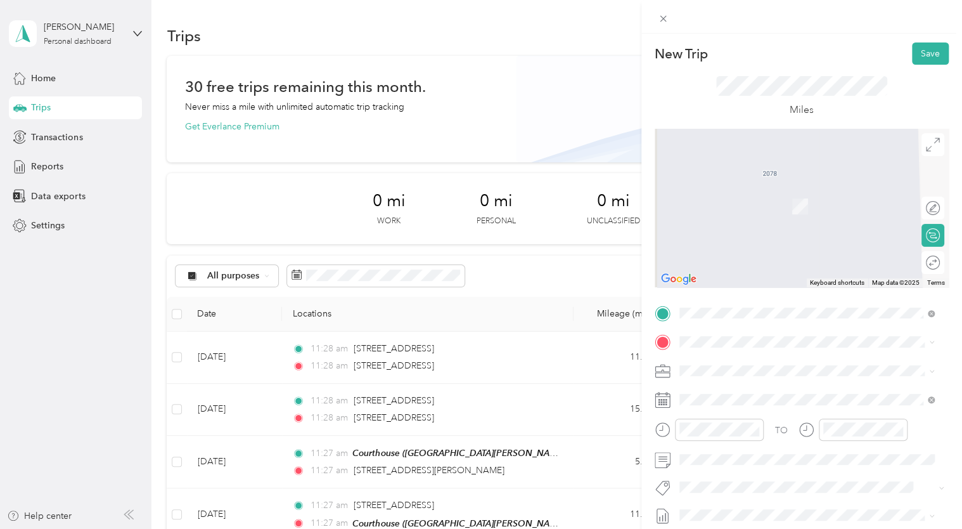
click at [705, 326] on div "TO Add photo" at bounding box center [802, 456] width 294 height 306
click at [796, 208] on ol "From search results [GEOGRAPHIC_DATA][US_STATE] [STREET_ADDRESS][GEOGRAPHIC_DAT…" at bounding box center [807, 237] width 264 height 171
click at [789, 193] on span "[STREET_ADDRESS][US_STATE]" at bounding box center [766, 186] width 127 height 11
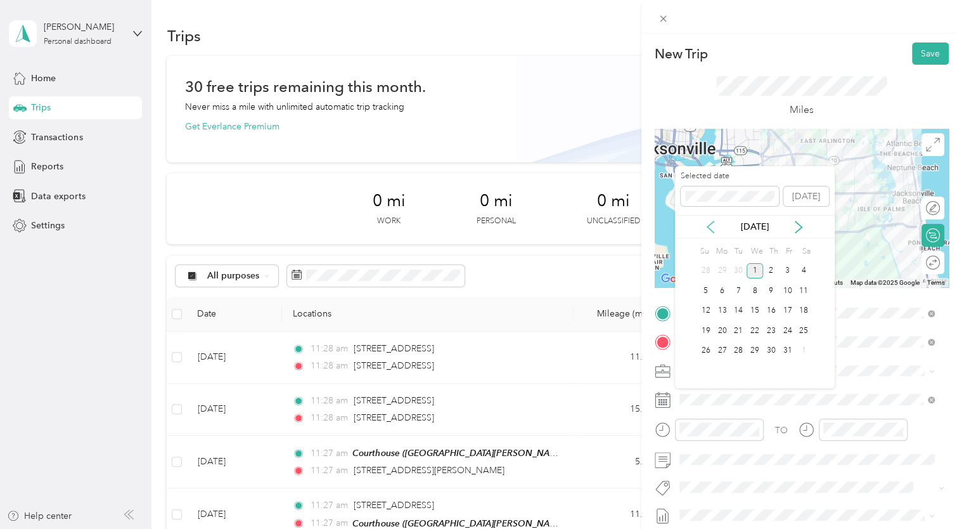
click at [705, 224] on icon at bounding box center [710, 227] width 13 height 13
click at [790, 331] on div "26" at bounding box center [787, 331] width 16 height 16
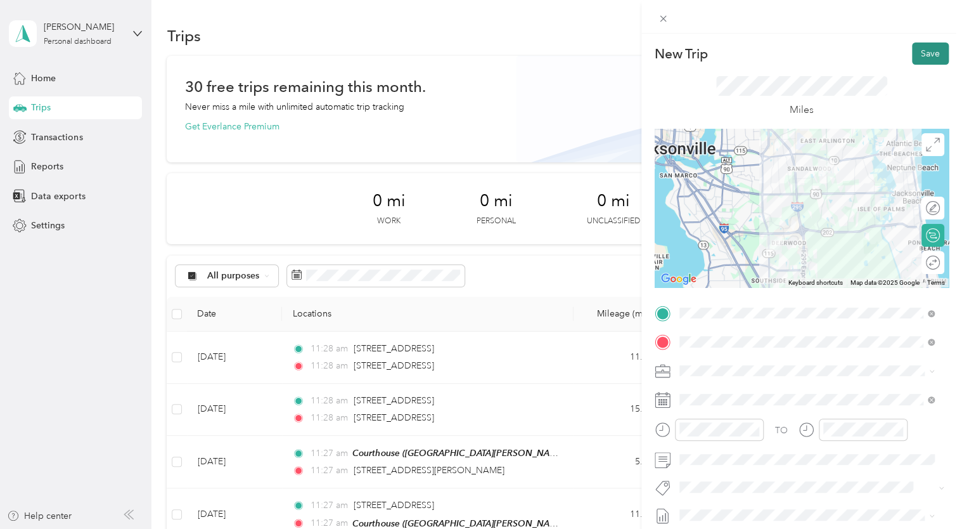
click at [915, 57] on button "Save" at bounding box center [930, 53] width 37 height 22
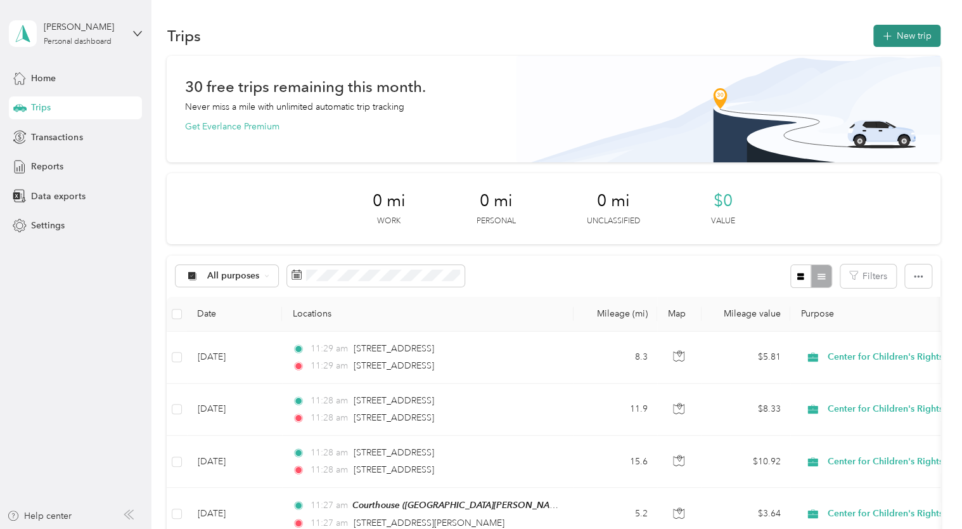
click at [903, 34] on button "New trip" at bounding box center [907, 36] width 67 height 22
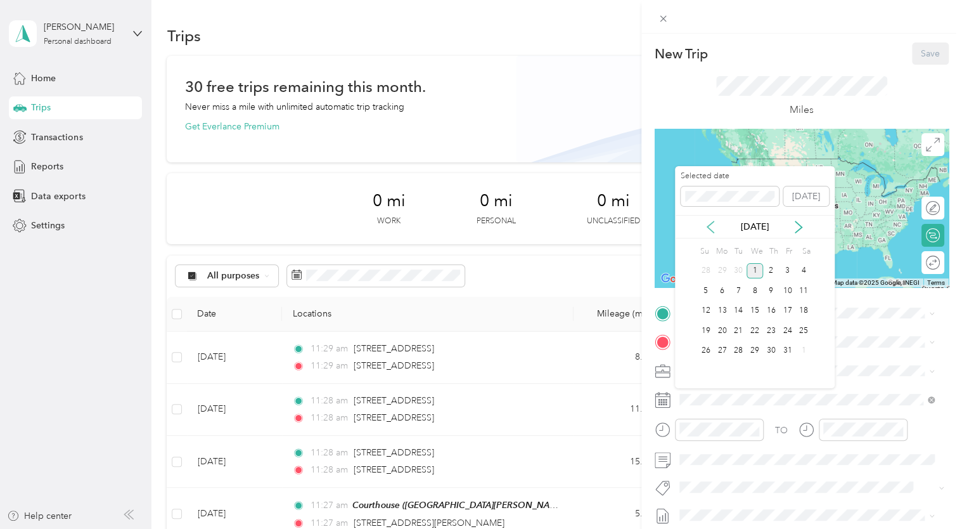
click at [713, 222] on icon at bounding box center [710, 226] width 6 height 11
click at [724, 351] on div "29" at bounding box center [722, 351] width 16 height 16
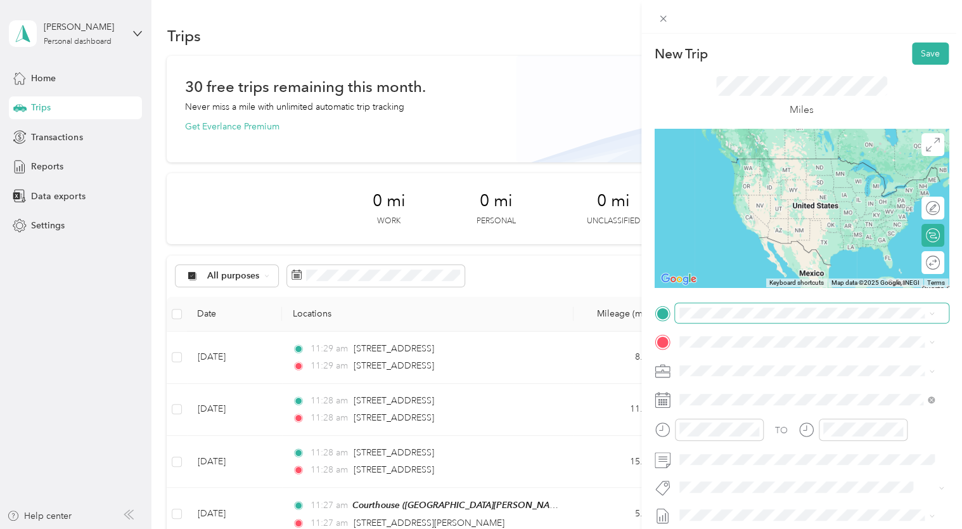
click at [687, 306] on span at bounding box center [812, 313] width 274 height 20
click at [735, 439] on span "A [PERSON_NAME][GEOGRAPHIC_DATA], [US_STATE], [GEOGRAPHIC_DATA]" at bounding box center [815, 437] width 224 height 24
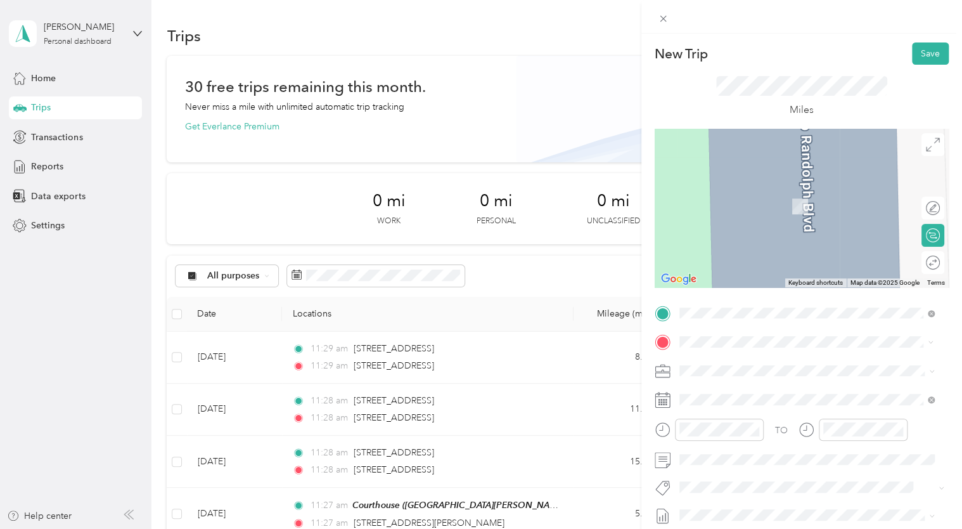
click at [773, 391] on span "[STREET_ADDRESS][PERSON_NAME][US_STATE]" at bounding box center [801, 387] width 197 height 11
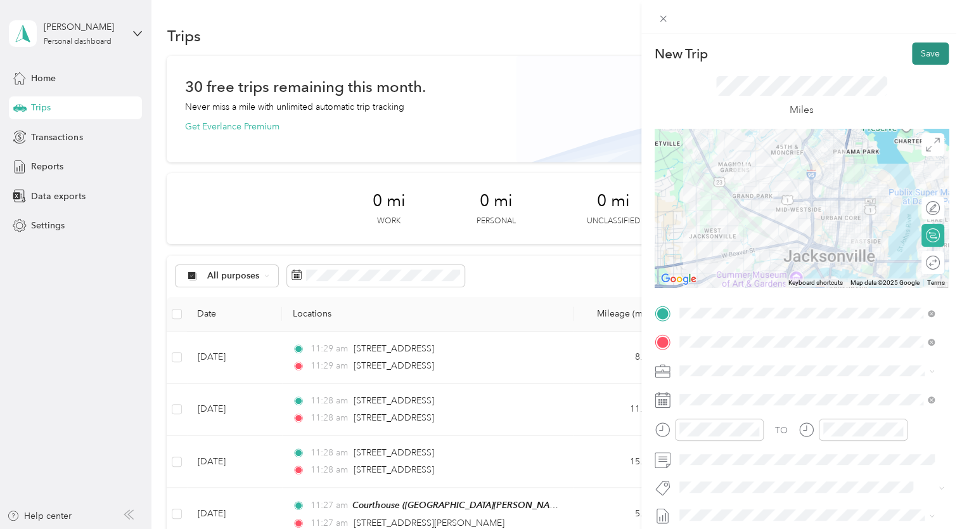
click at [931, 57] on button "Save" at bounding box center [930, 53] width 37 height 22
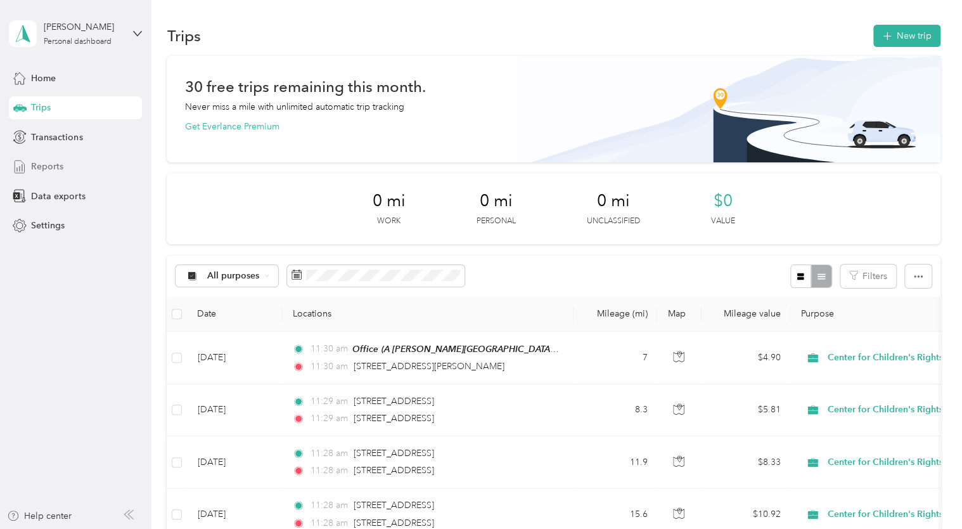
click at [39, 169] on span "Reports" at bounding box center [47, 166] width 32 height 13
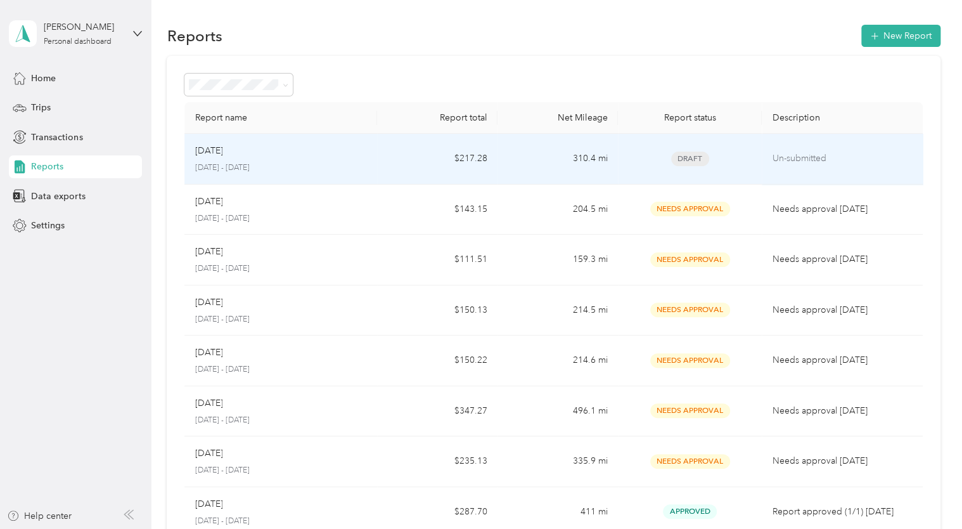
click at [265, 165] on p "[DATE] - [DATE]" at bounding box center [281, 167] width 172 height 11
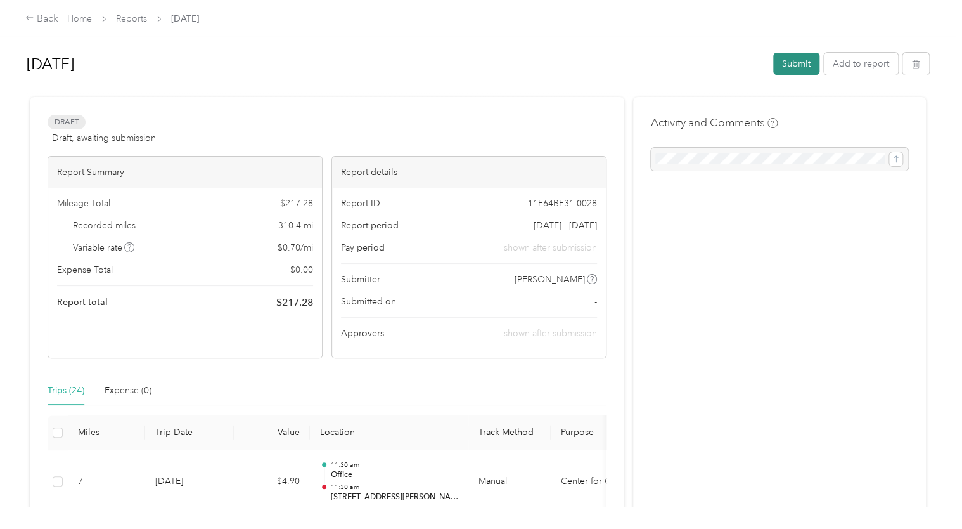
click at [781, 70] on button "Submit" at bounding box center [796, 64] width 46 height 22
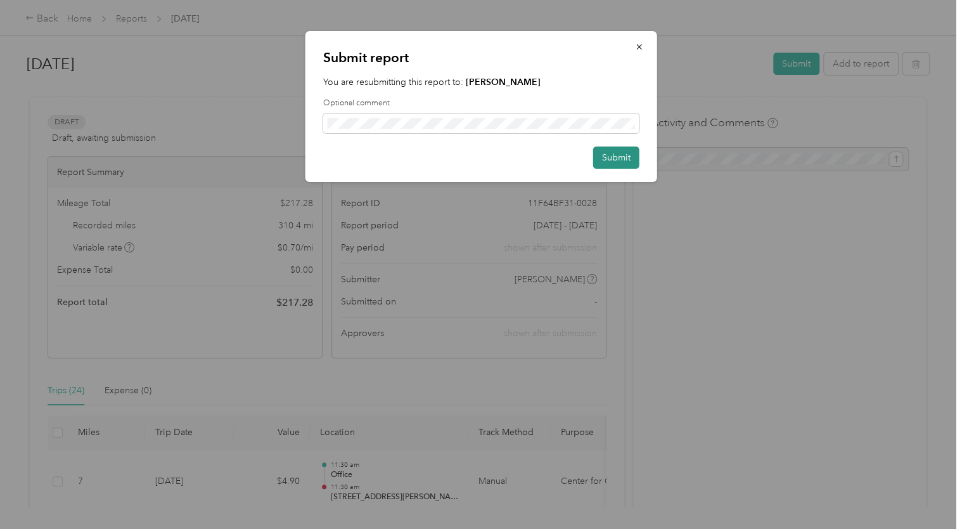
click at [600, 153] on button "Submit" at bounding box center [616, 157] width 46 height 22
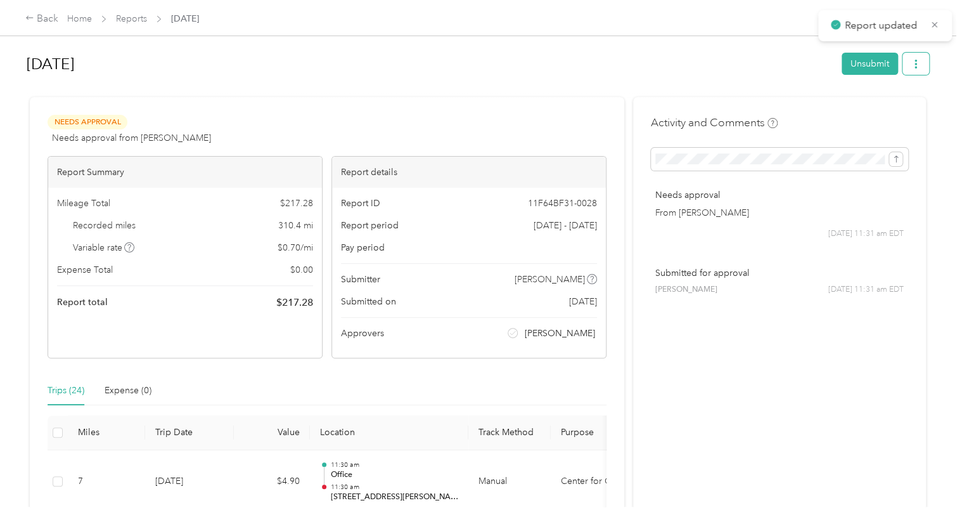
click at [913, 66] on icon "button" at bounding box center [916, 64] width 9 height 9
click at [889, 109] on span "Download" at bounding box center [877, 109] width 42 height 13
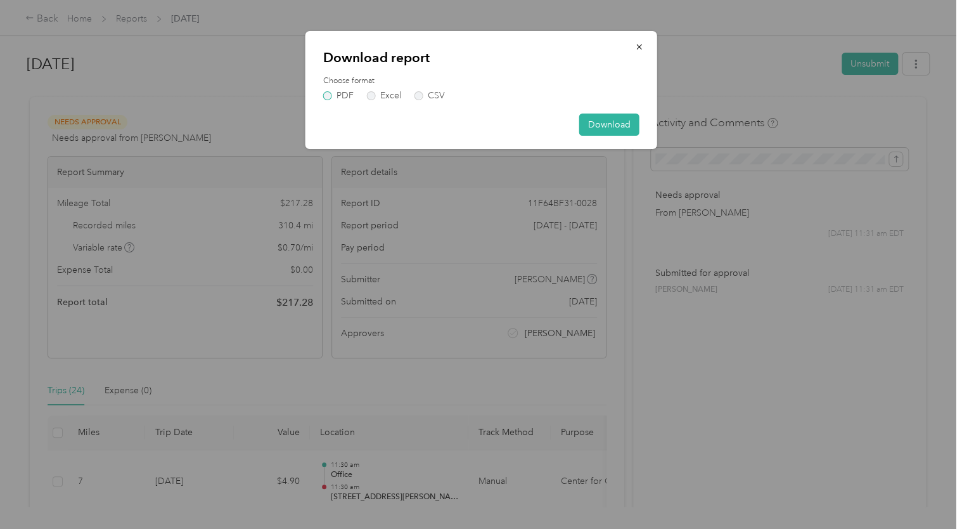
click at [330, 98] on label "PDF" at bounding box center [338, 95] width 30 height 9
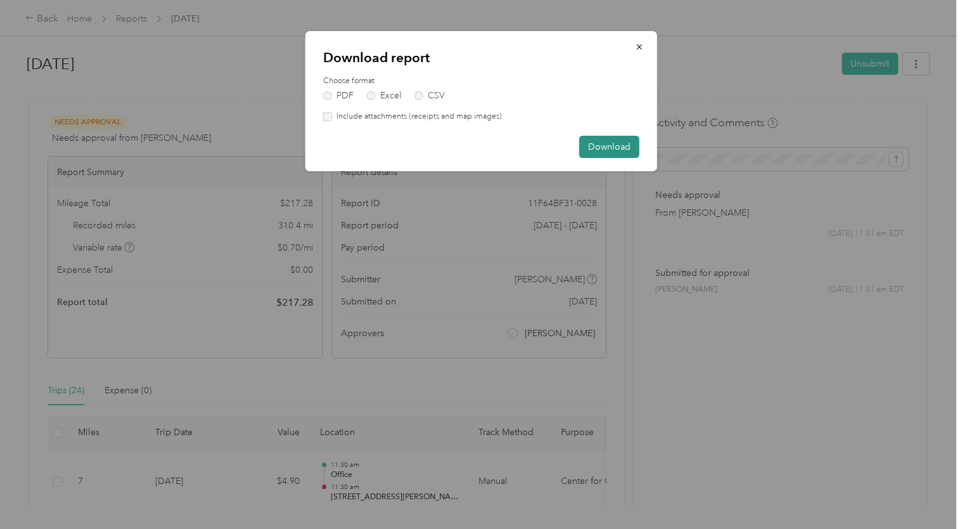
click at [601, 146] on button "Download" at bounding box center [609, 147] width 60 height 22
